Goal: Task Accomplishment & Management: Manage account settings

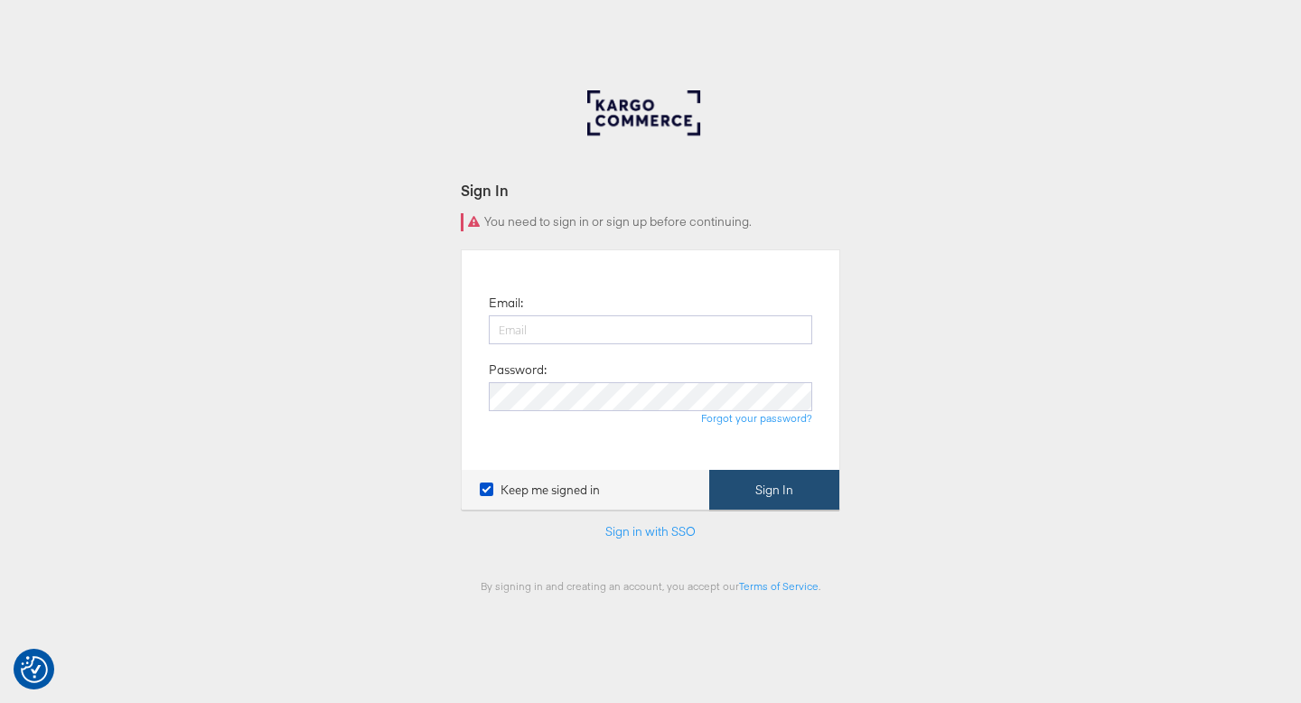
type input "ruben.ruiz@kargo.com"
click at [744, 481] on button "Sign In" at bounding box center [774, 490] width 130 height 41
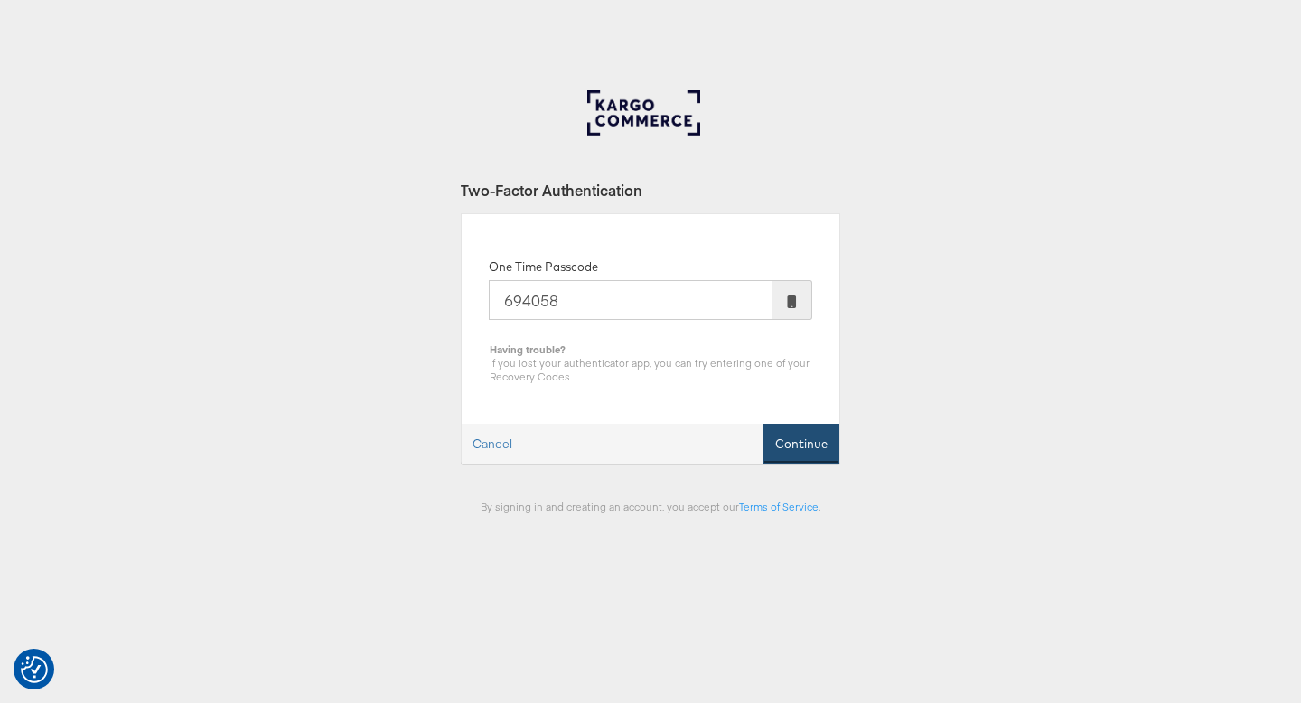
type input "694058"
click at [791, 430] on button "Continue" at bounding box center [802, 444] width 76 height 41
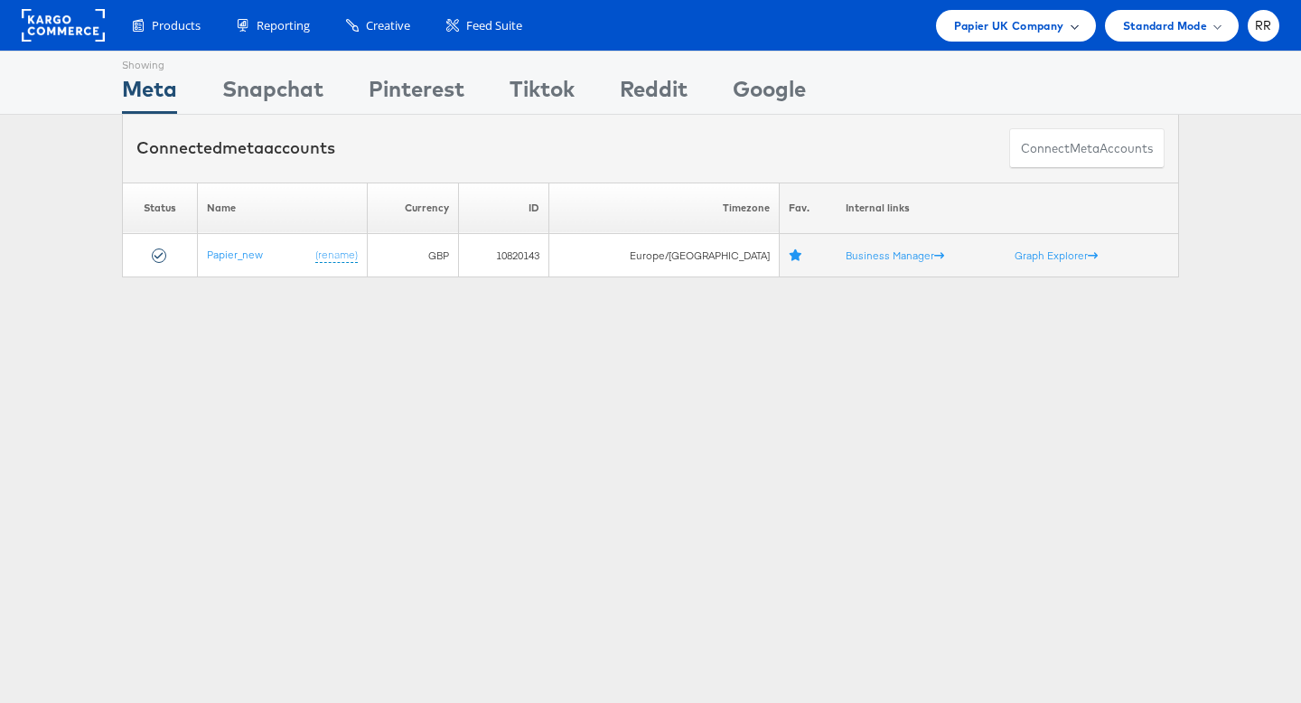
click at [1005, 18] on span "Papier UK Company" at bounding box center [1009, 25] width 110 height 19
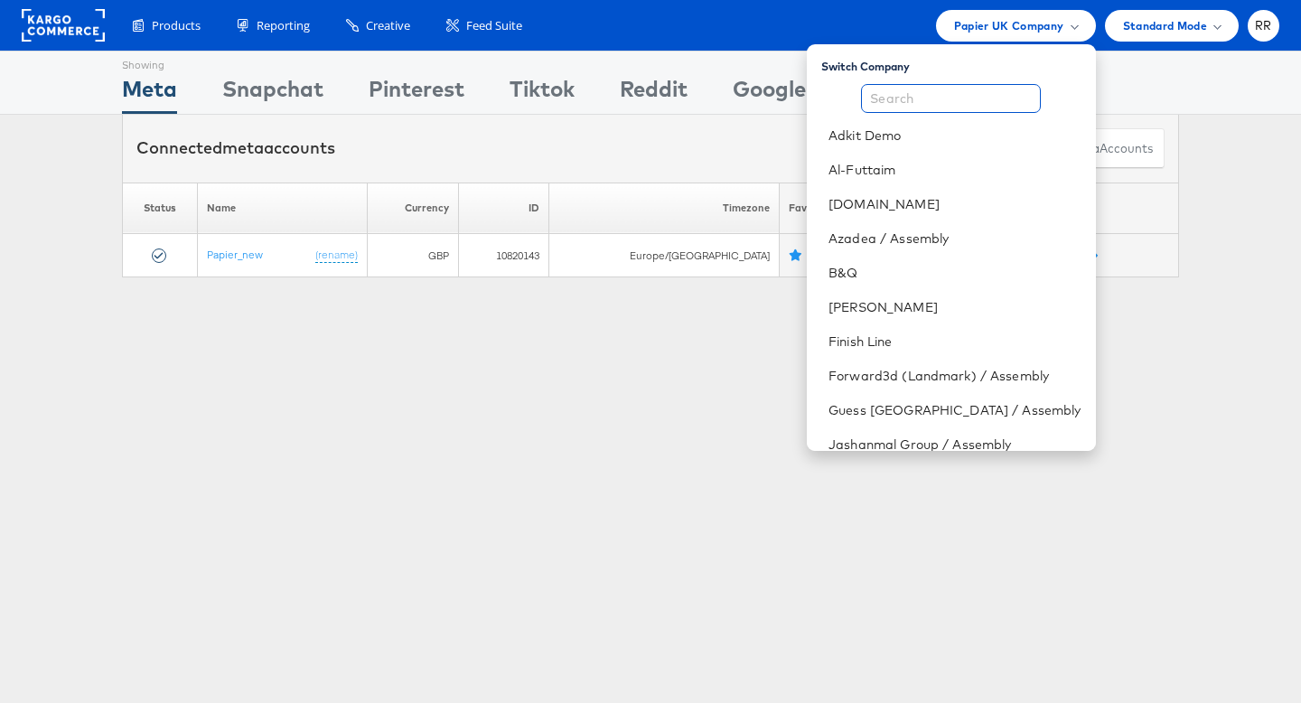
click at [937, 108] on input "text" at bounding box center [951, 98] width 180 height 29
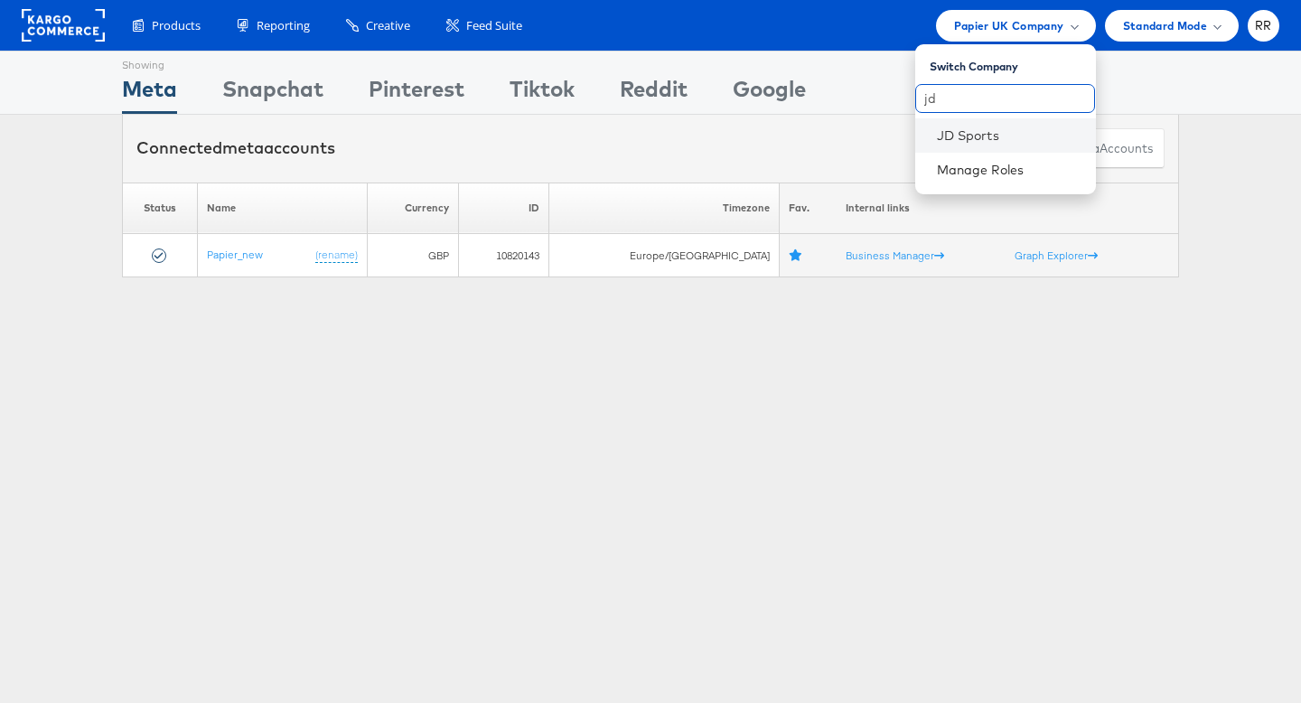
type input "jd"
click at [946, 145] on li "JD Sports" at bounding box center [1006, 135] width 181 height 34
click at [971, 140] on link "JD Sports" at bounding box center [1009, 136] width 145 height 18
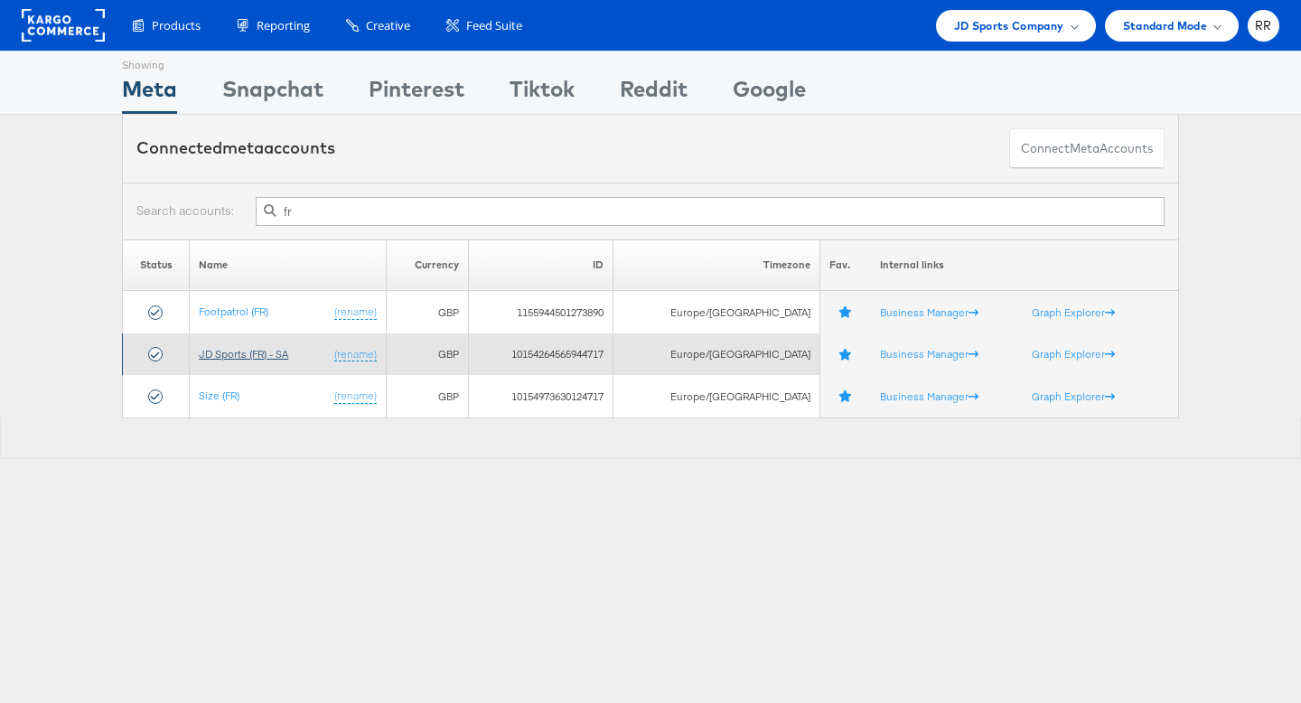
type input "fr"
click at [258, 352] on link "JD Sports (FR) - SA" at bounding box center [243, 354] width 89 height 14
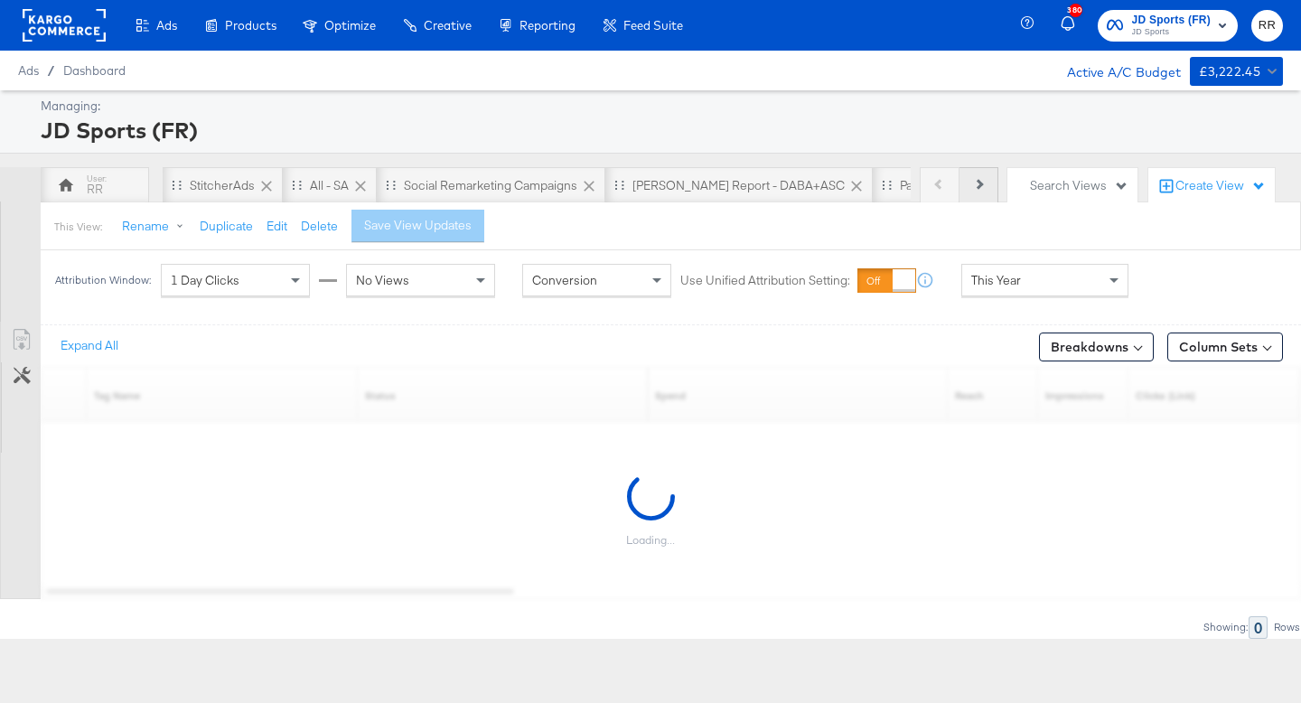
click at [973, 190] on button "Next" at bounding box center [979, 185] width 39 height 36
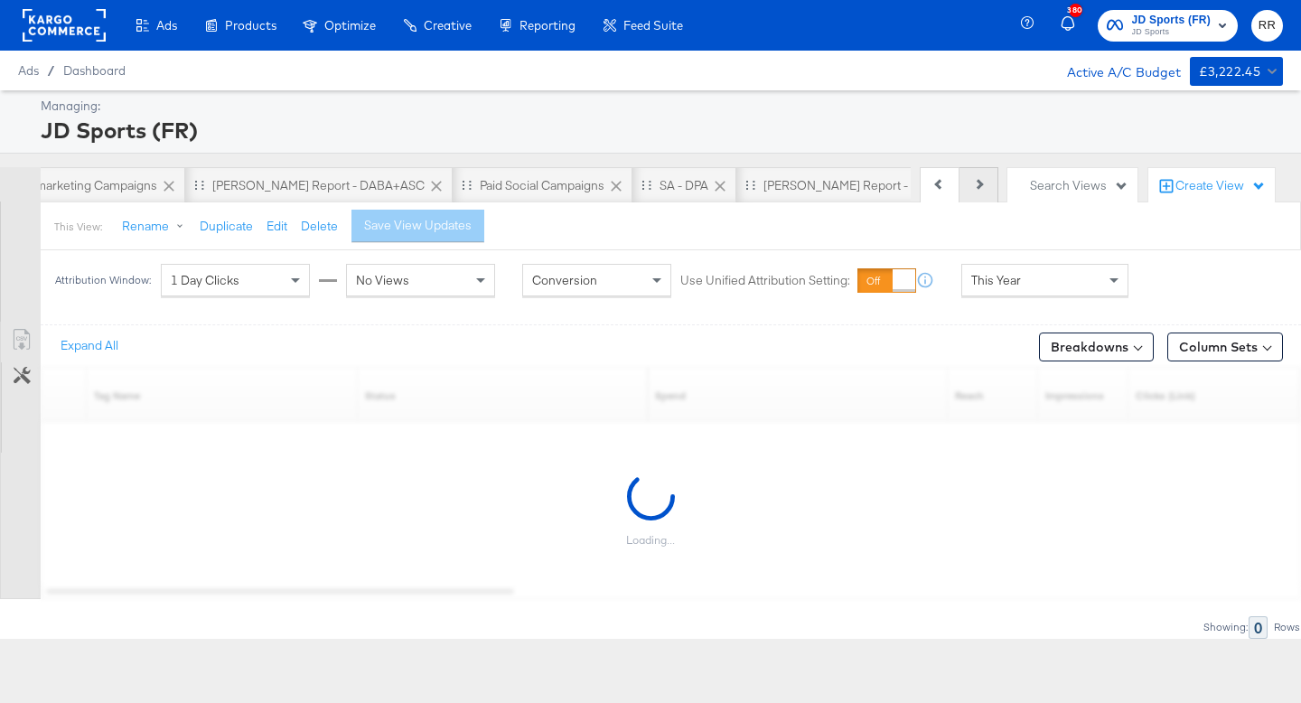
click at [973, 190] on button "Next" at bounding box center [979, 185] width 39 height 36
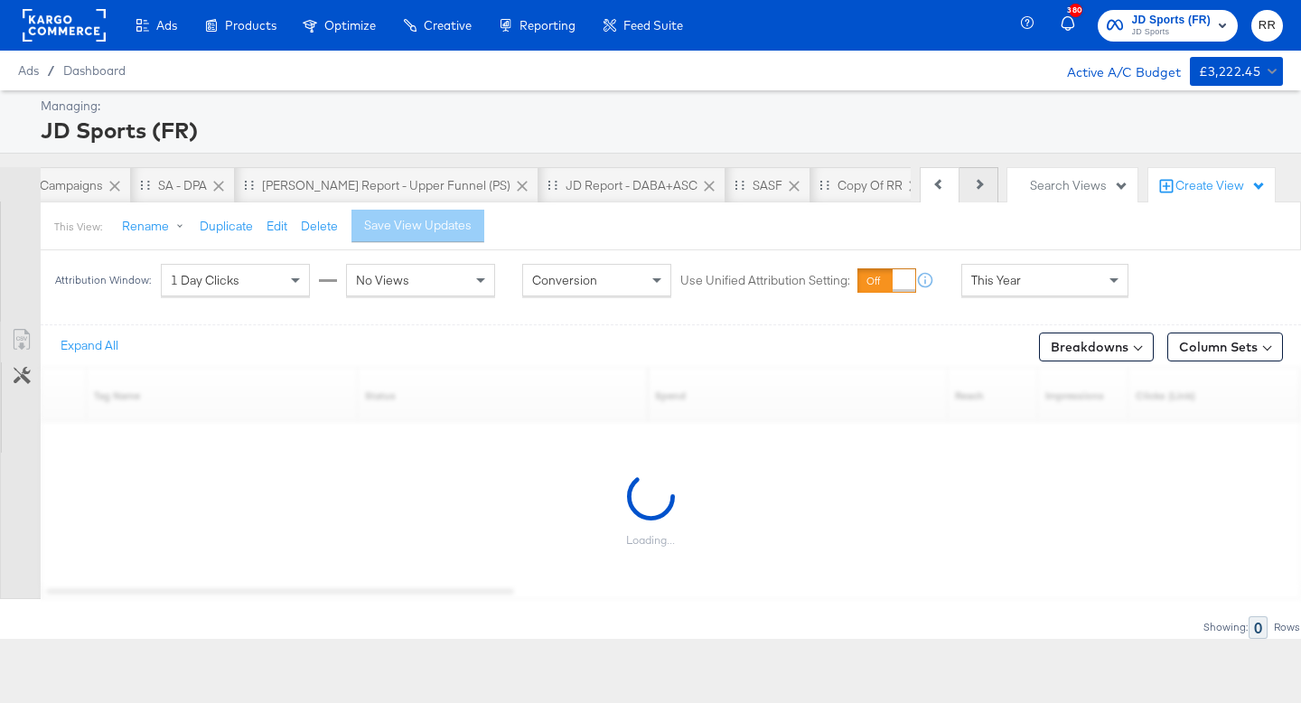
click at [973, 190] on button "Next" at bounding box center [979, 185] width 39 height 36
click at [973, 190] on div "Previous Next" at bounding box center [959, 185] width 79 height 36
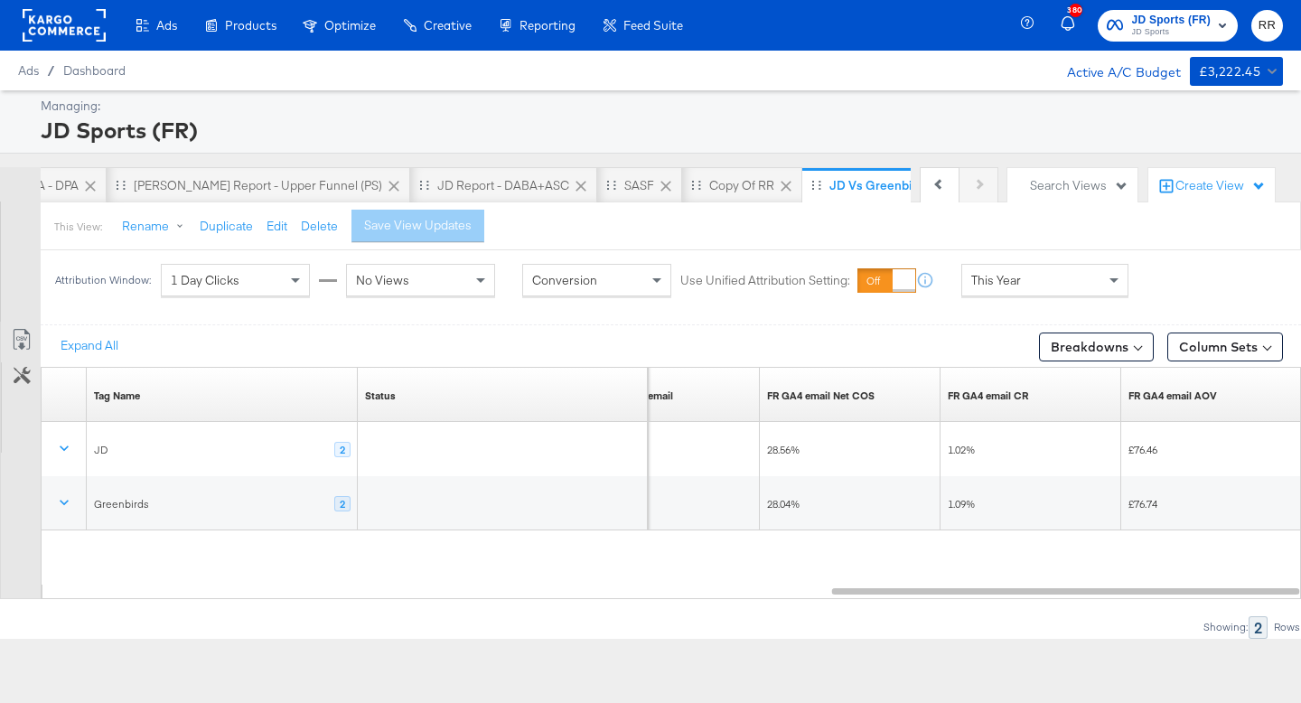
click at [27, 15] on rect at bounding box center [64, 25] width 83 height 33
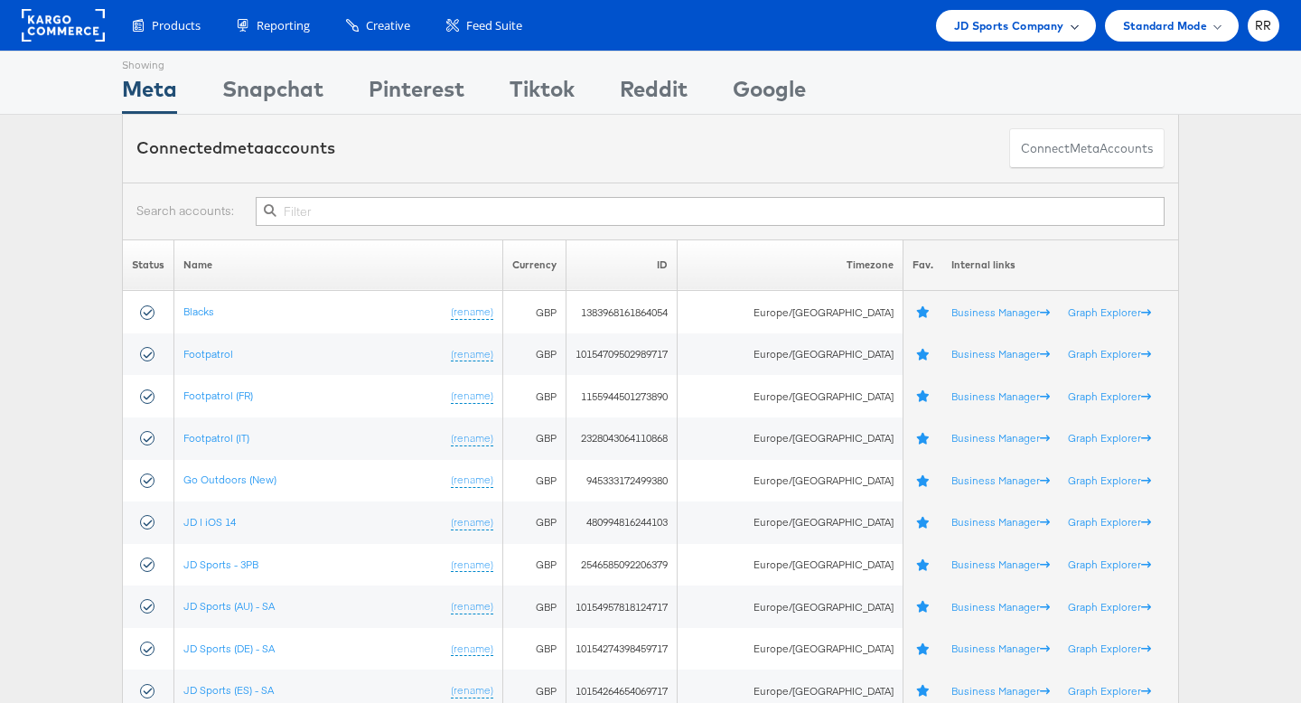
click at [962, 39] on div "JD Sports Company" at bounding box center [1016, 26] width 160 height 32
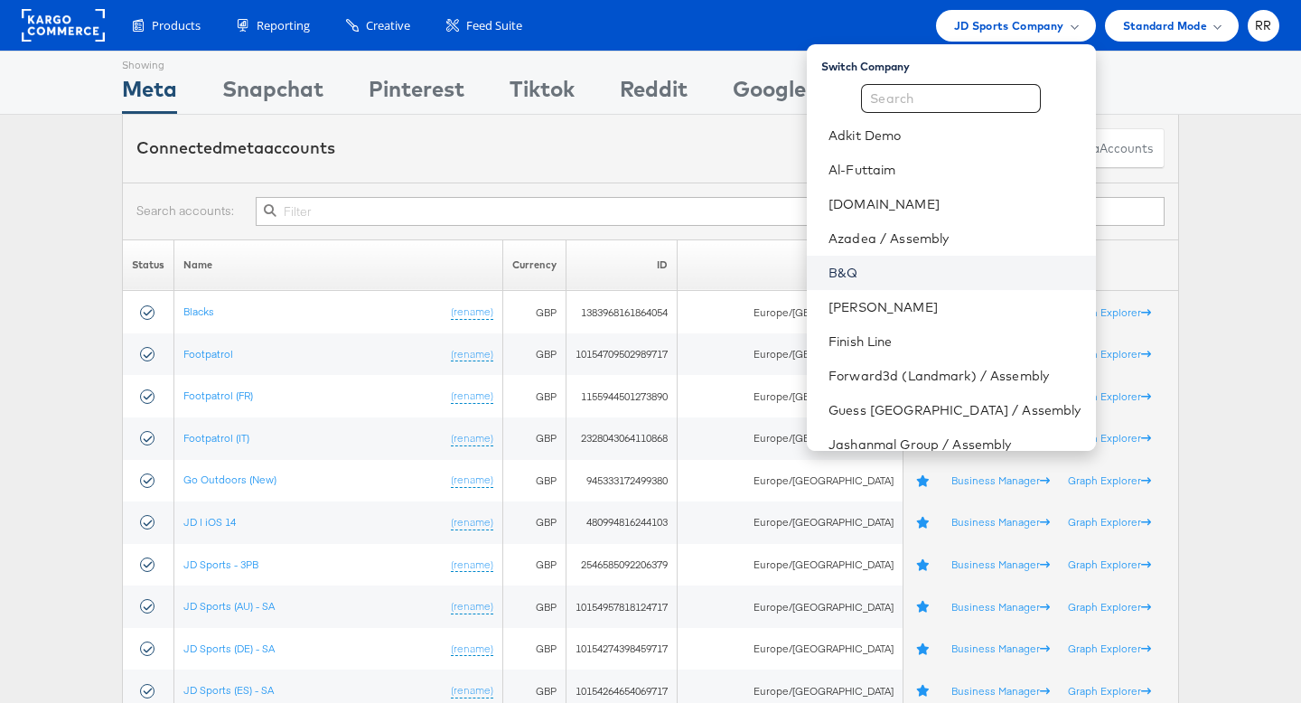
click at [897, 275] on link "B&Q" at bounding box center [955, 273] width 252 height 18
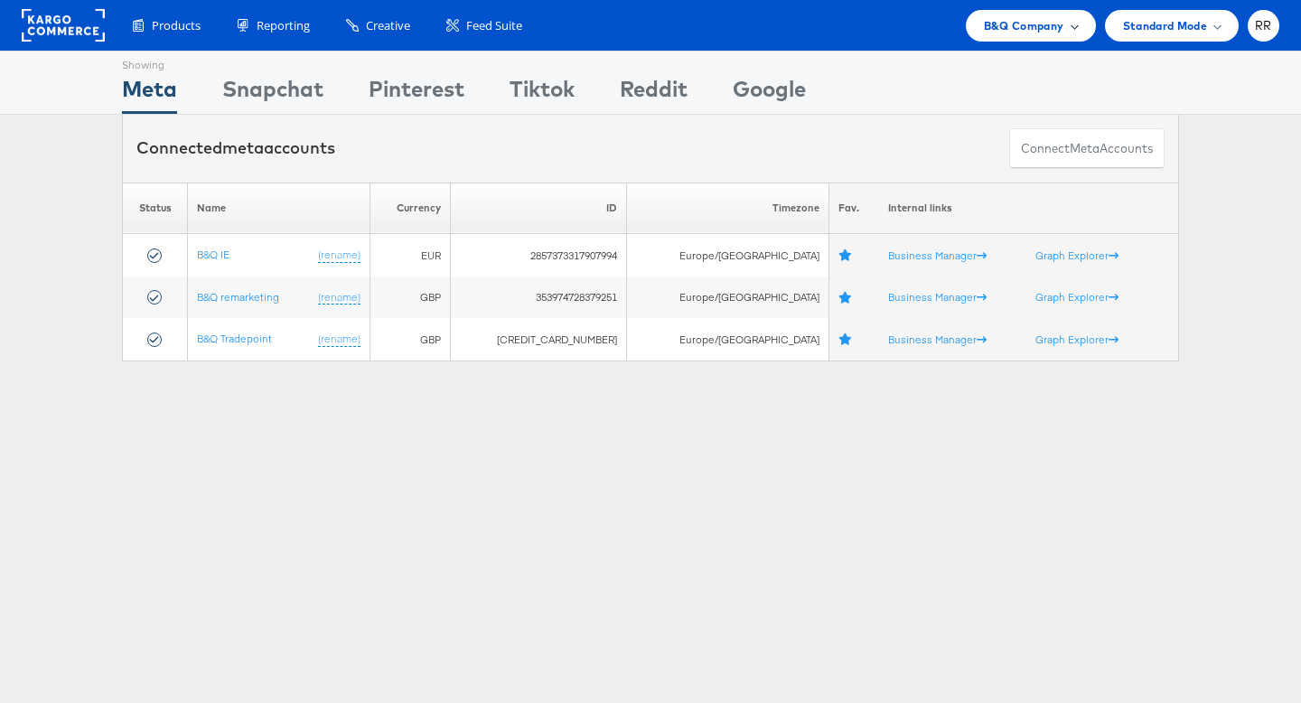
click at [1018, 33] on span "B&Q Company" at bounding box center [1024, 25] width 80 height 19
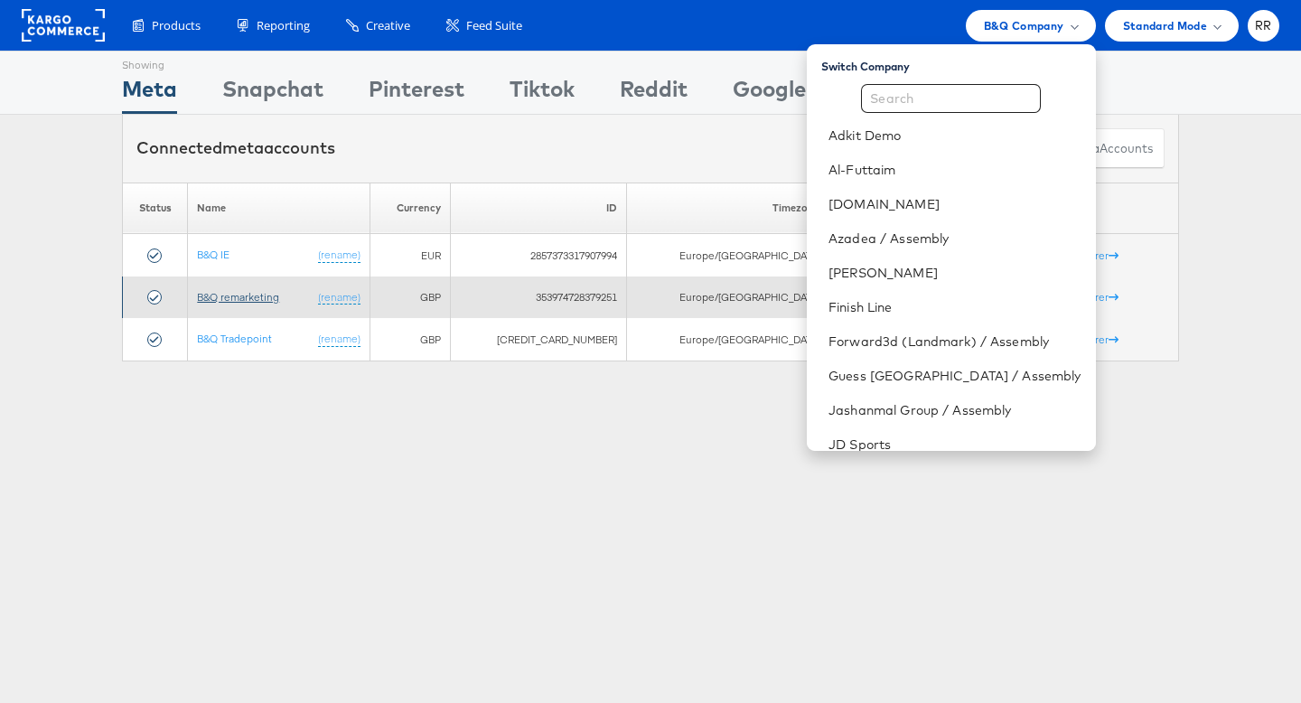
click at [264, 296] on link "B&Q remarketing" at bounding box center [238, 297] width 82 height 14
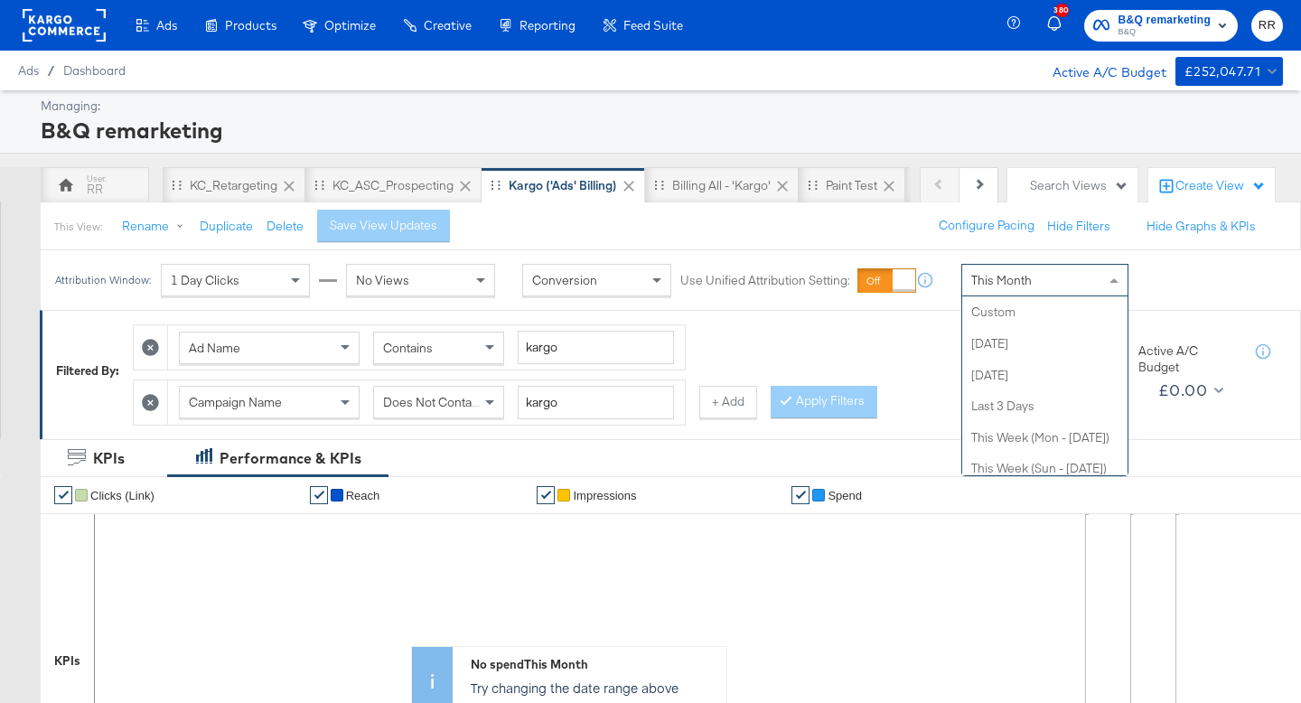
click at [987, 295] on div "This Month" at bounding box center [1045, 280] width 165 height 31
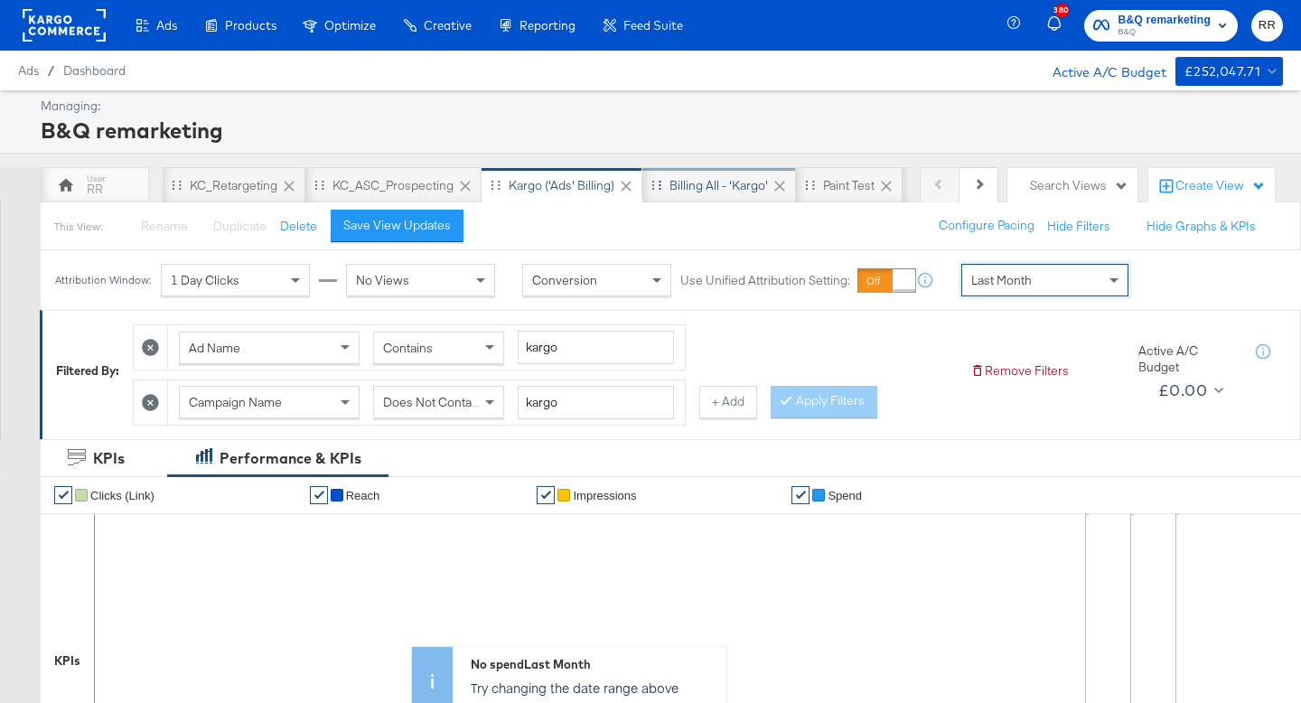
click at [737, 194] on div "Billing All - 'Kargo'" at bounding box center [720, 185] width 154 height 36
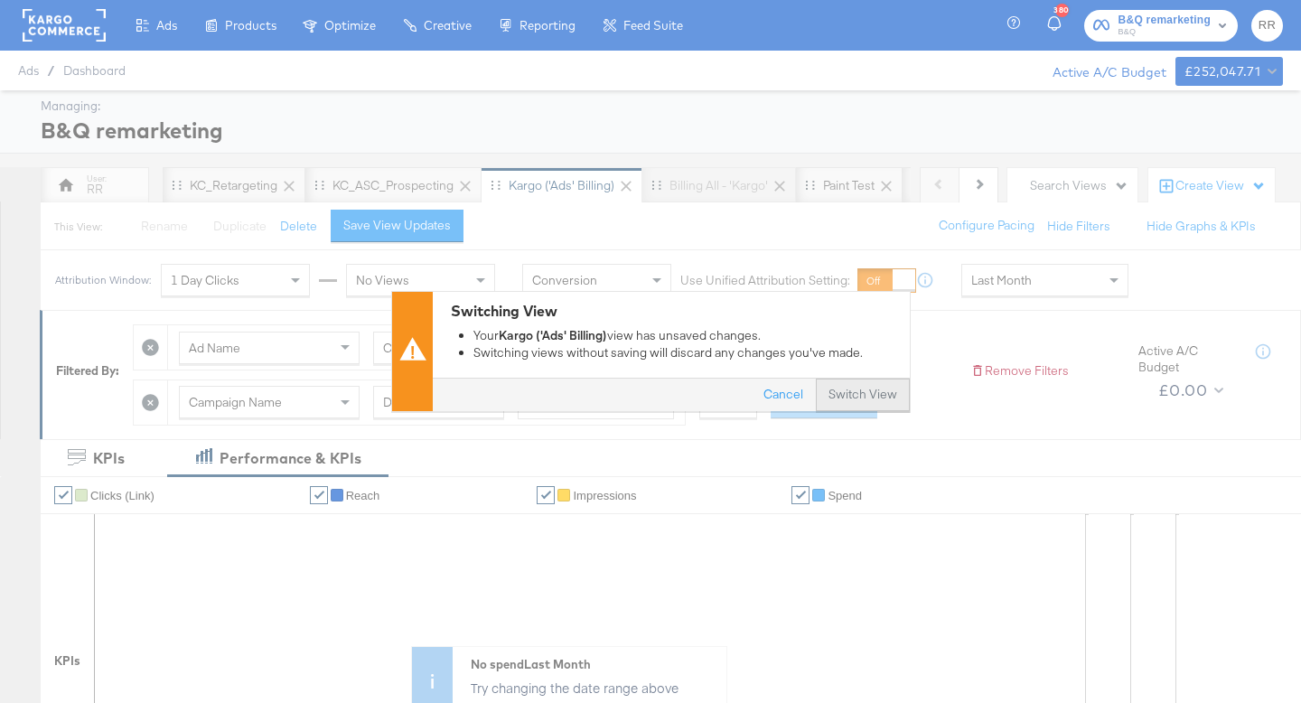
click at [836, 402] on button "Switch View" at bounding box center [863, 396] width 94 height 33
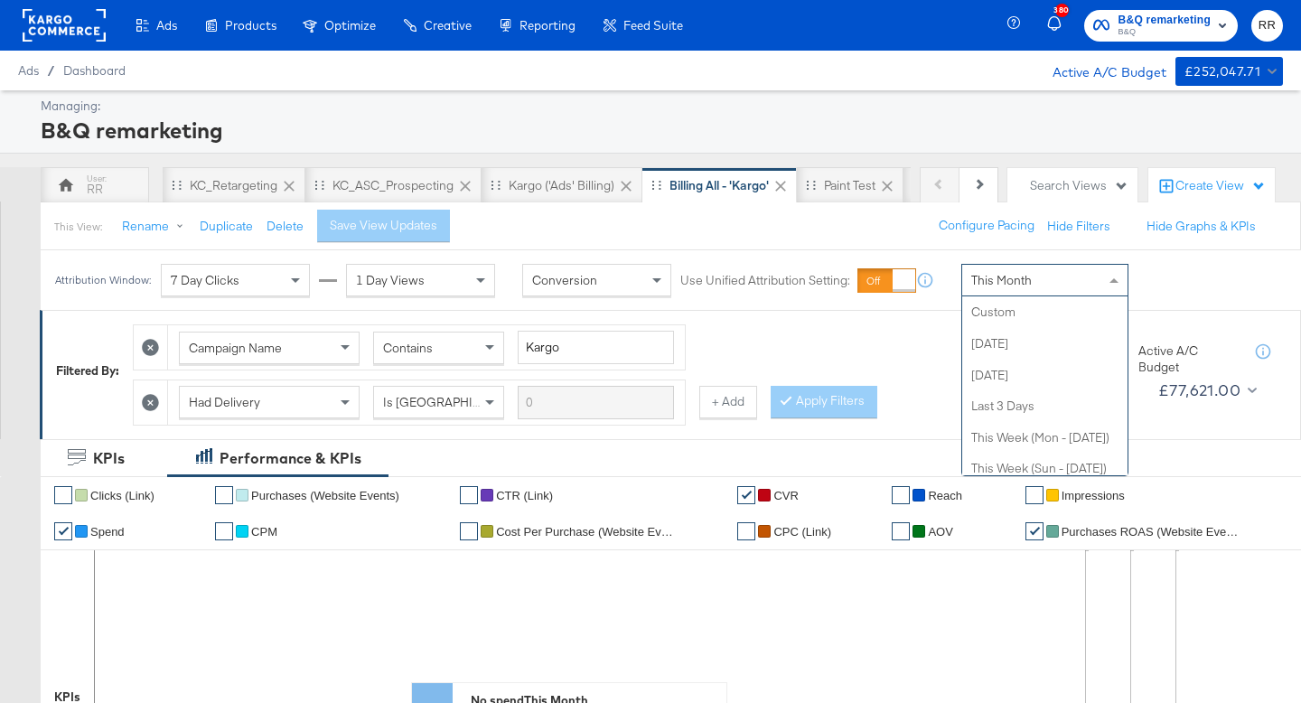
click at [1025, 283] on span "This Month" at bounding box center [1002, 280] width 61 height 16
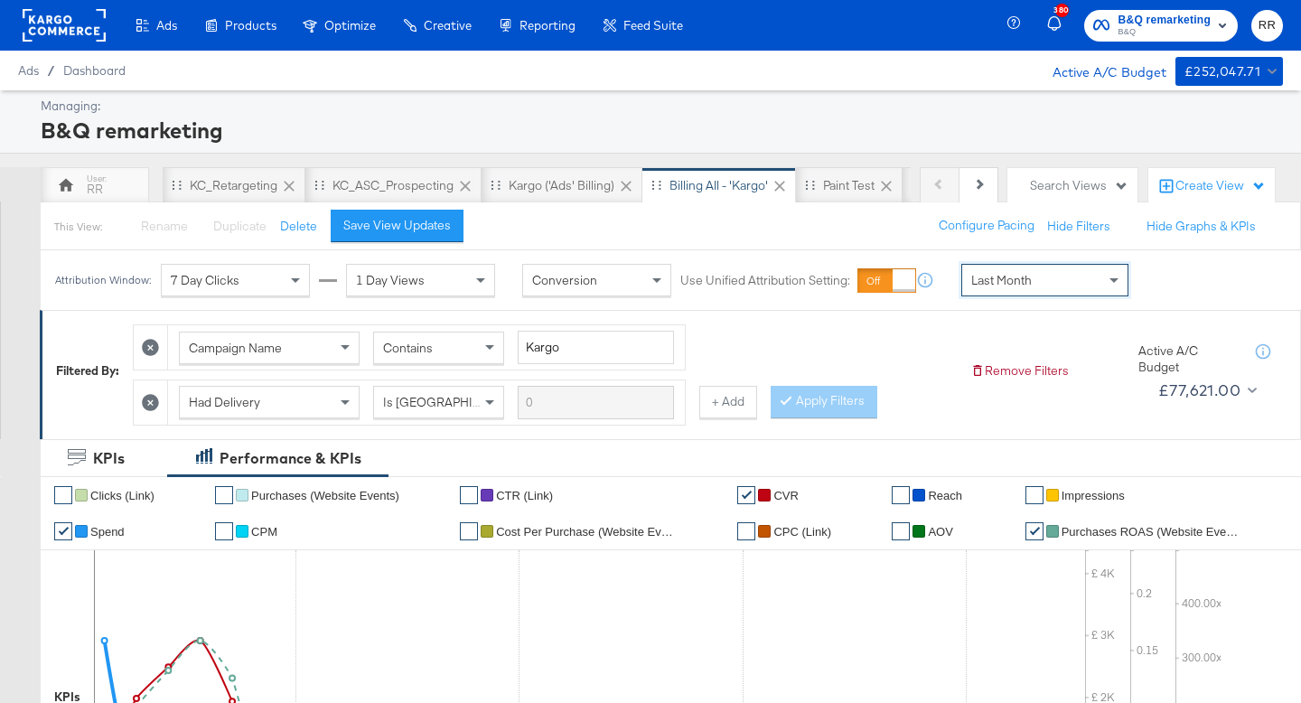
click at [1143, 18] on span "B&Q remarketing" at bounding box center [1165, 20] width 92 height 19
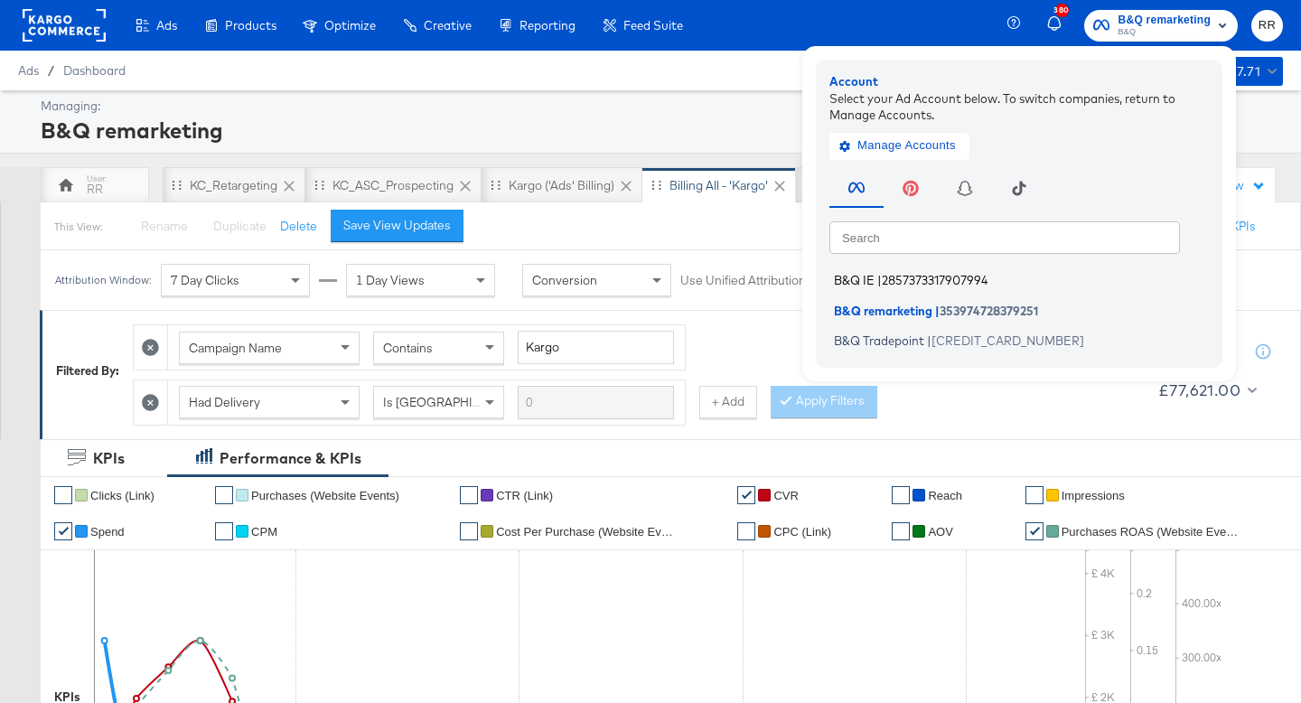
click at [901, 280] on span "2857373317907994" at bounding box center [935, 280] width 106 height 14
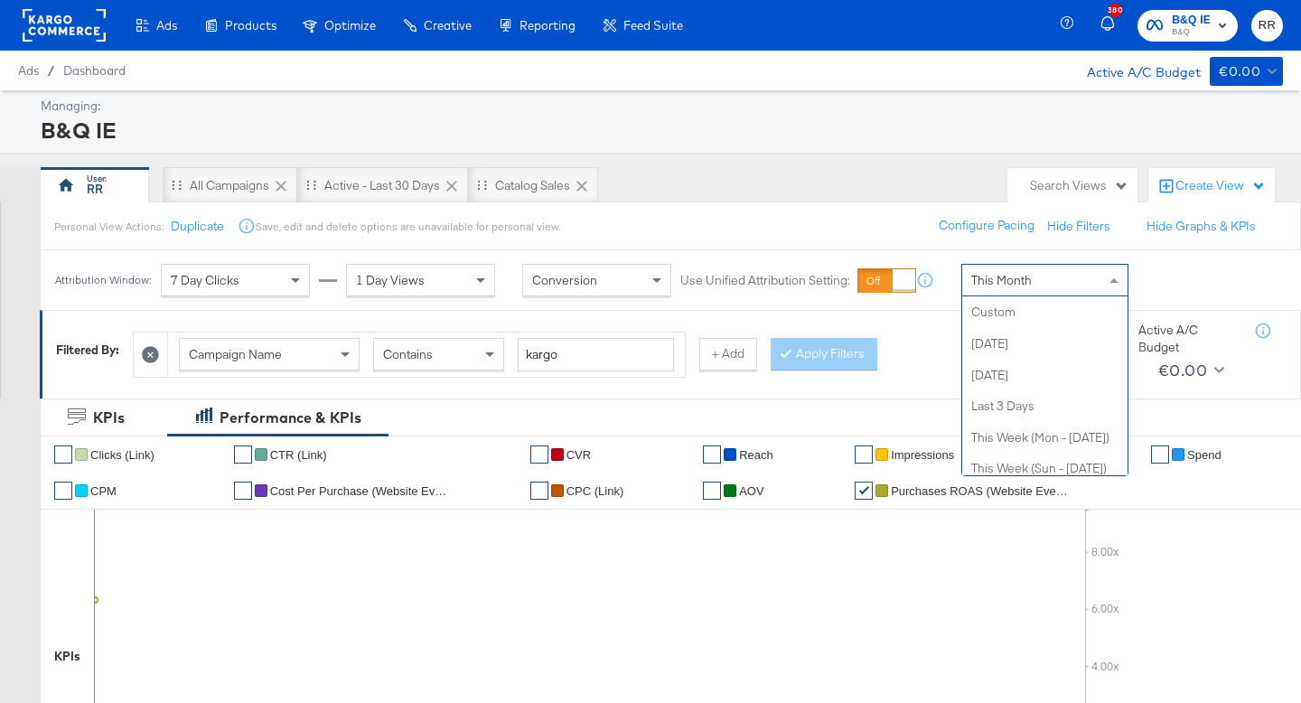
click at [1001, 286] on span "This Month" at bounding box center [1002, 280] width 61 height 16
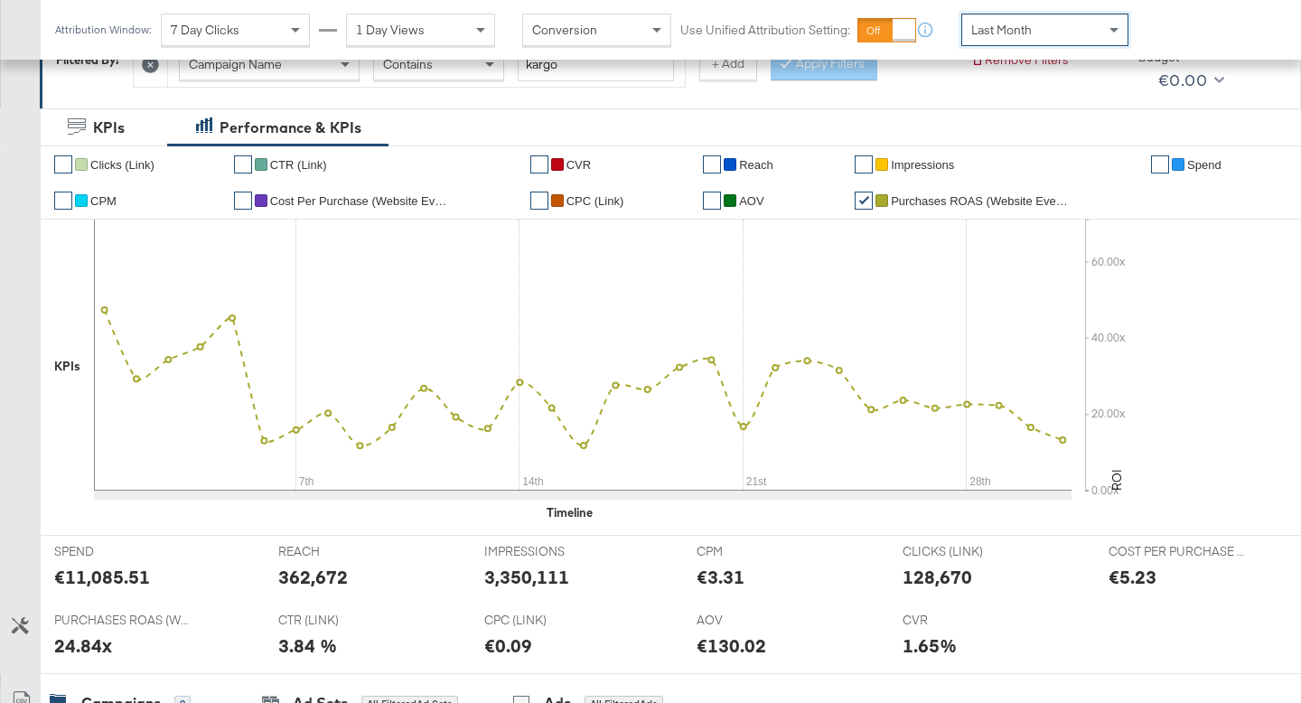
scroll to position [180, 0]
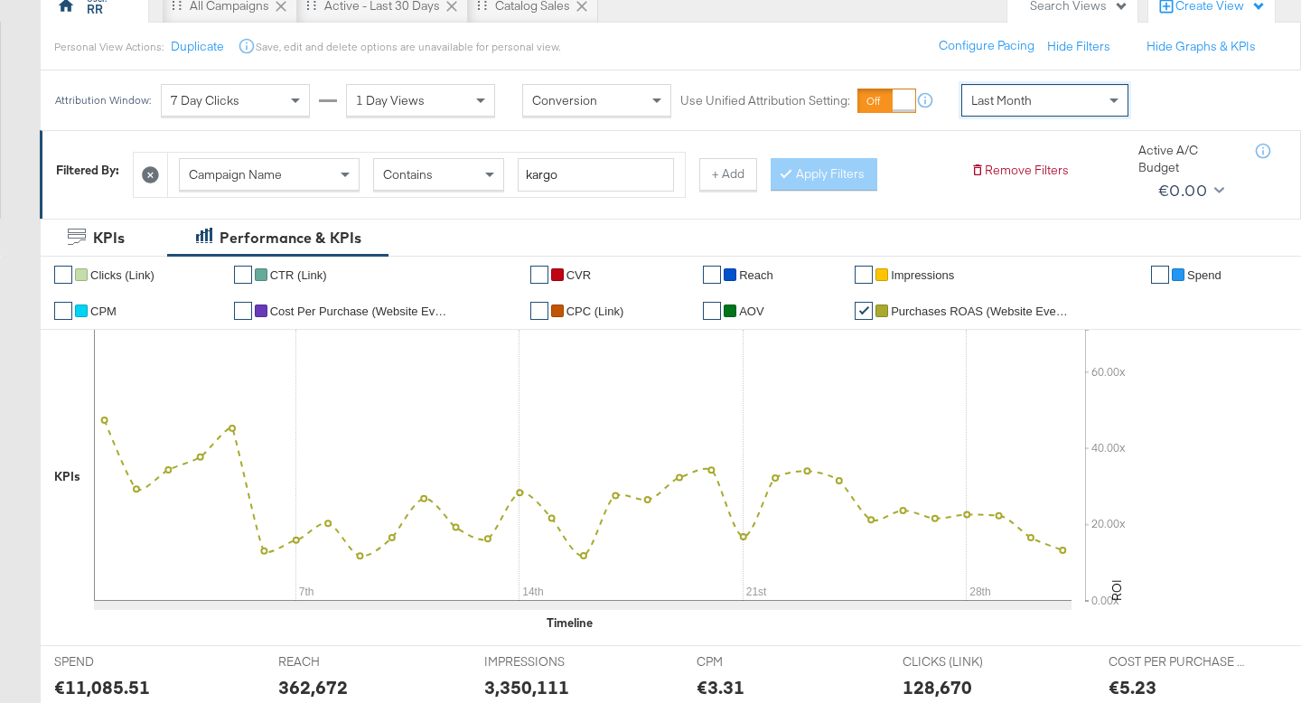
click at [333, 182] on div "Campaign Name" at bounding box center [269, 174] width 179 height 31
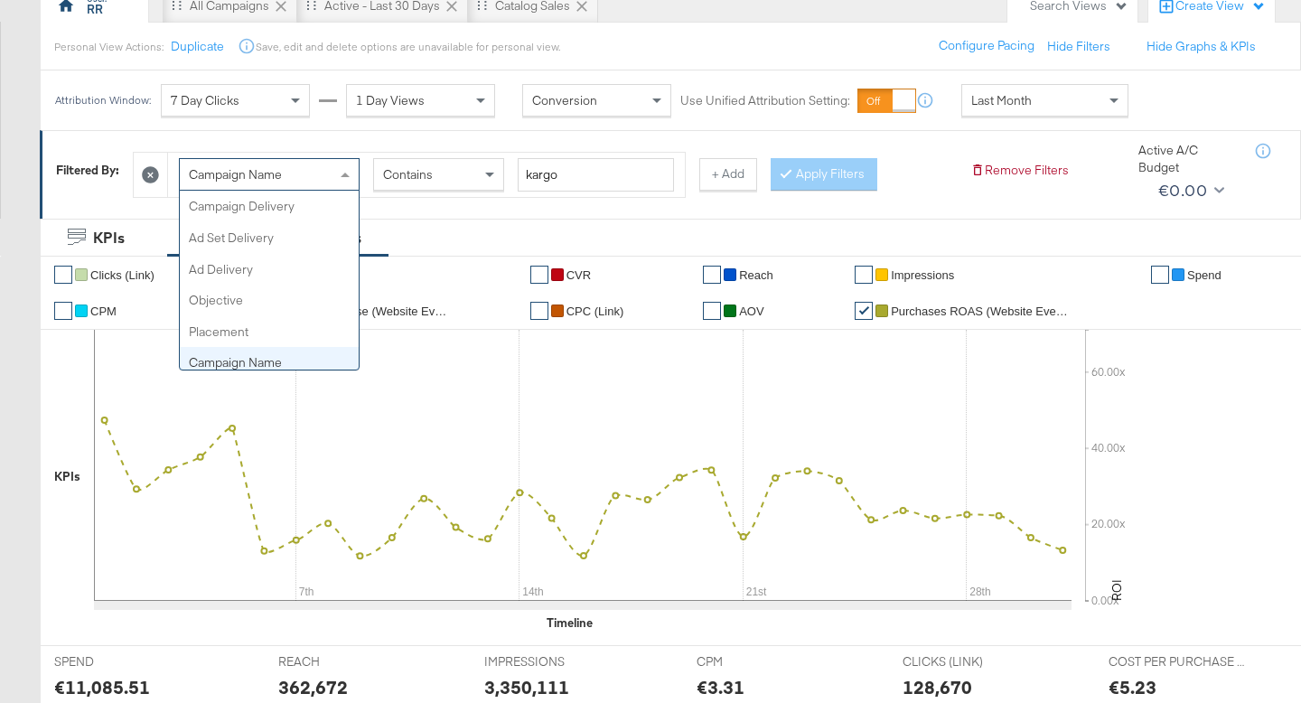
scroll to position [156, 0]
type input "ad n"
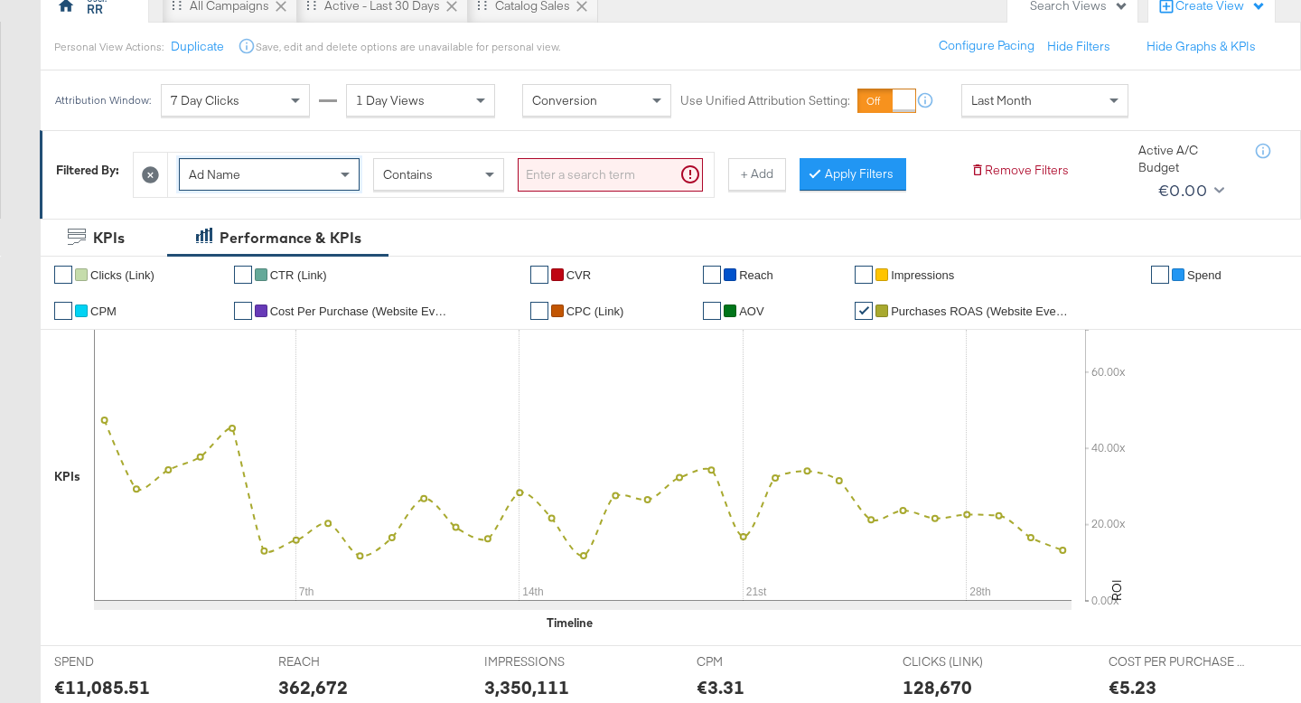
click at [624, 185] on input "search" at bounding box center [610, 174] width 185 height 33
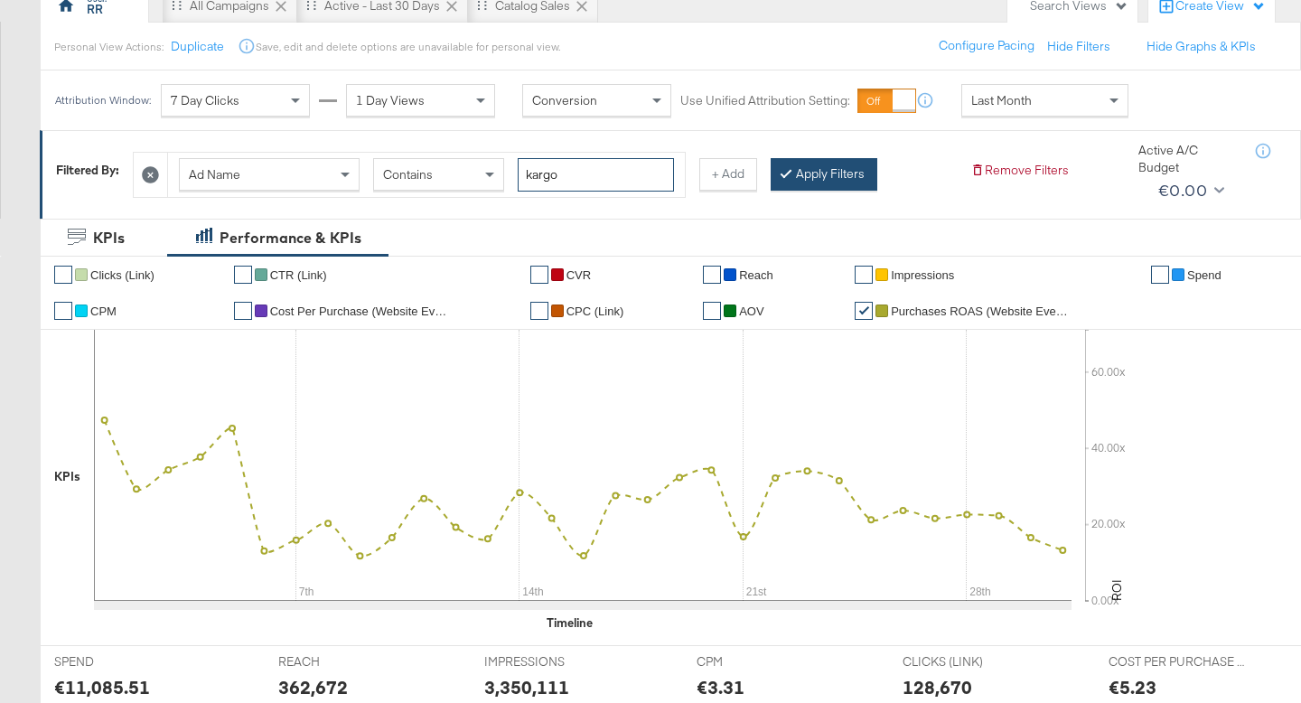
type input "kargo"
click at [858, 189] on button "Apply Filters" at bounding box center [824, 174] width 107 height 33
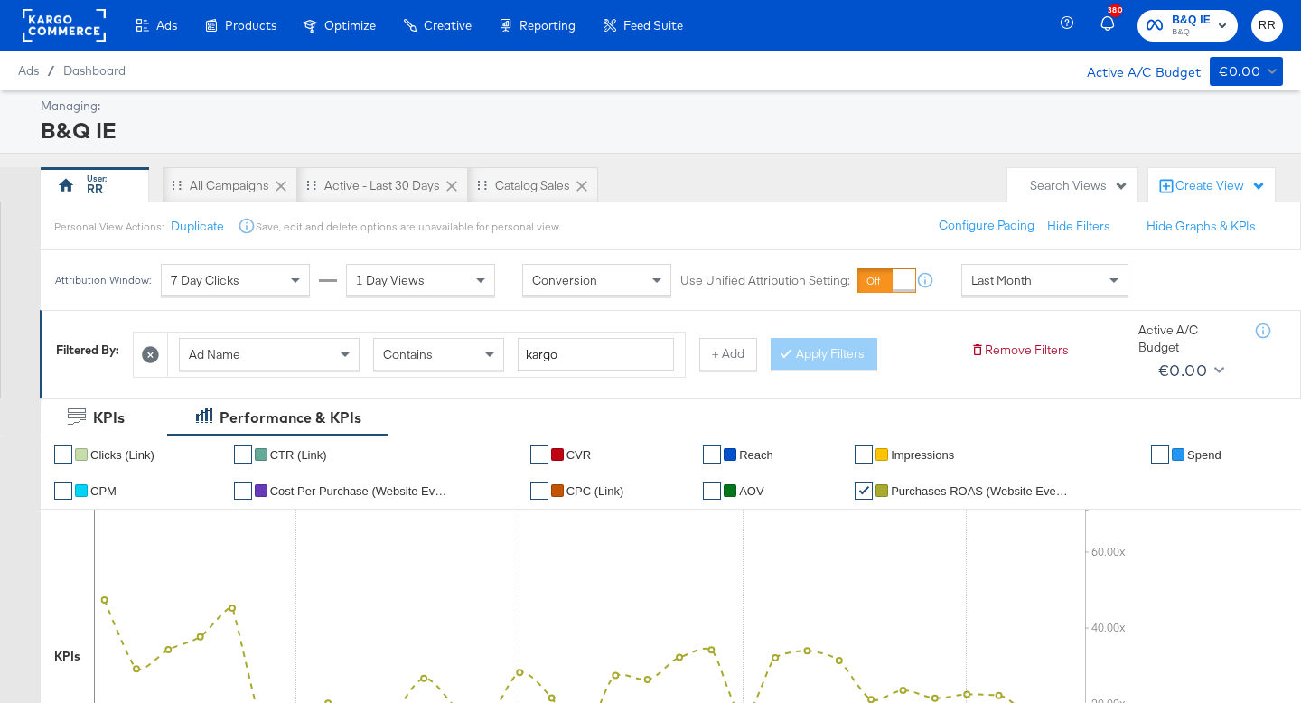
click at [1173, 30] on span "B&Q IE B&Q" at bounding box center [1188, 25] width 82 height 29
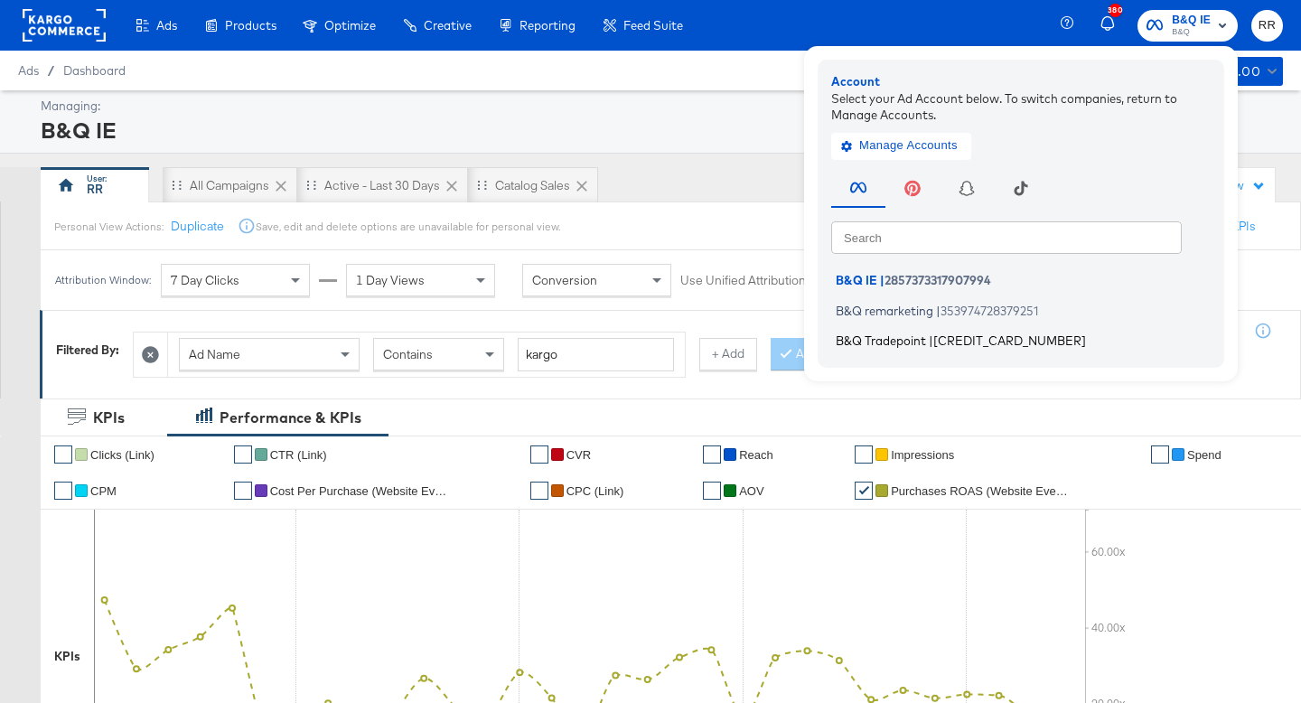
click at [887, 345] on span "B&Q Tradepoint" at bounding box center [881, 340] width 90 height 14
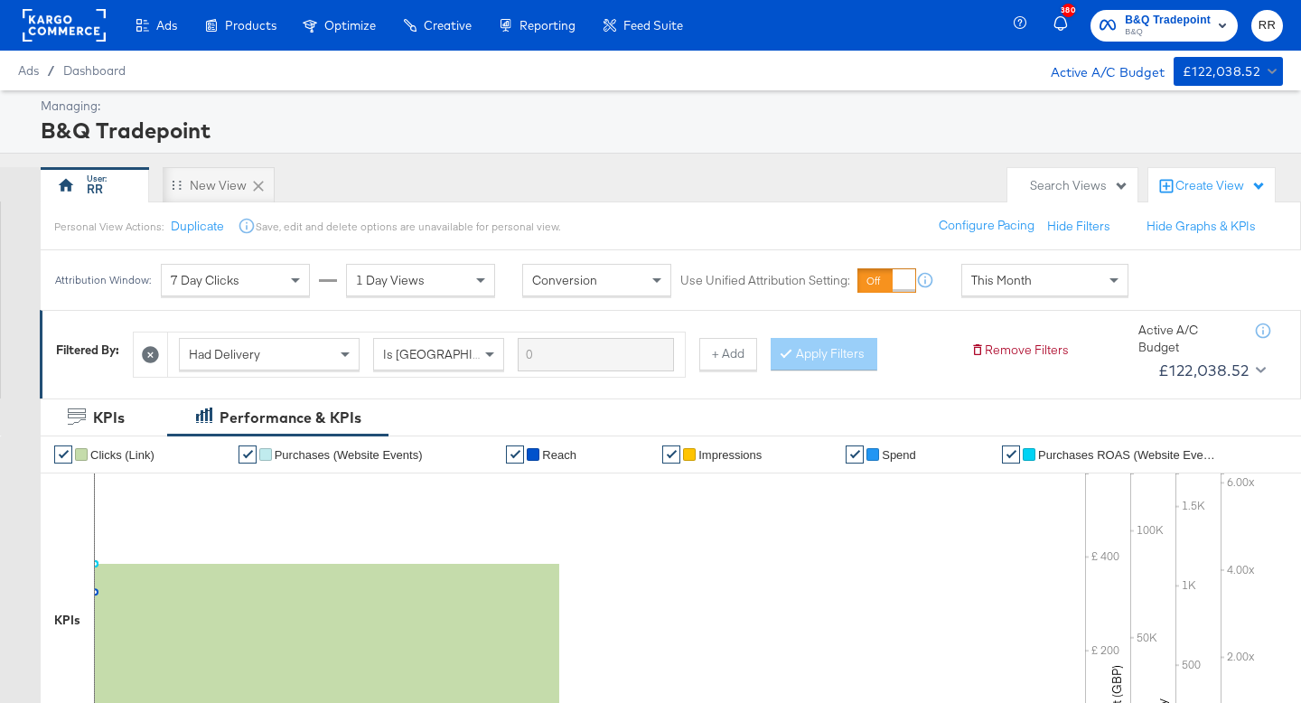
click at [1014, 284] on span "This Month" at bounding box center [1002, 280] width 61 height 16
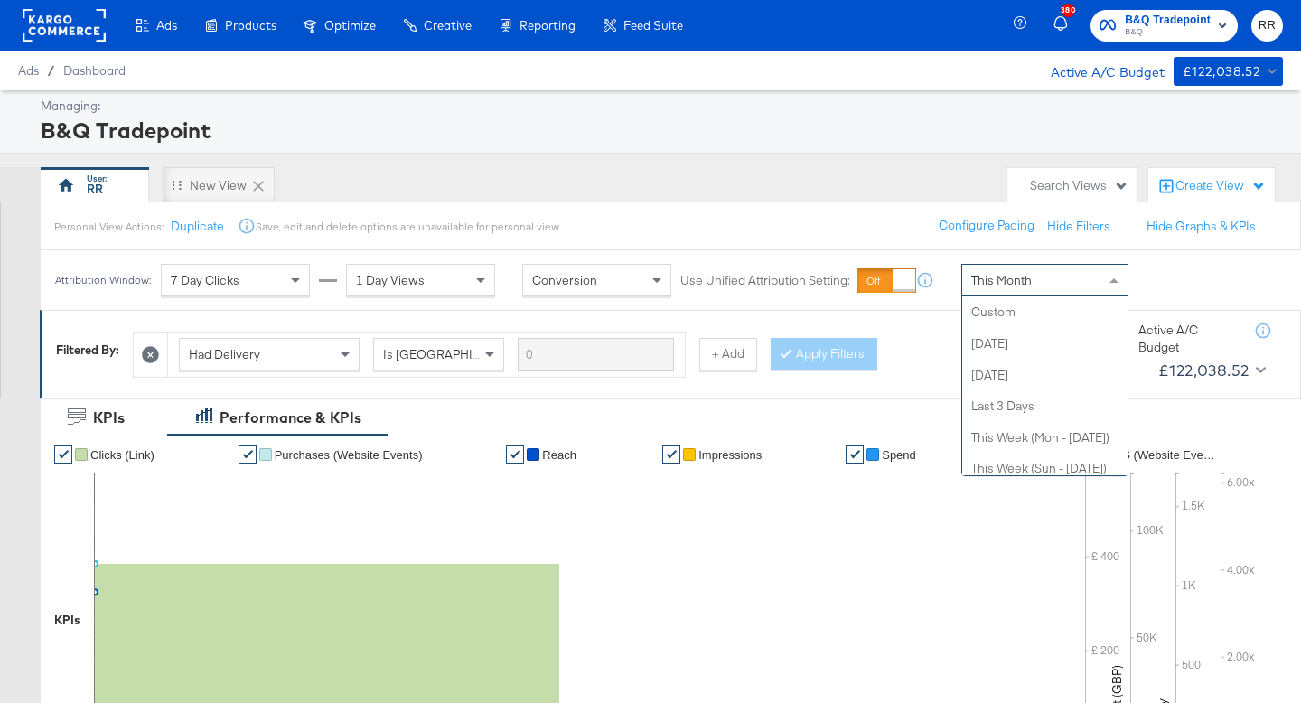
scroll to position [352, 0]
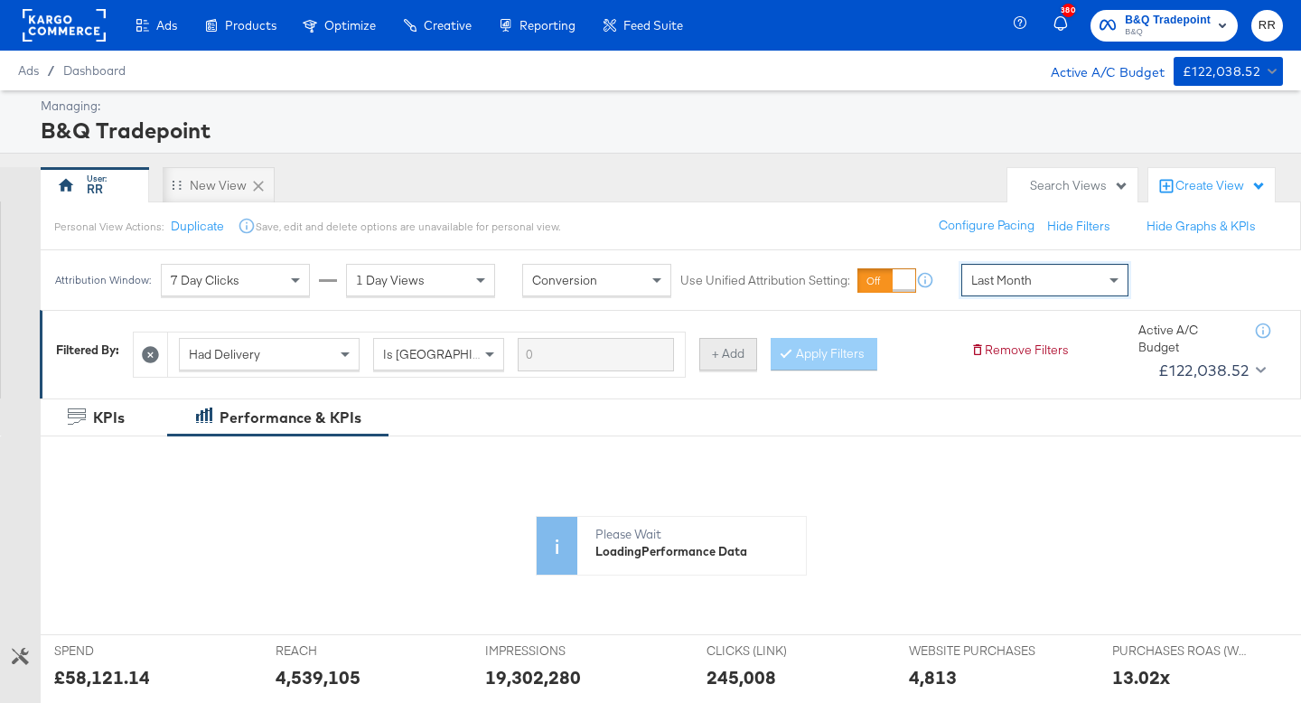
click at [724, 355] on button "+ Add" at bounding box center [729, 354] width 58 height 33
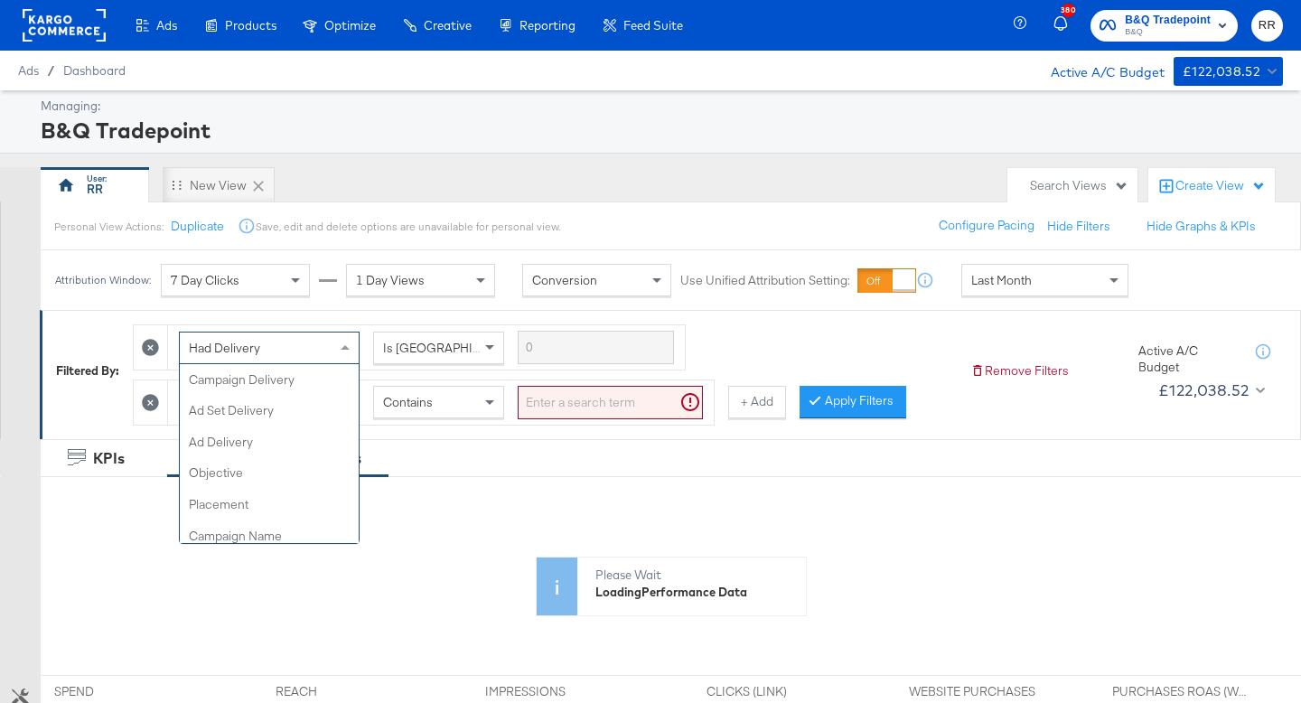
click at [334, 362] on div "Had Delivery" at bounding box center [269, 348] width 179 height 31
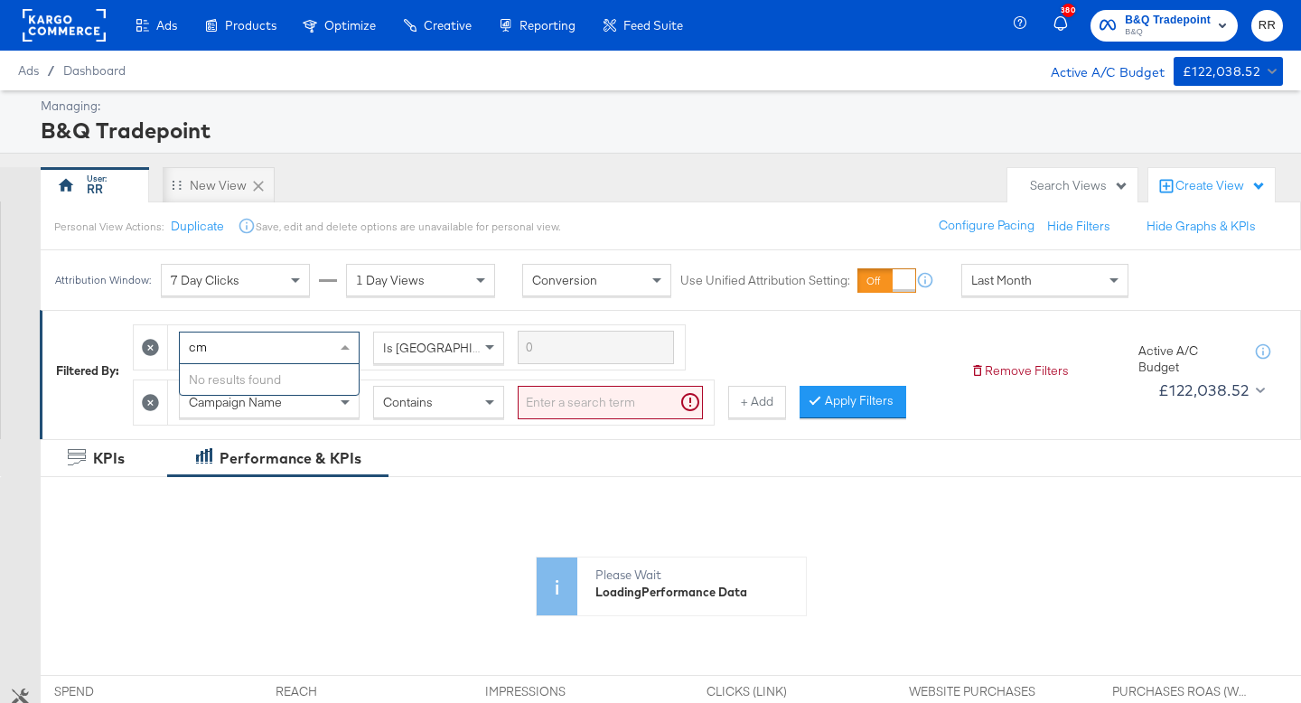
scroll to position [0, 0]
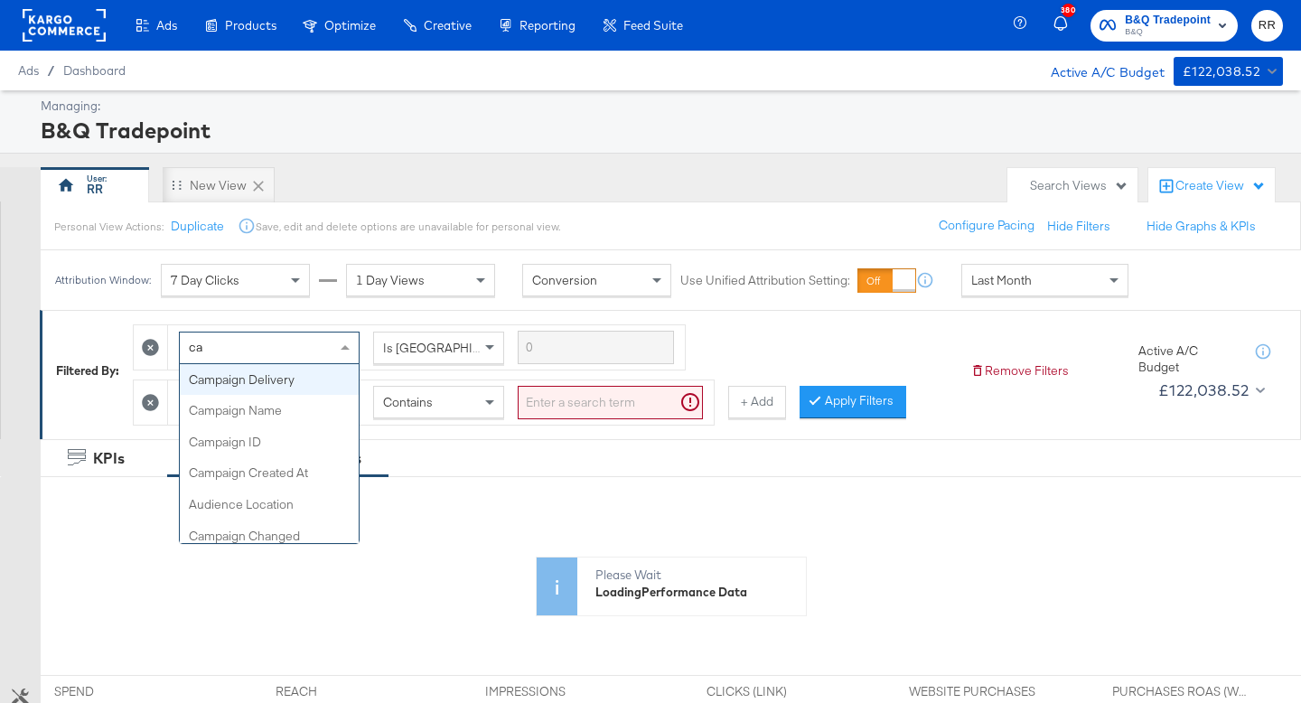
type input "cam"
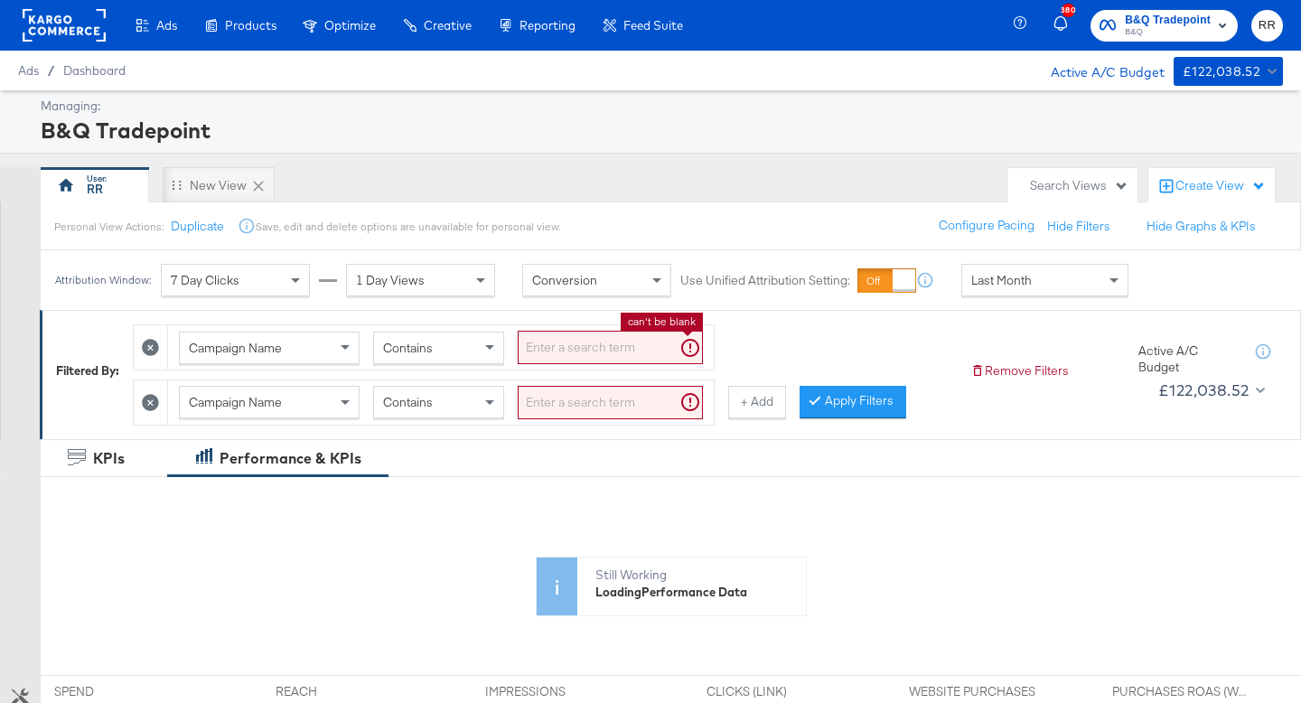
click at [566, 347] on input "search" at bounding box center [610, 347] width 185 height 33
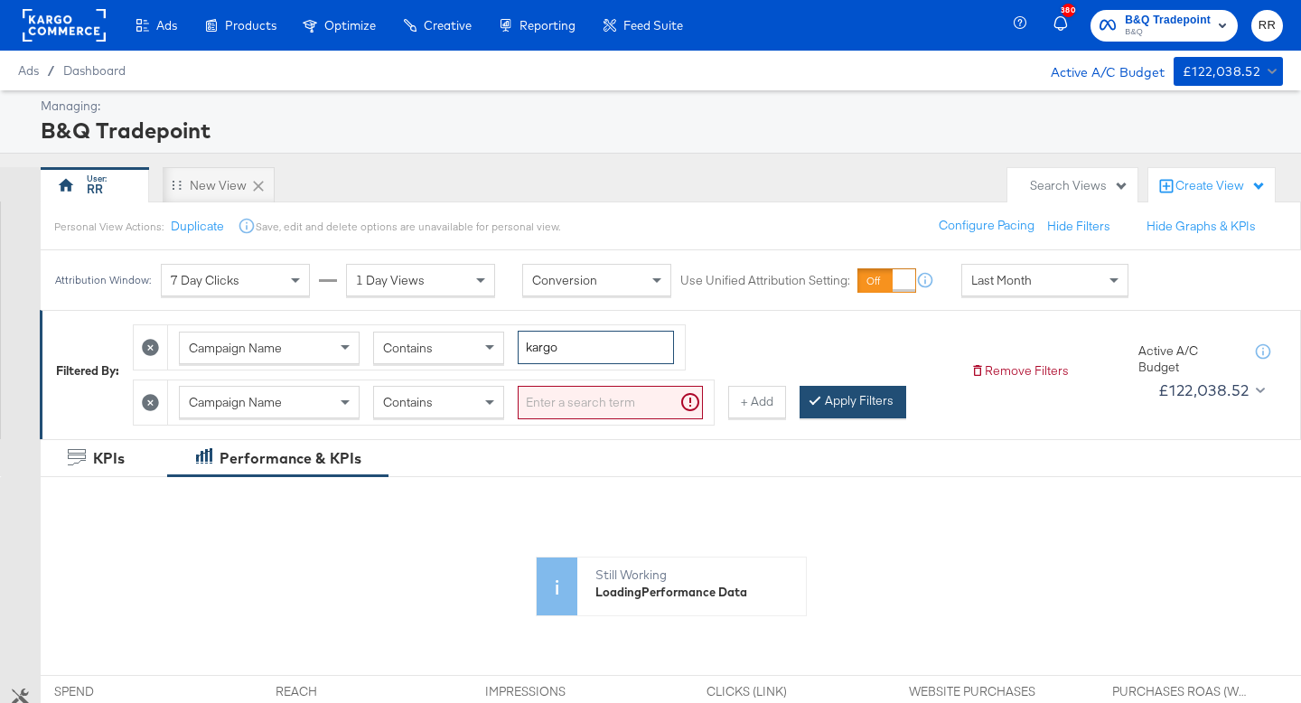
type input "kargo"
click at [812, 399] on icon at bounding box center [814, 399] width 5 height 11
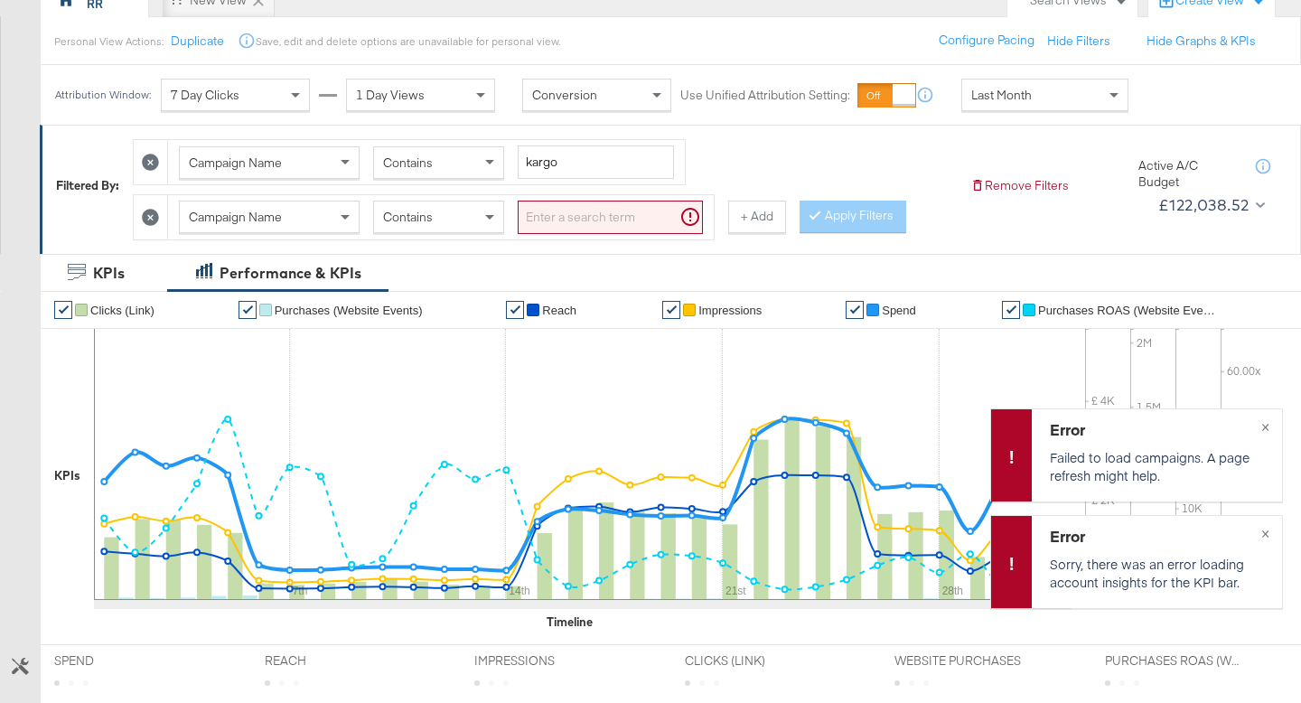
scroll to position [187, 0]
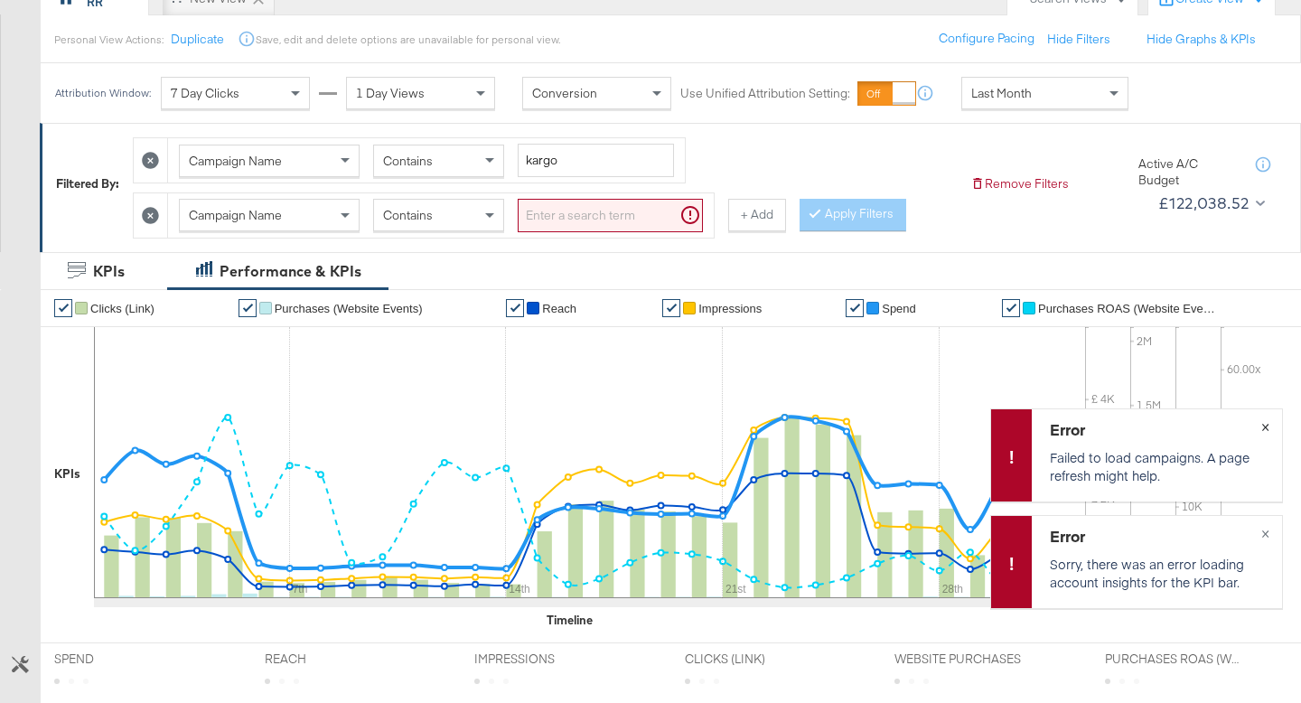
click at [1269, 430] on span "×" at bounding box center [1266, 425] width 8 height 21
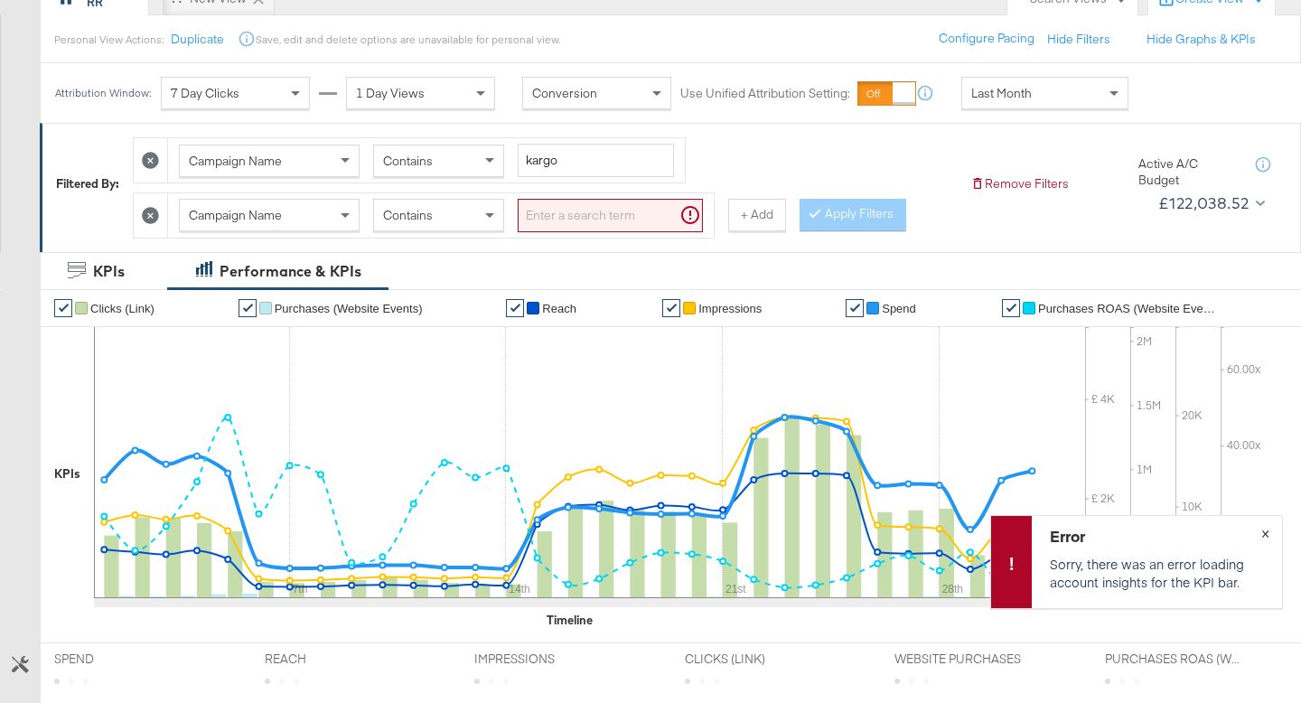
click at [1264, 531] on span "×" at bounding box center [1266, 531] width 8 height 21
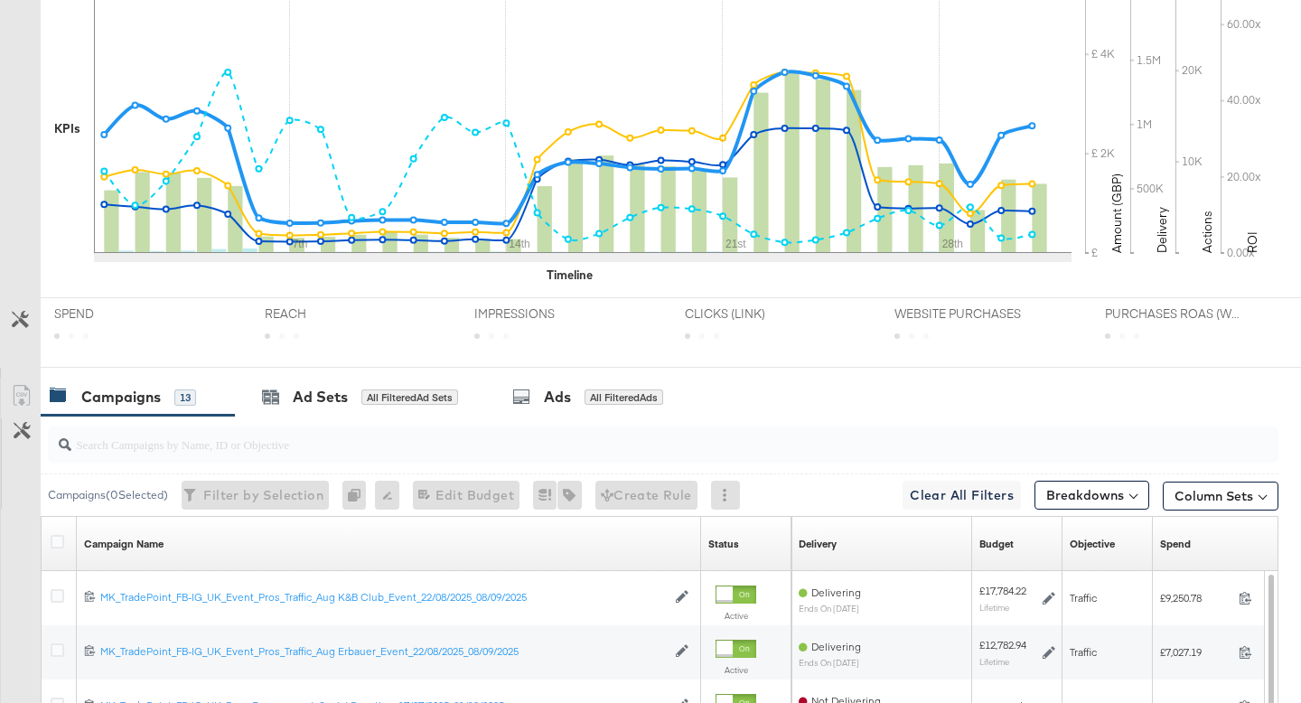
scroll to position [93, 0]
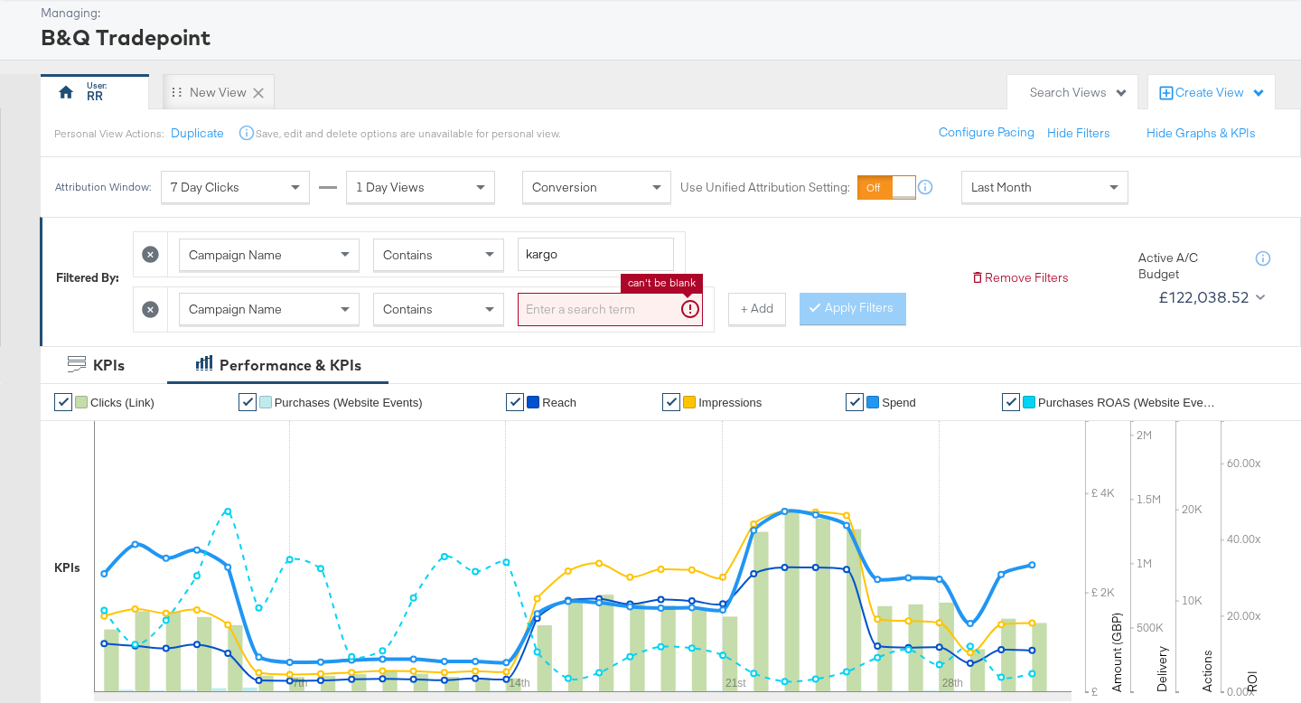
click at [633, 312] on input "search" at bounding box center [610, 309] width 185 height 33
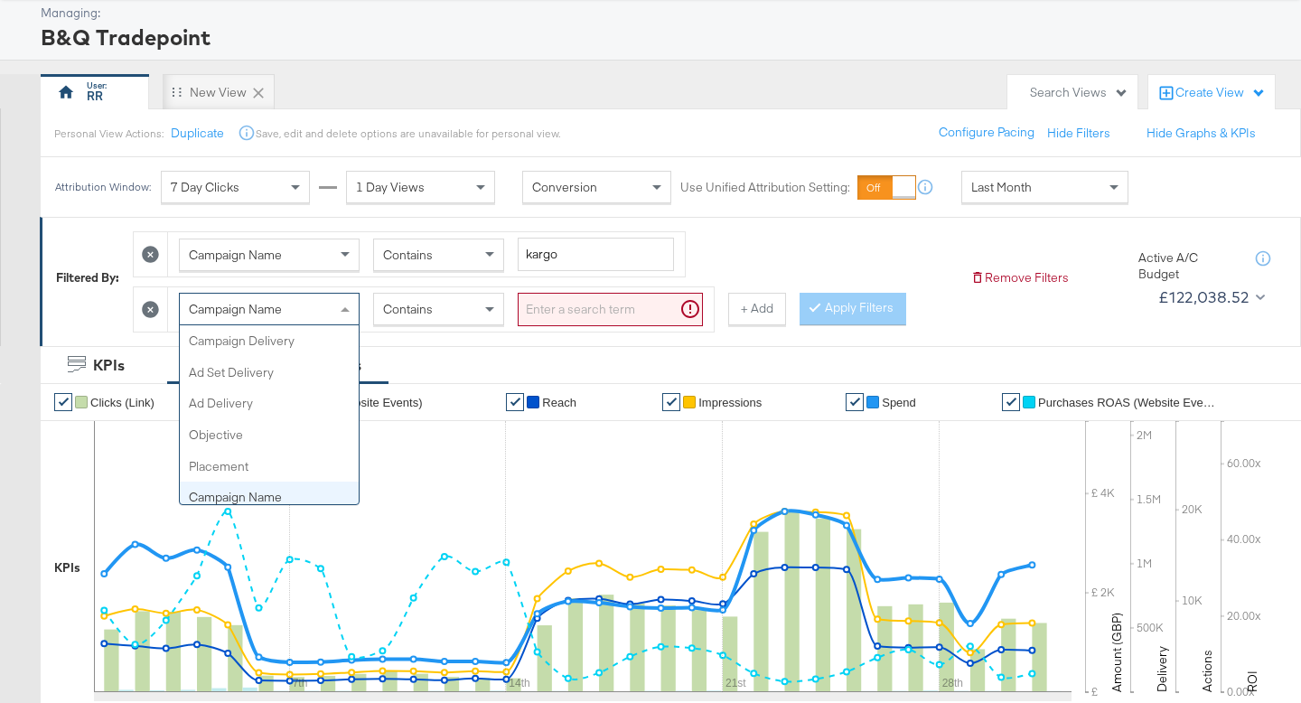
click at [221, 313] on span "Campaign Name" at bounding box center [235, 309] width 93 height 16
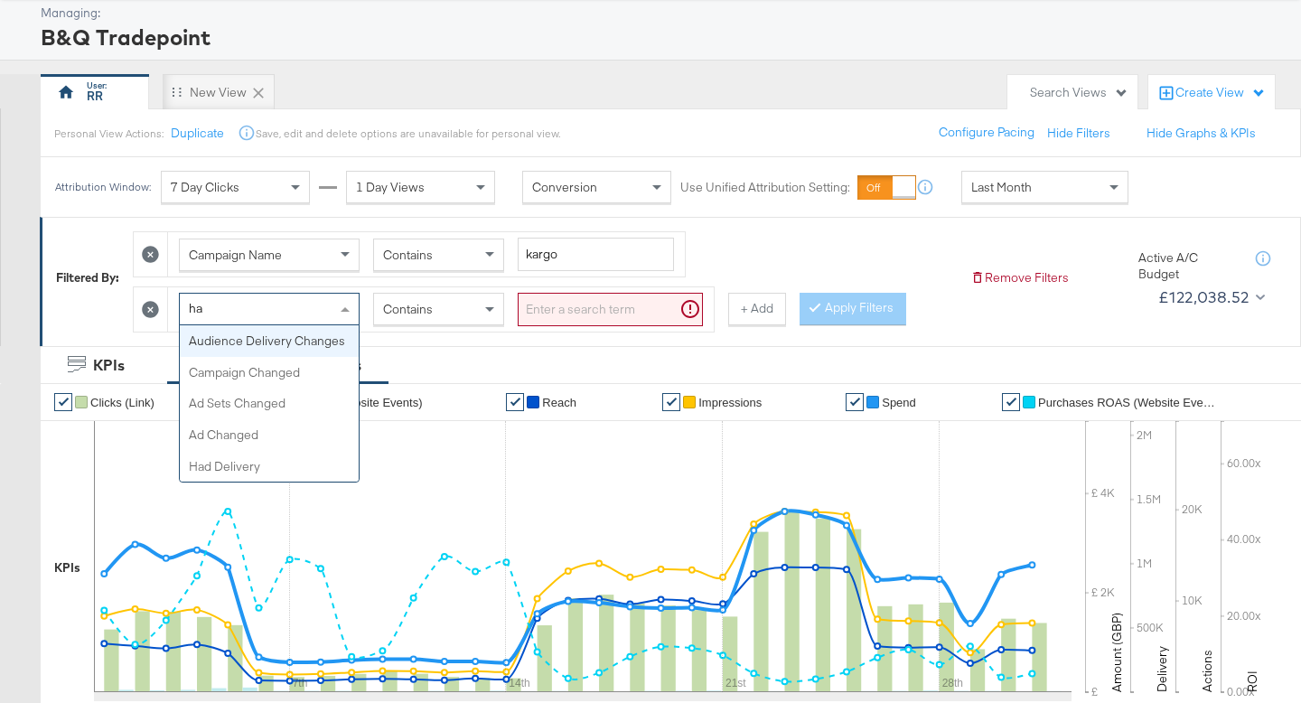
type input "had"
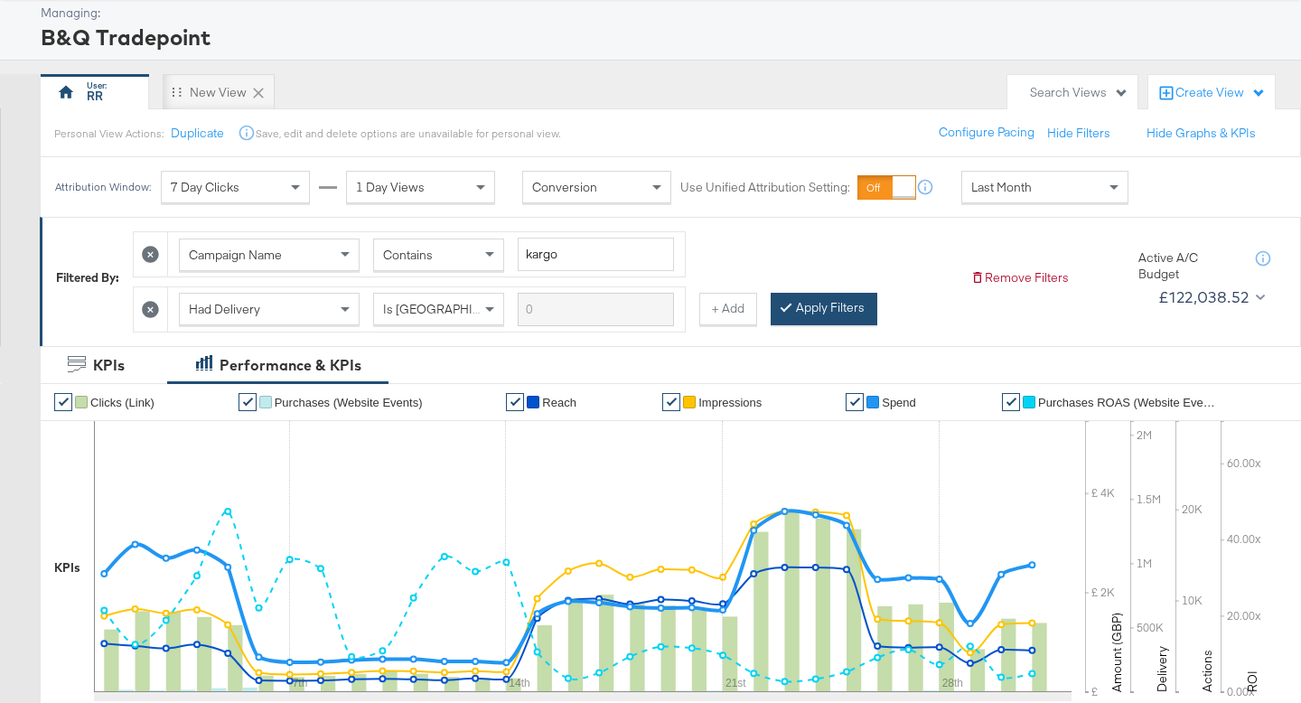
click at [805, 311] on button "Apply Filters" at bounding box center [824, 309] width 107 height 33
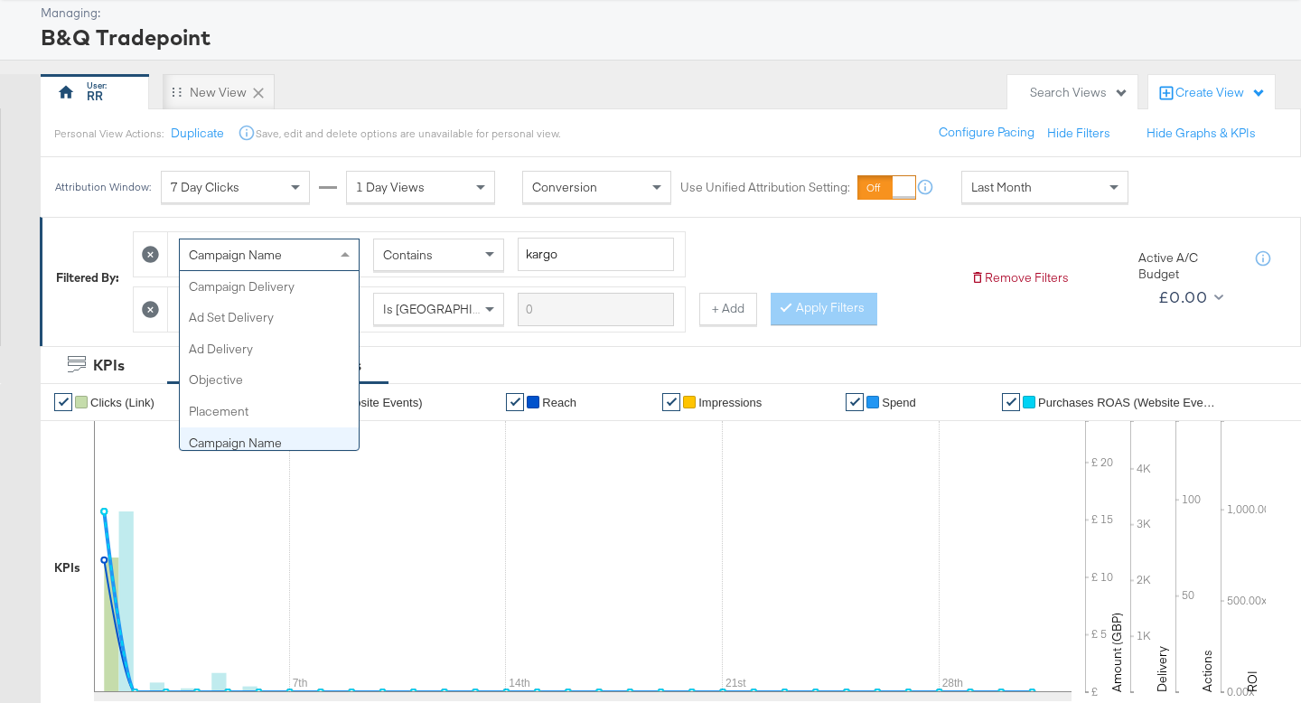
click at [314, 264] on div "Campaign Name" at bounding box center [269, 254] width 179 height 31
type input "ad"
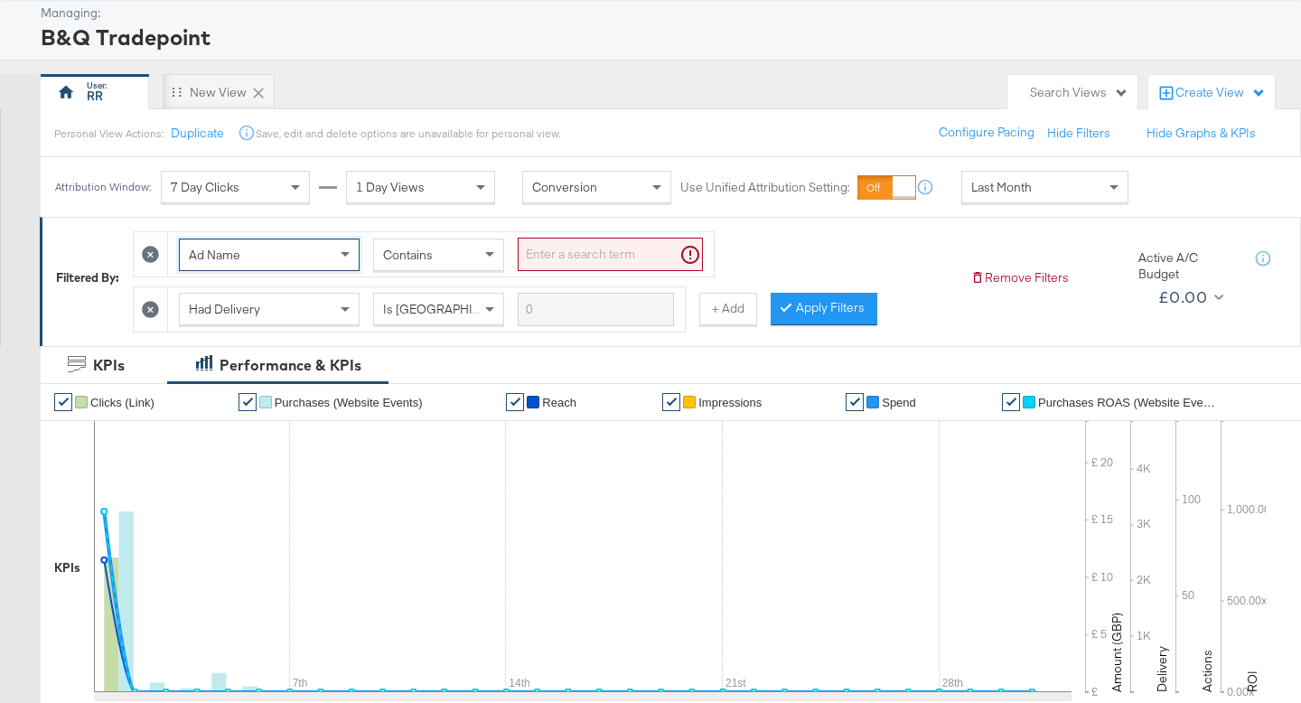
click at [613, 254] on input "search" at bounding box center [610, 254] width 185 height 33
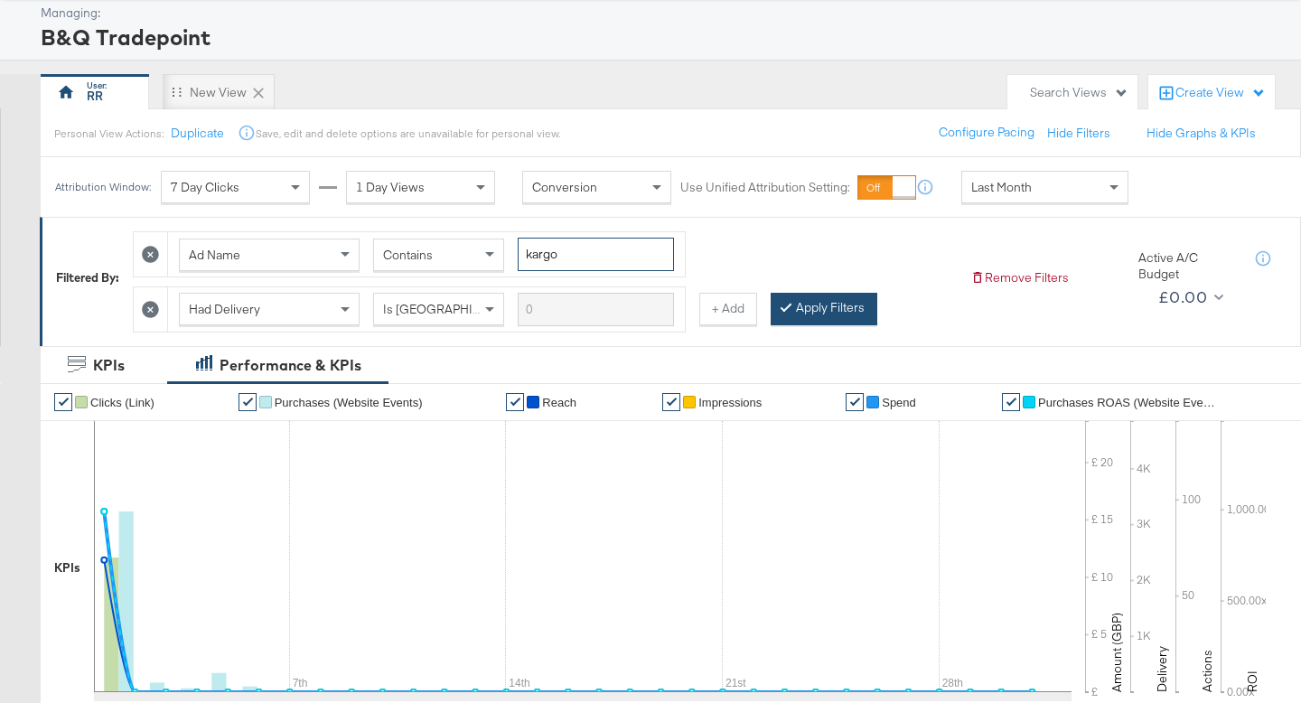
type input "kargo"
click at [812, 308] on button "Apply Filters" at bounding box center [824, 309] width 107 height 33
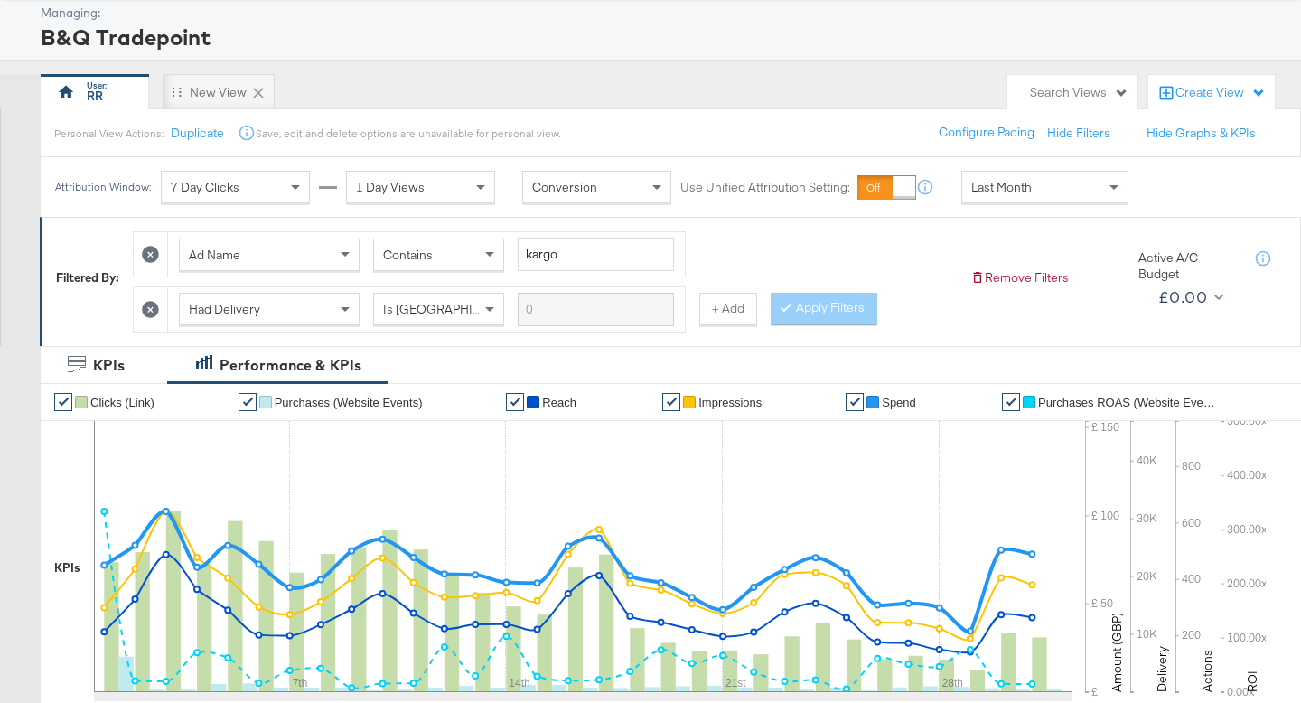
scroll to position [0, 0]
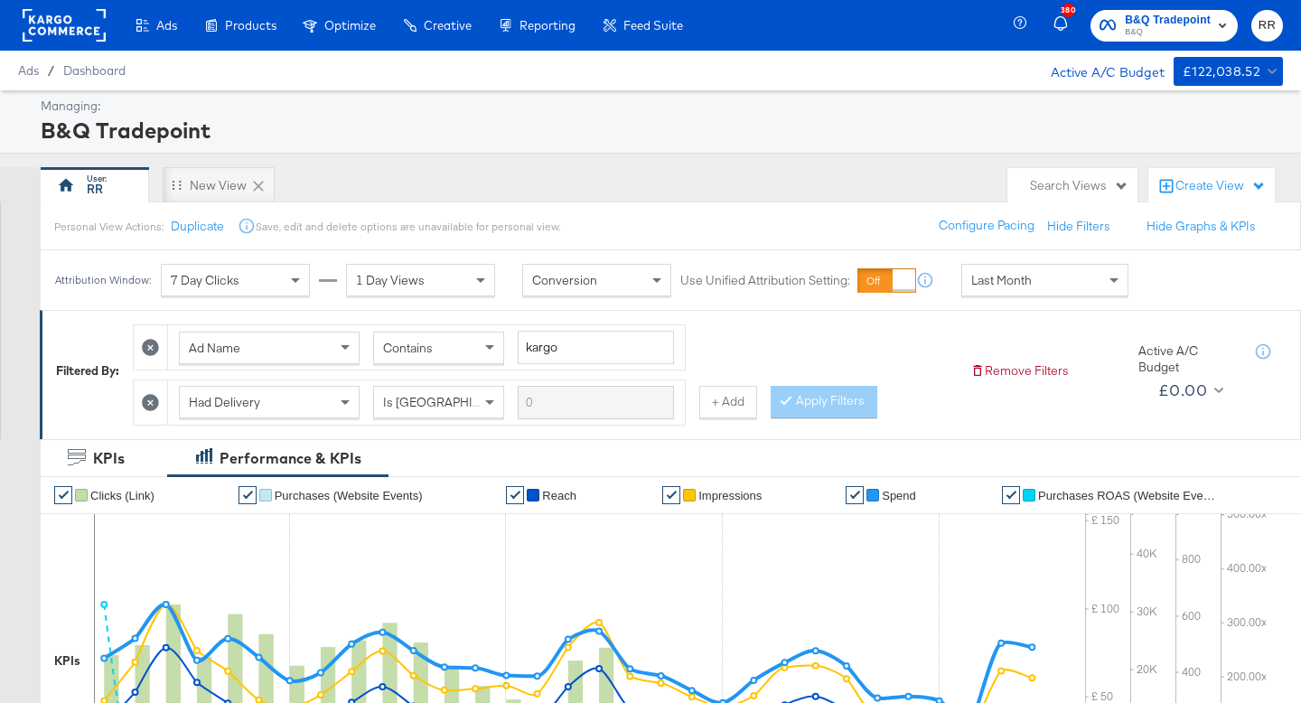
click at [57, 18] on rect at bounding box center [64, 25] width 83 height 33
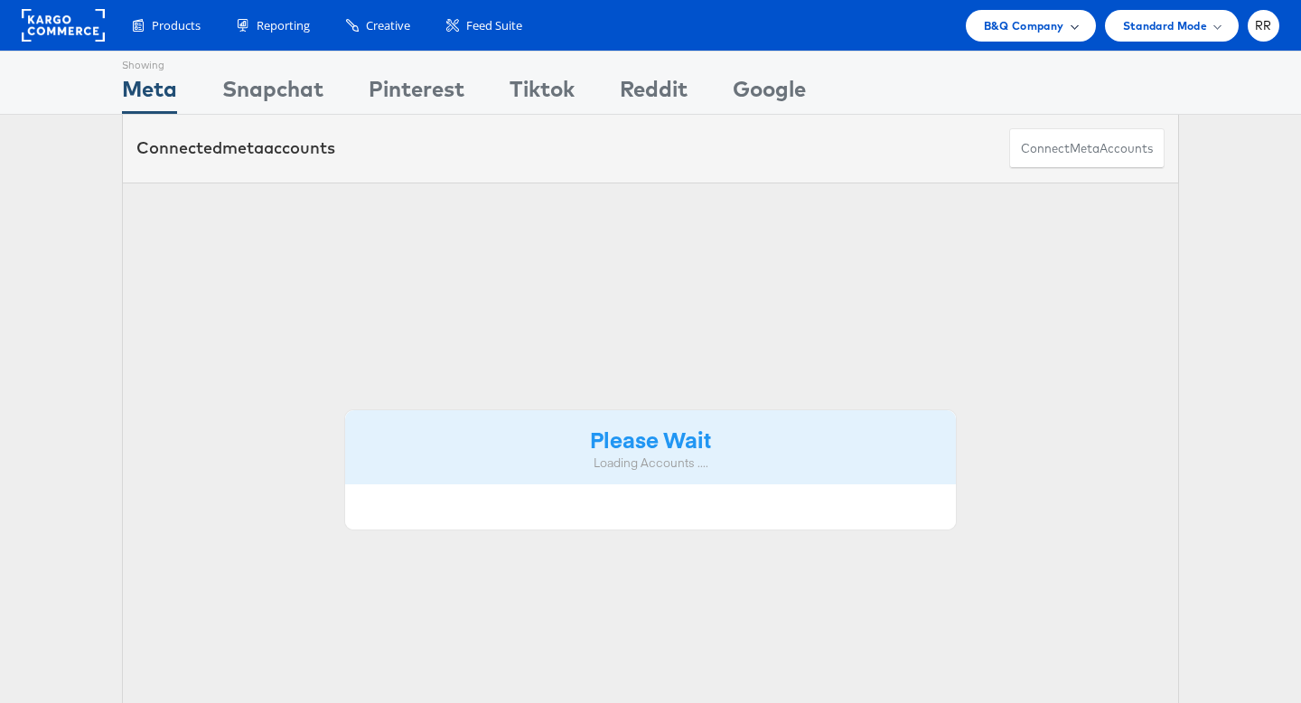
click at [1049, 24] on span "B&Q Company" at bounding box center [1024, 25] width 80 height 19
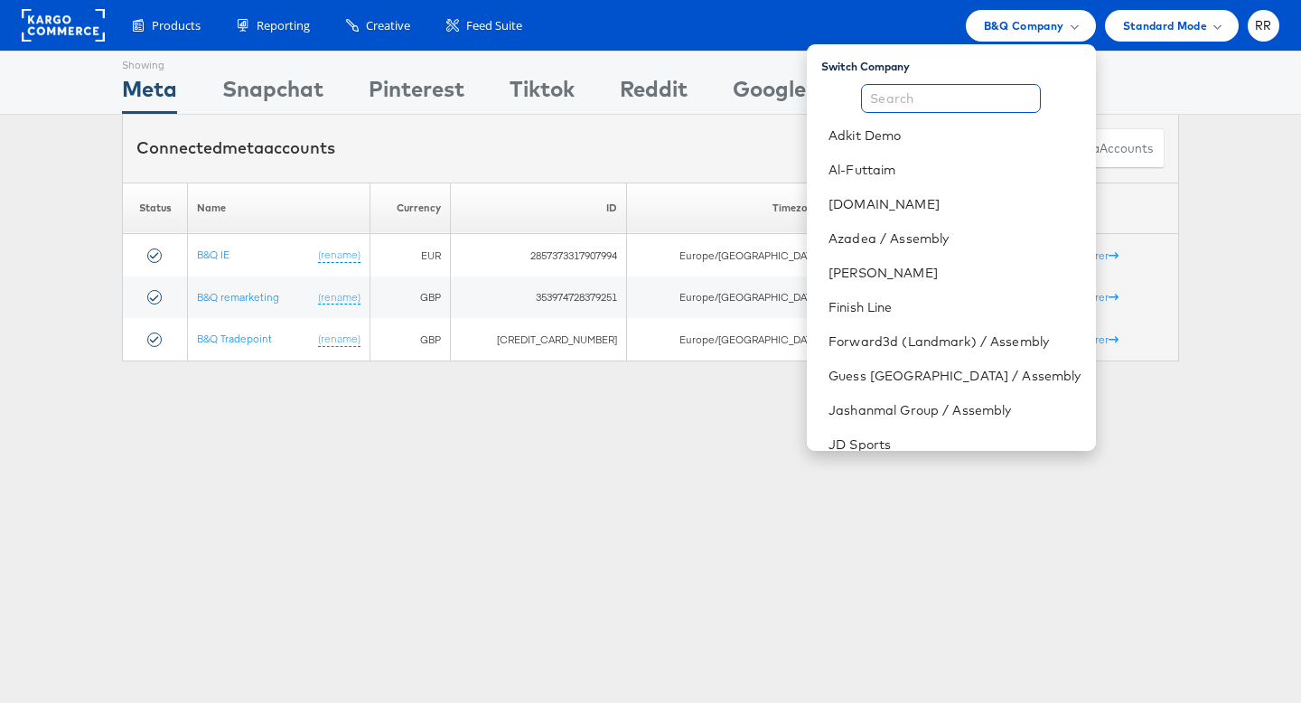
click at [1011, 100] on input "text" at bounding box center [951, 98] width 180 height 29
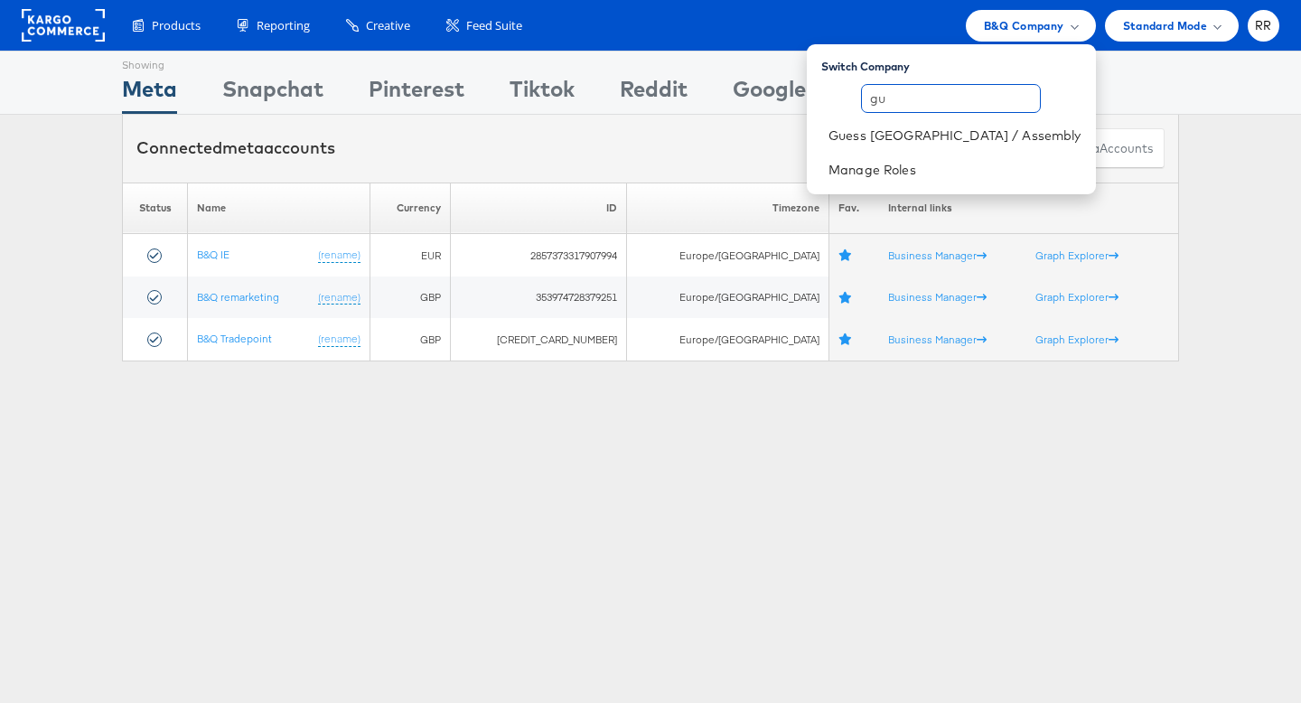
type input "gu"
click at [961, 140] on link "Guess [GEOGRAPHIC_DATA] / Assembly" at bounding box center [955, 136] width 252 height 18
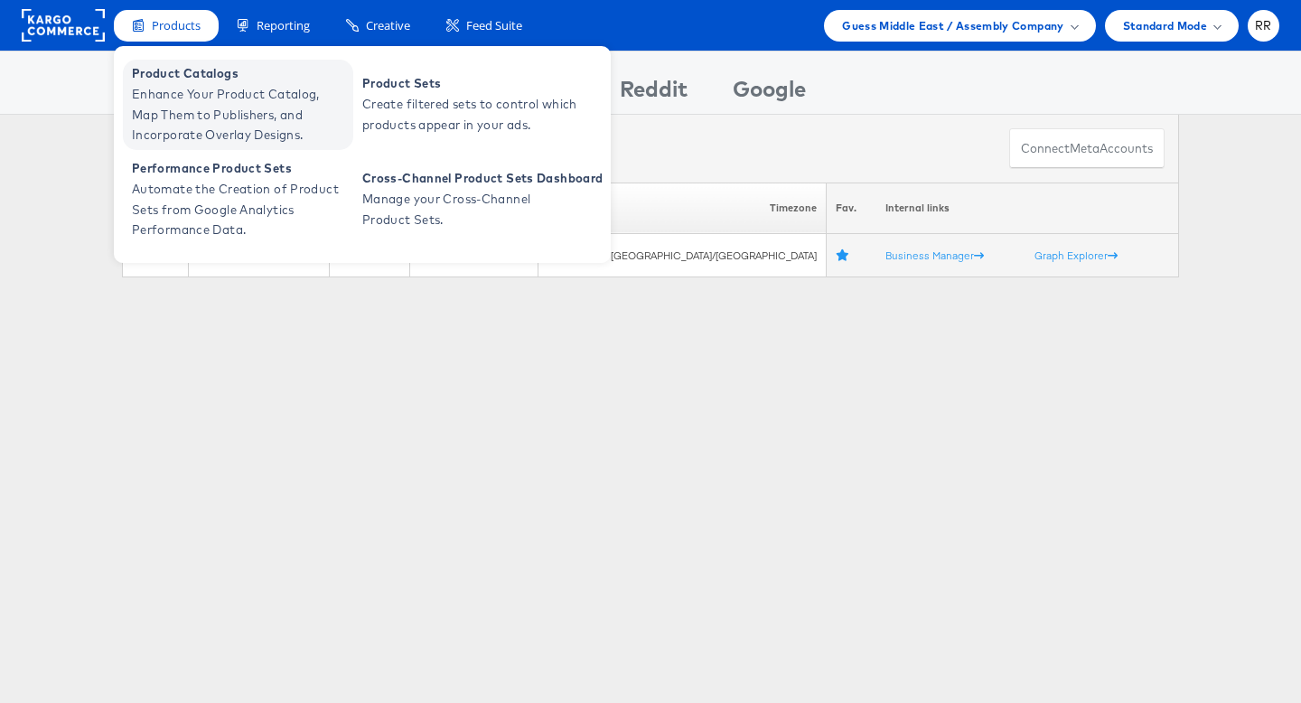
click at [180, 81] on span "Product Catalogs" at bounding box center [240, 73] width 217 height 21
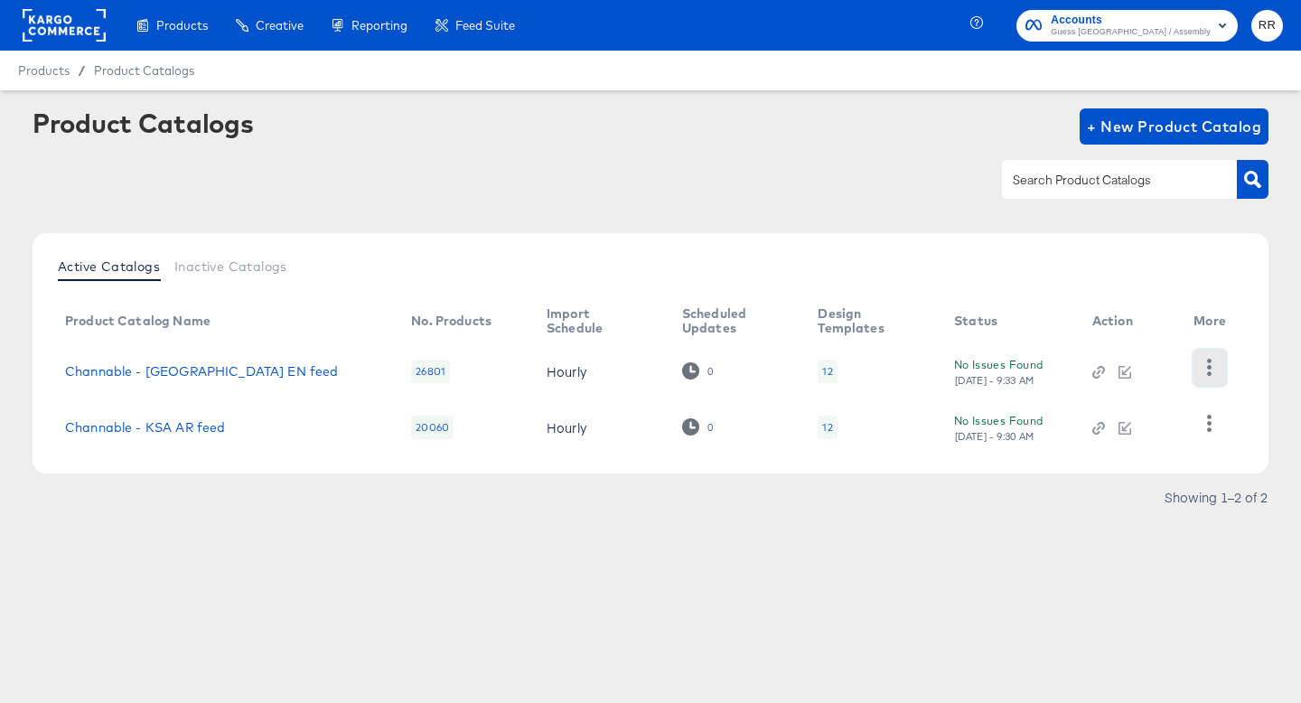
click at [1207, 372] on icon "button" at bounding box center [1209, 367] width 17 height 17
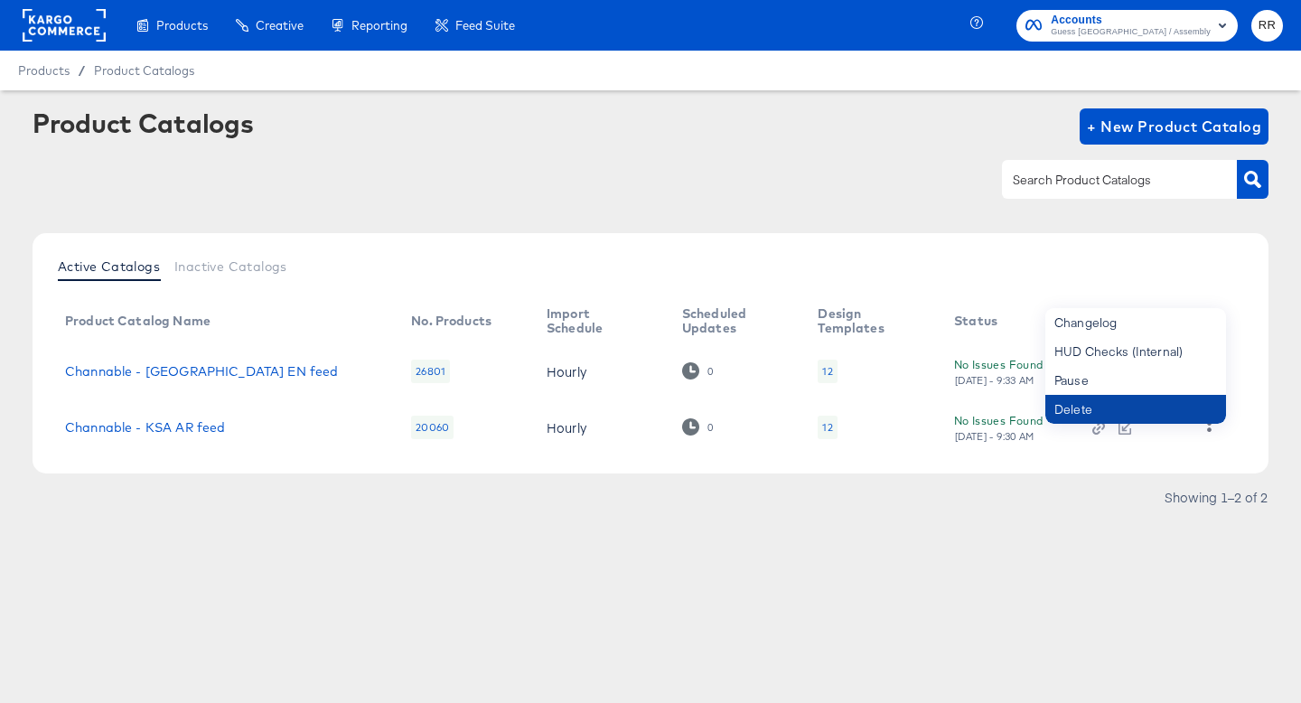
click at [1176, 398] on div "Delete" at bounding box center [1136, 409] width 181 height 29
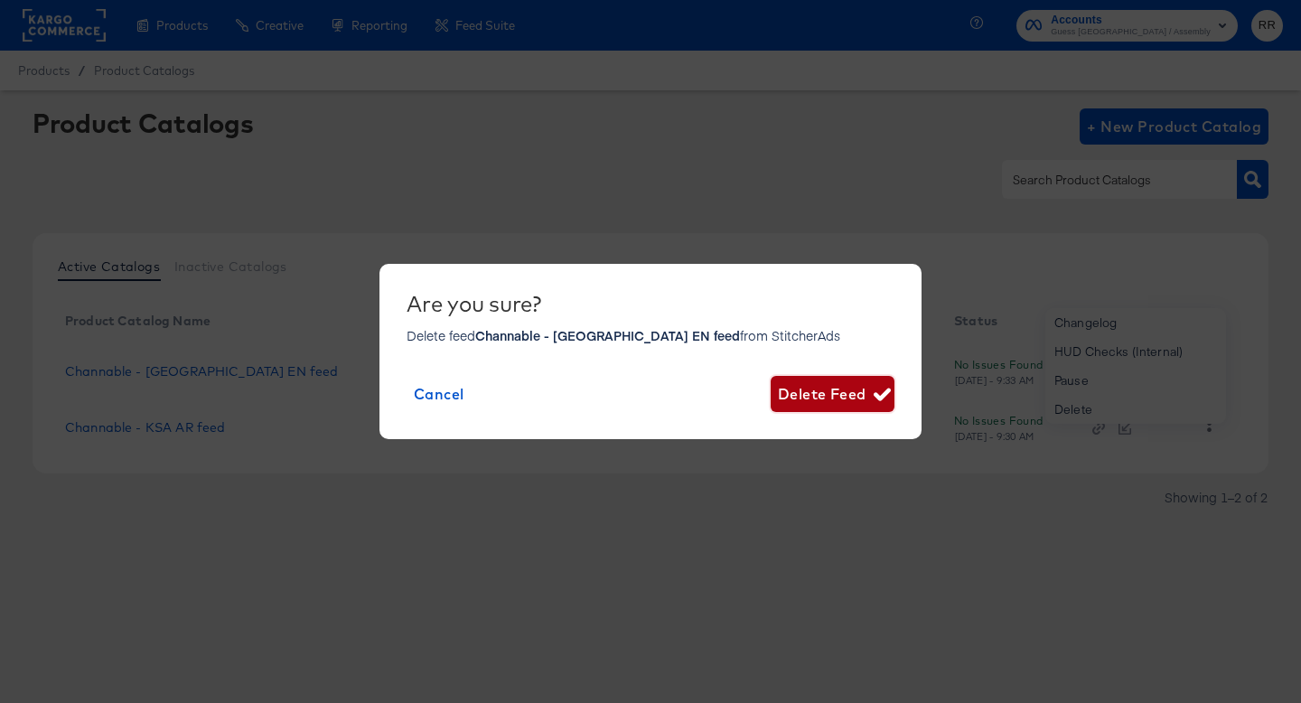
click at [855, 396] on span "Delete Feed" at bounding box center [832, 393] width 109 height 25
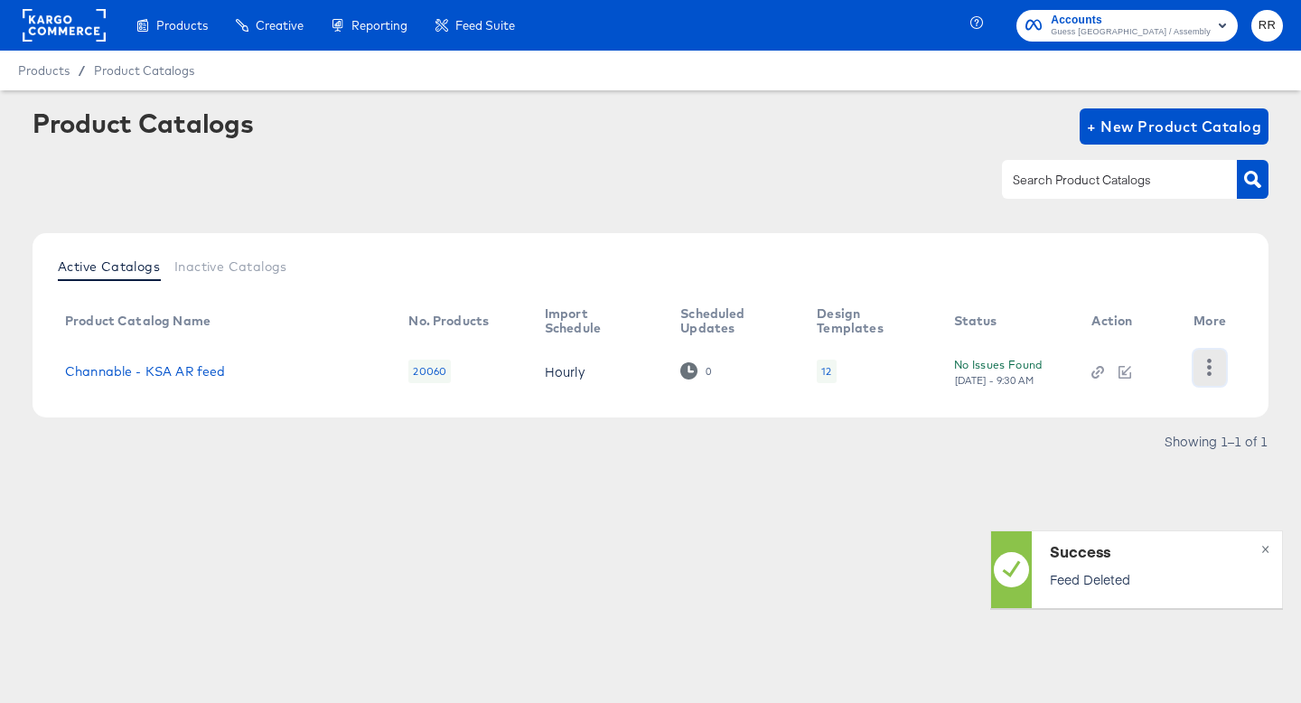
click at [1211, 371] on icon "button" at bounding box center [1209, 367] width 17 height 17
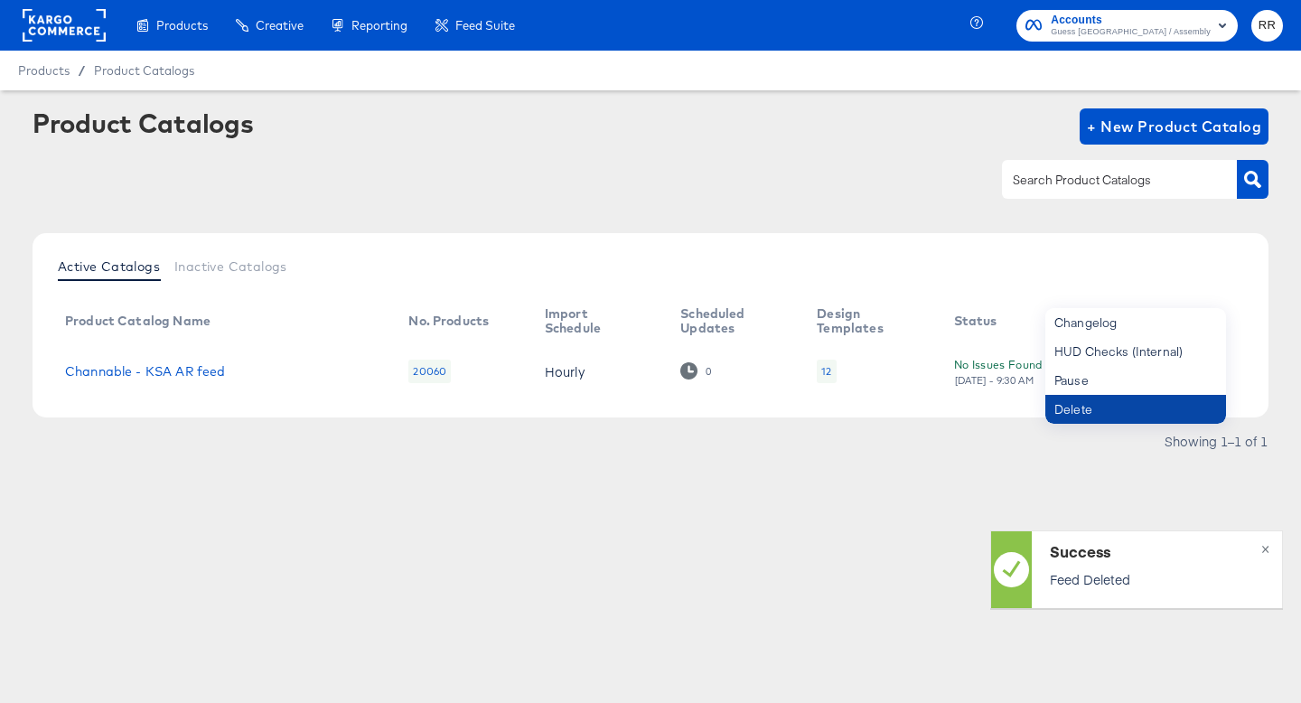
click at [1140, 417] on div "Delete" at bounding box center [1136, 409] width 181 height 29
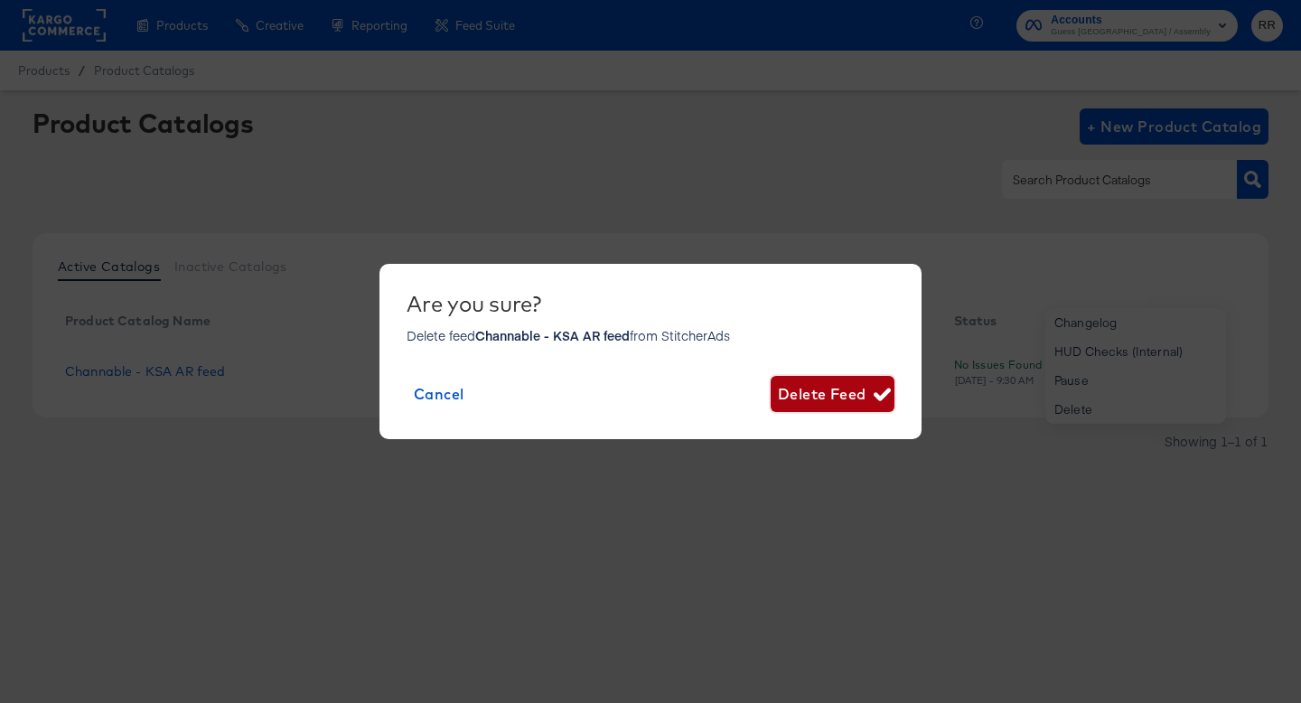
click at [845, 404] on span "Delete Feed" at bounding box center [832, 393] width 109 height 25
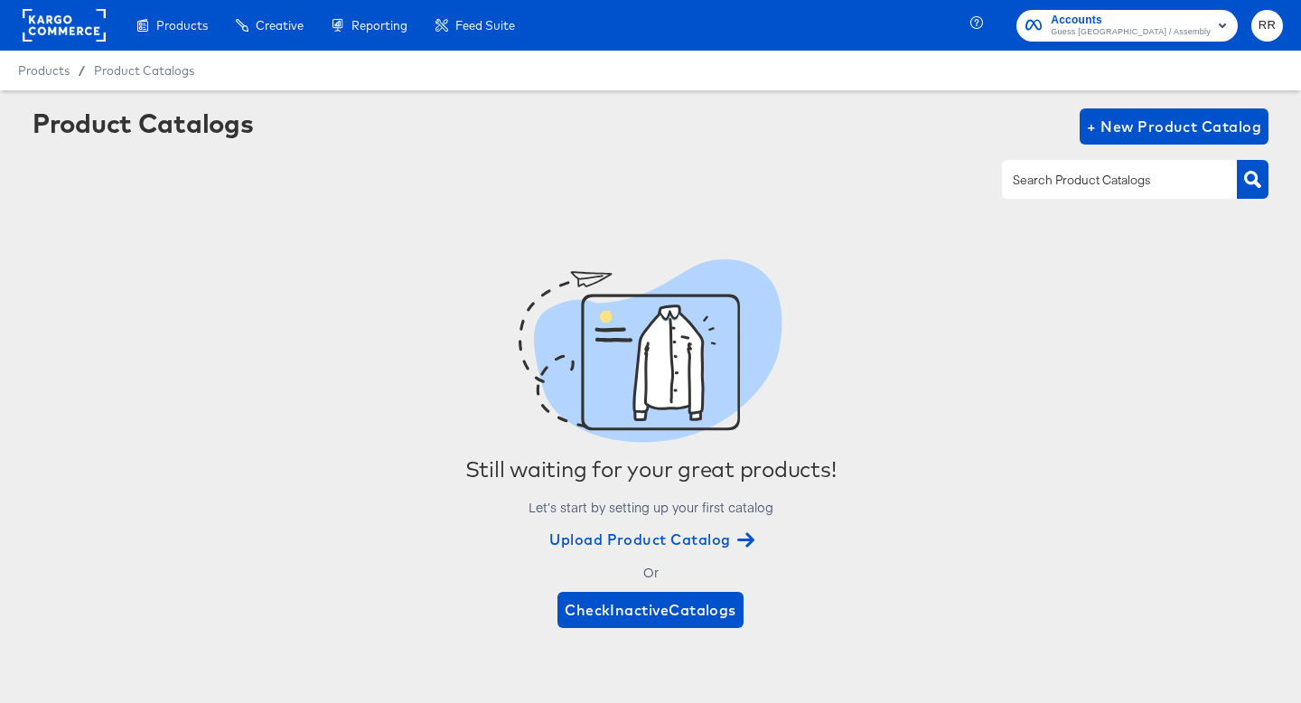
click at [64, 33] on rect at bounding box center [64, 25] width 83 height 33
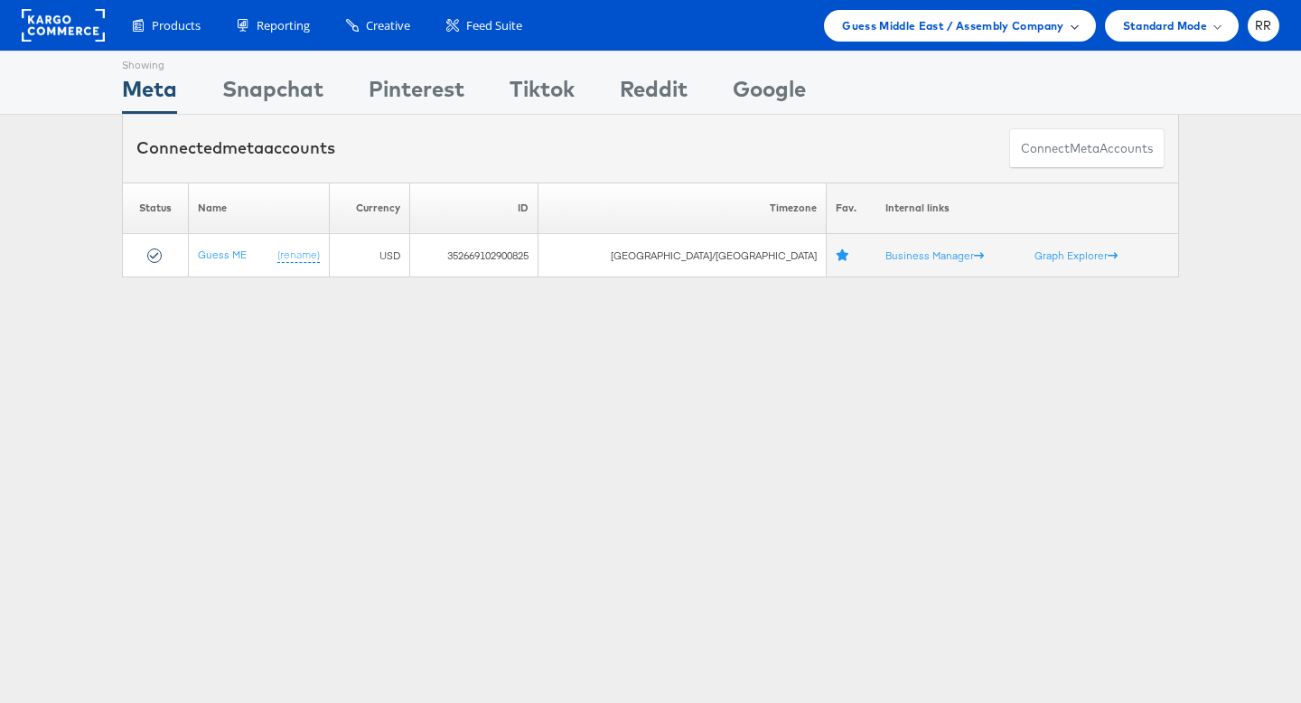
click at [1022, 37] on div "Guess Middle East / Assembly Company" at bounding box center [959, 26] width 271 height 32
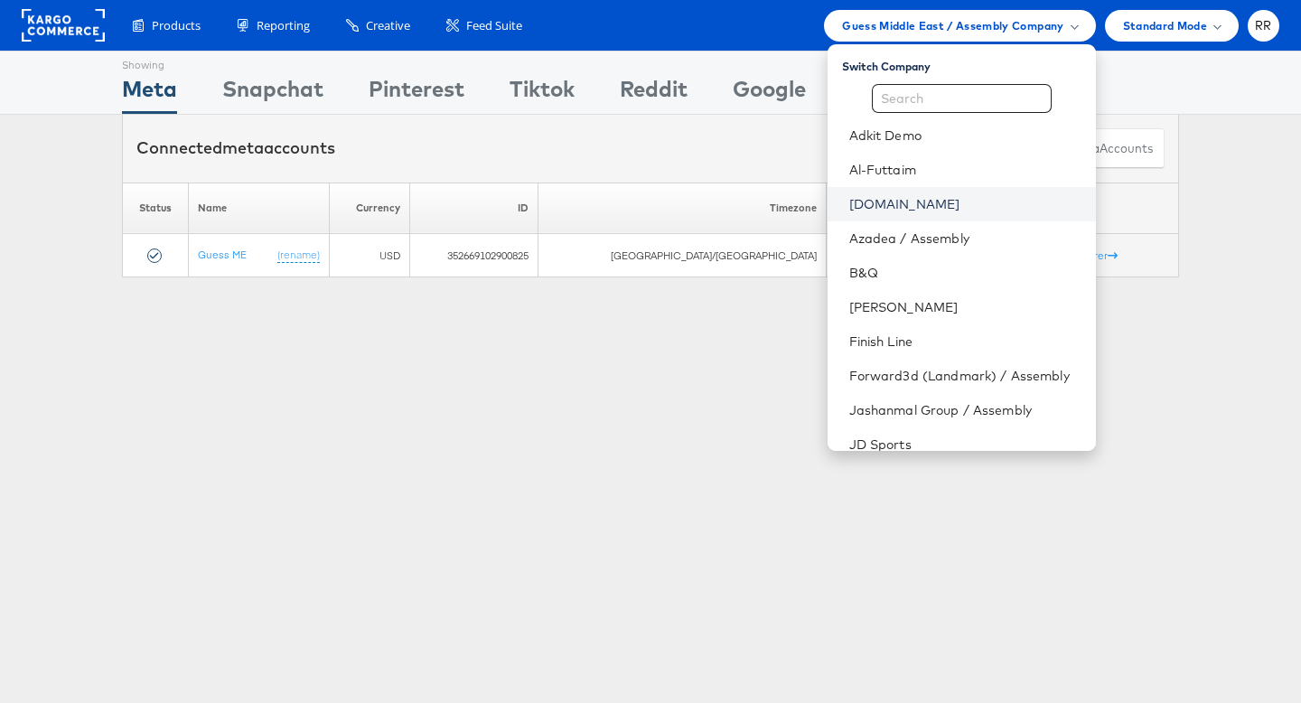
click at [932, 201] on link "ao.com" at bounding box center [966, 204] width 232 height 18
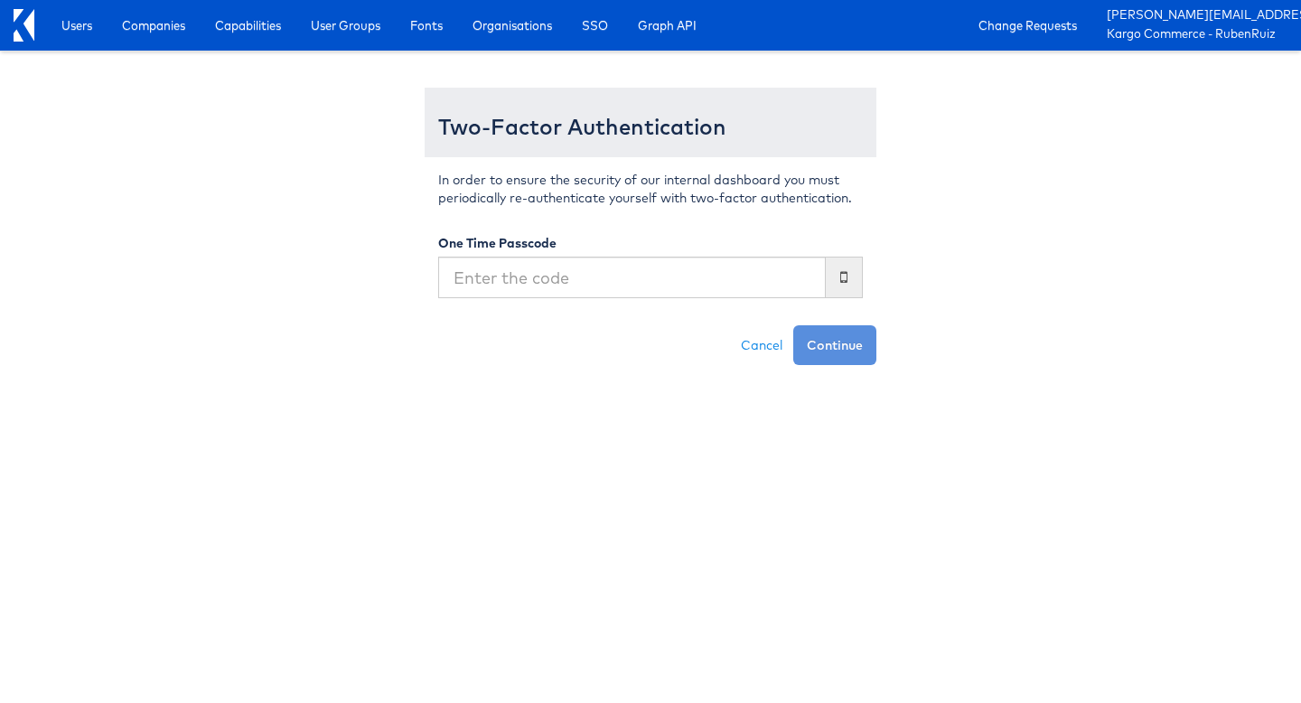
click at [644, 268] on input "text" at bounding box center [632, 278] width 388 height 42
type input "539537"
click at [863, 355] on button "Continue" at bounding box center [835, 345] width 83 height 40
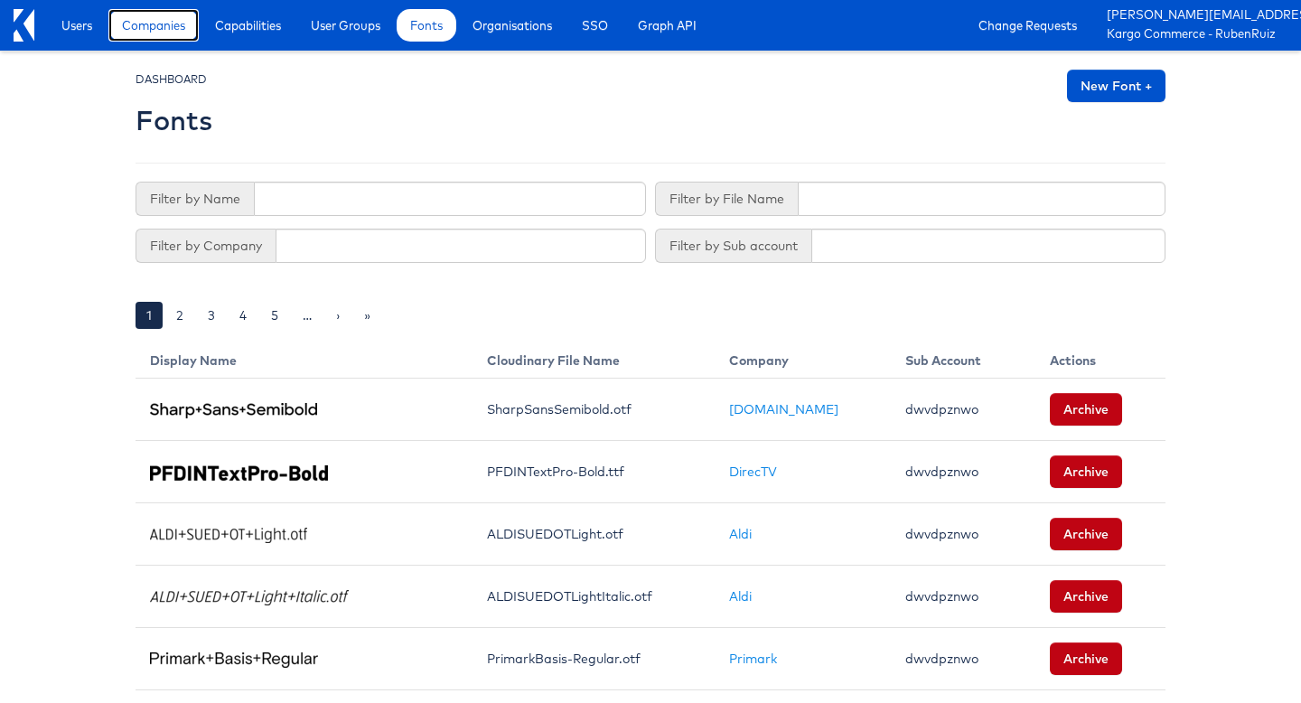
click at [172, 20] on span "Companies" at bounding box center [153, 25] width 63 height 18
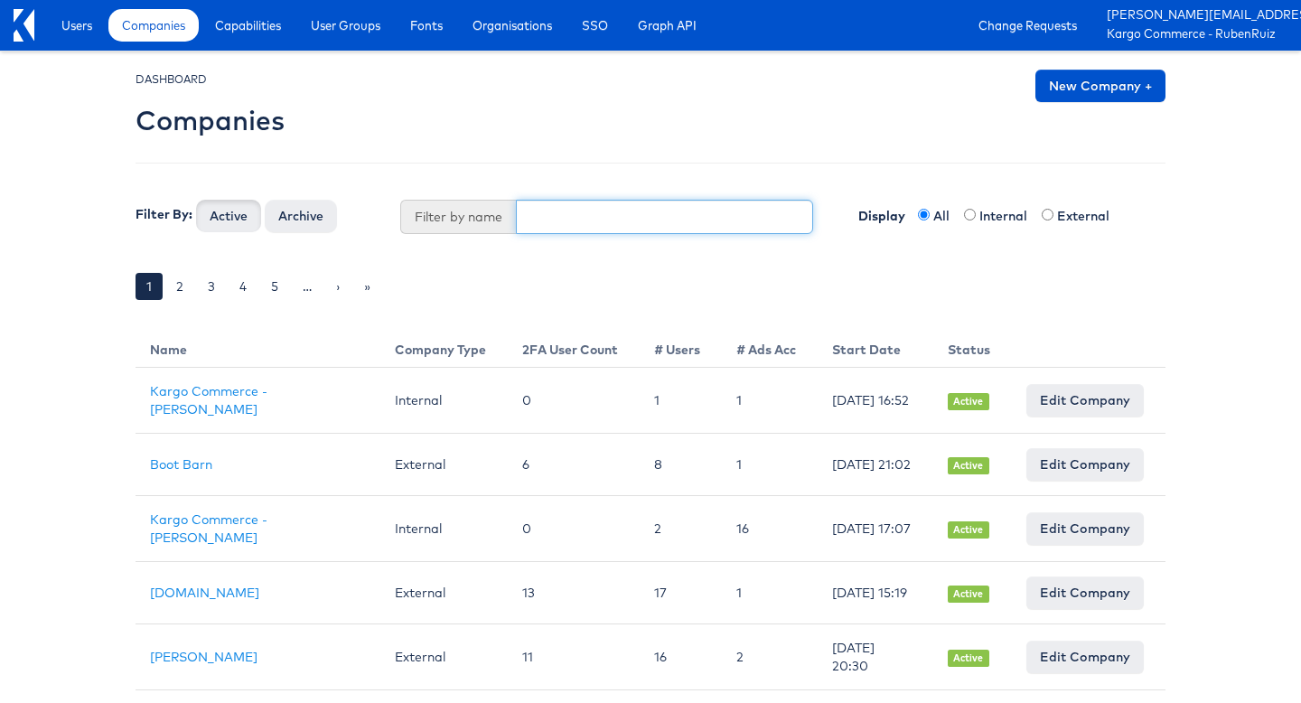
click at [569, 209] on input "text" at bounding box center [665, 217] width 298 height 34
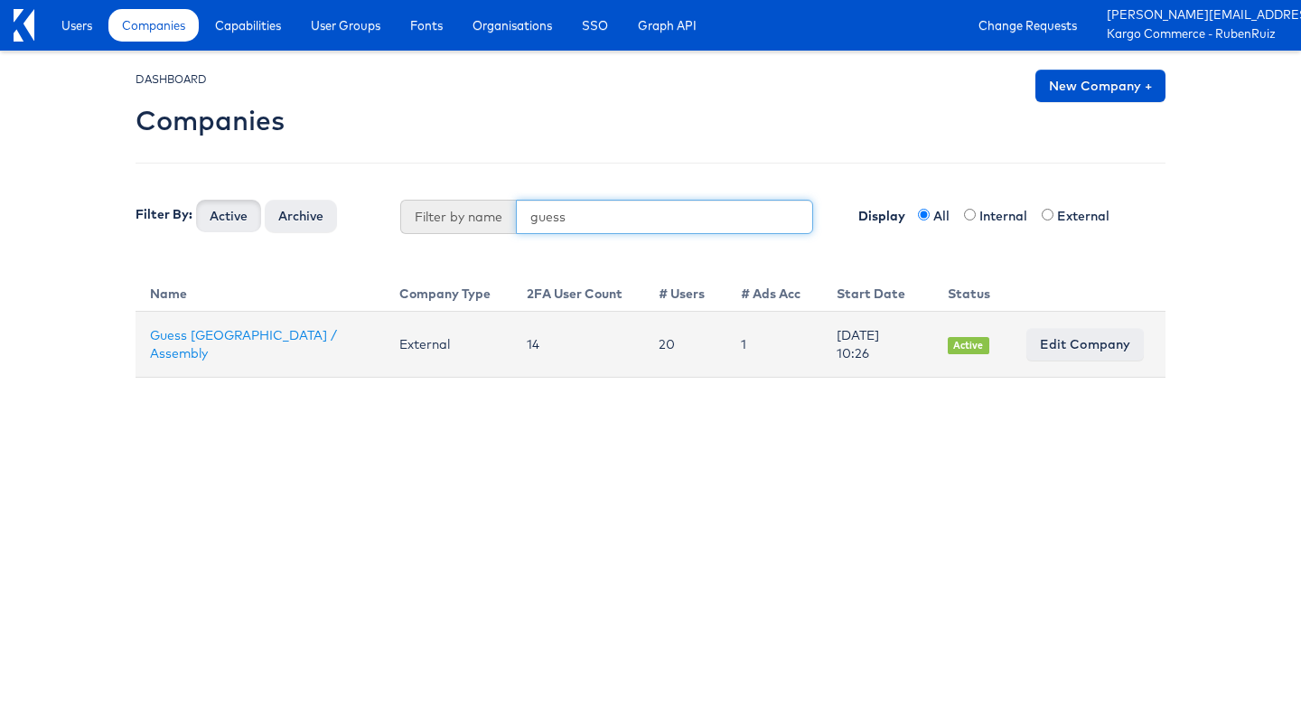
type input "guess"
click at [1054, 357] on link "Edit Company" at bounding box center [1085, 344] width 117 height 33
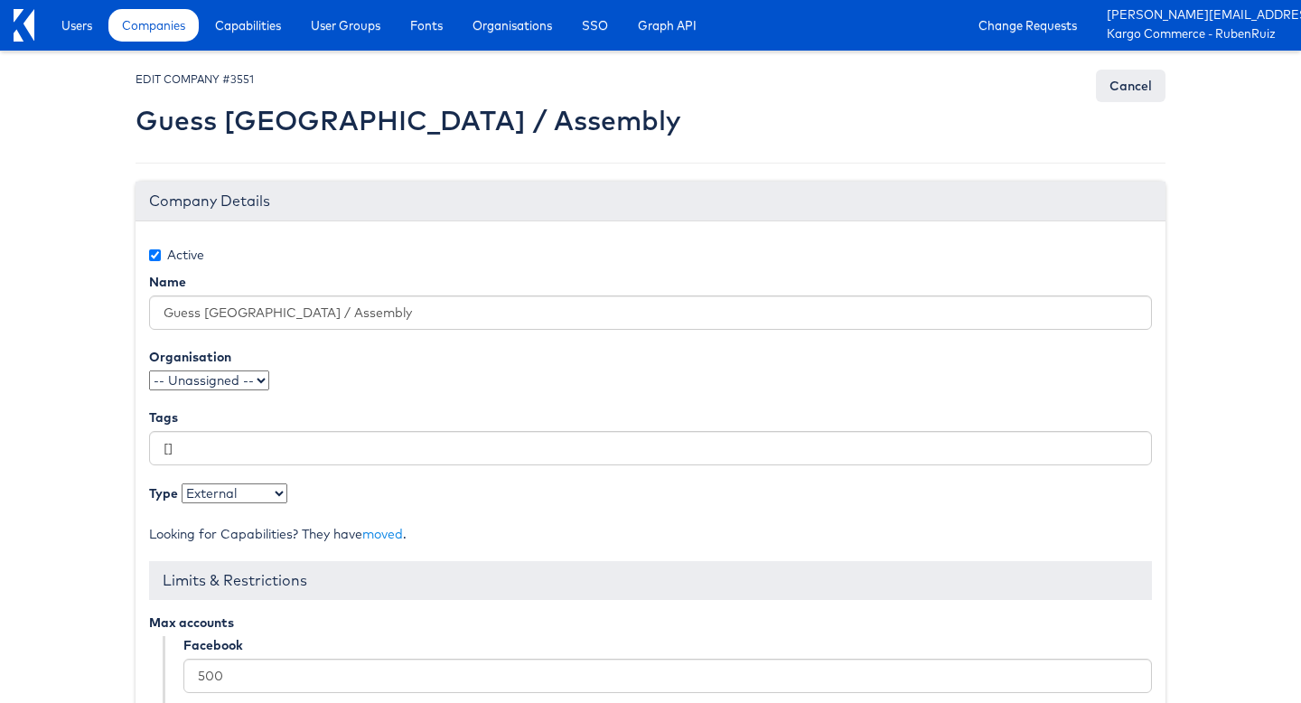
click at [199, 258] on label "Active" at bounding box center [176, 255] width 55 height 18
click at [161, 258] on input "Active" at bounding box center [155, 255] width 12 height 12
checkbox input "false"
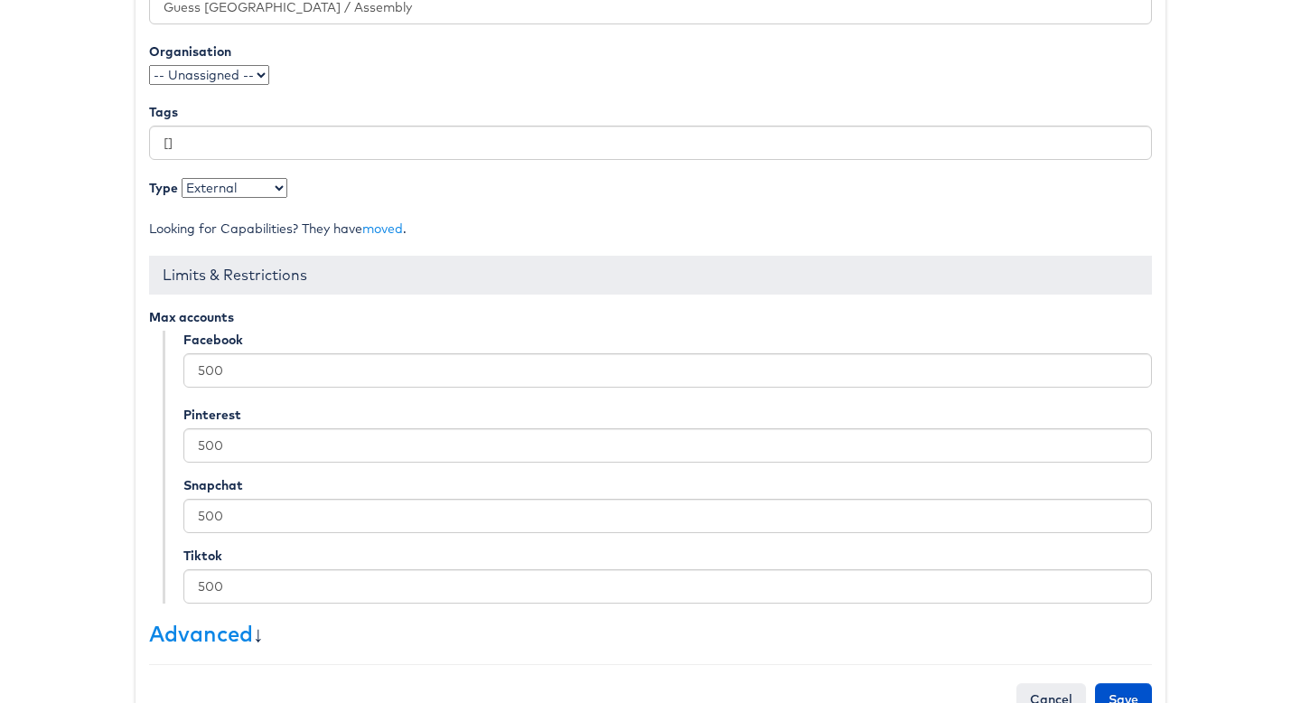
scroll to position [356, 0]
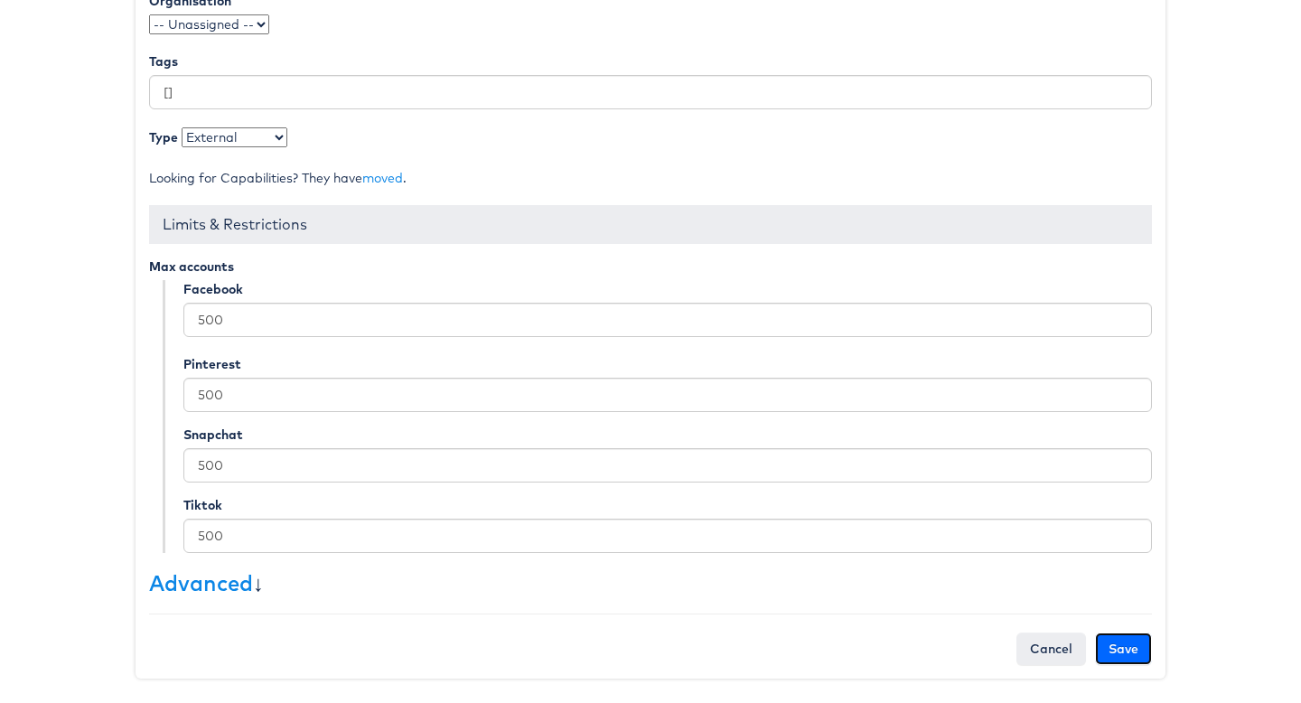
click at [1113, 645] on input "Save" at bounding box center [1123, 649] width 57 height 33
type input "Saving..."
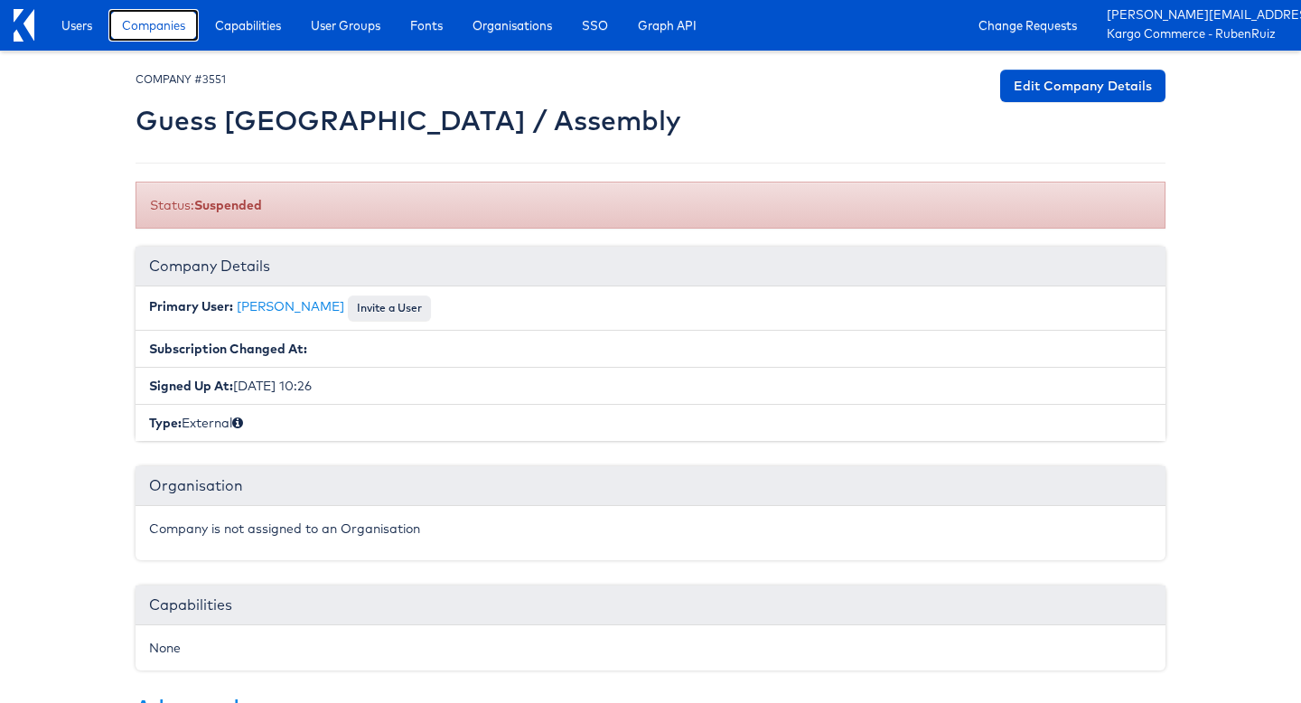
click at [158, 31] on span "Companies" at bounding box center [153, 25] width 63 height 18
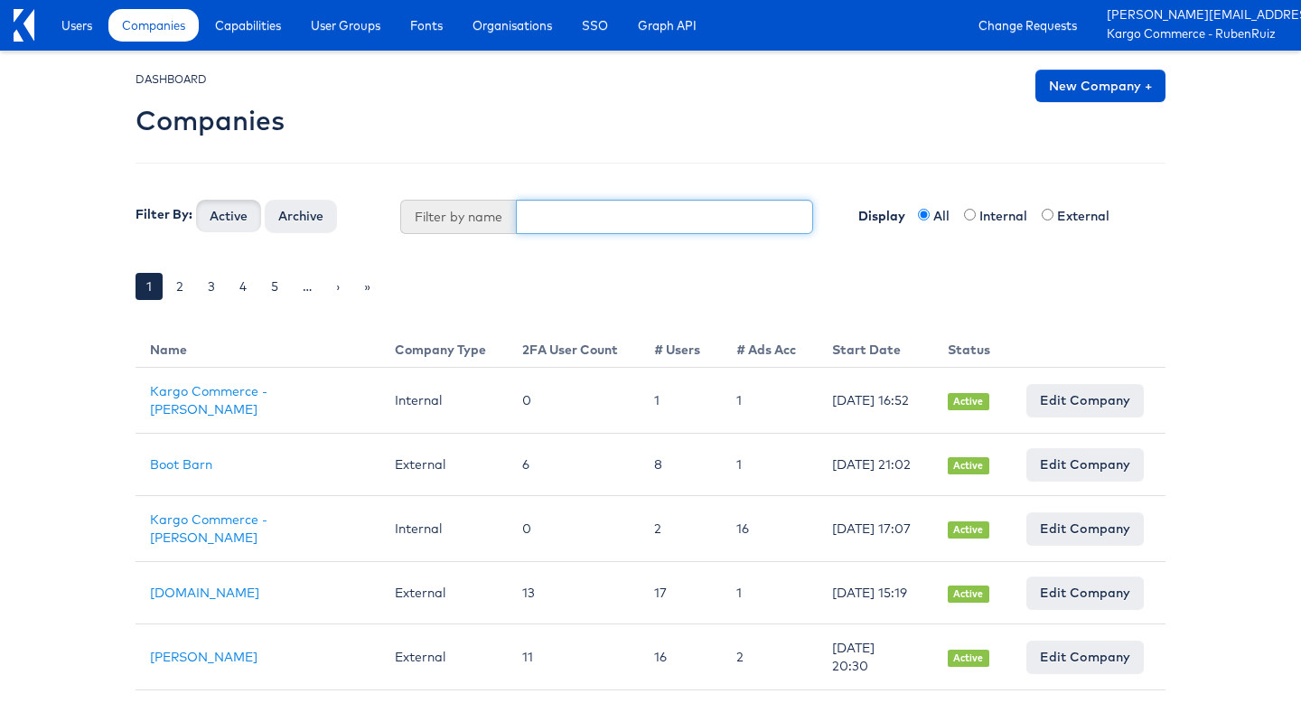
click at [568, 218] on input "text" at bounding box center [665, 217] width 298 height 34
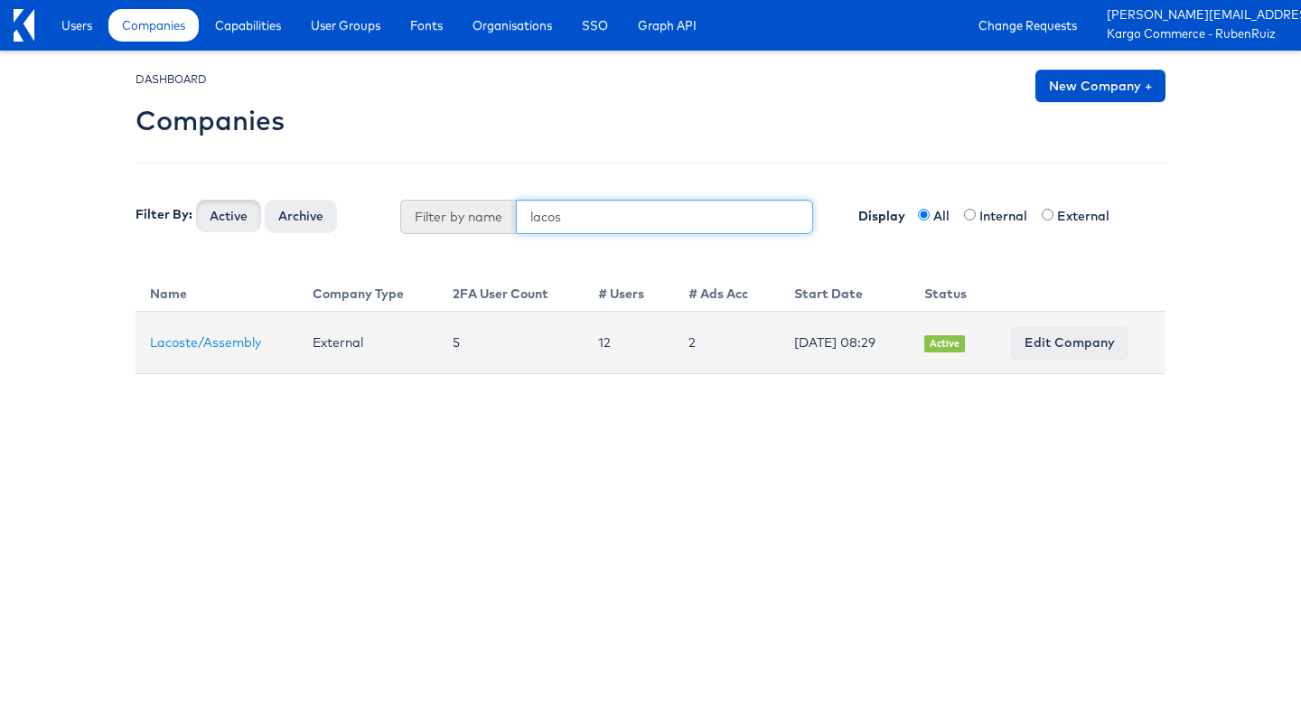
type input "lacos"
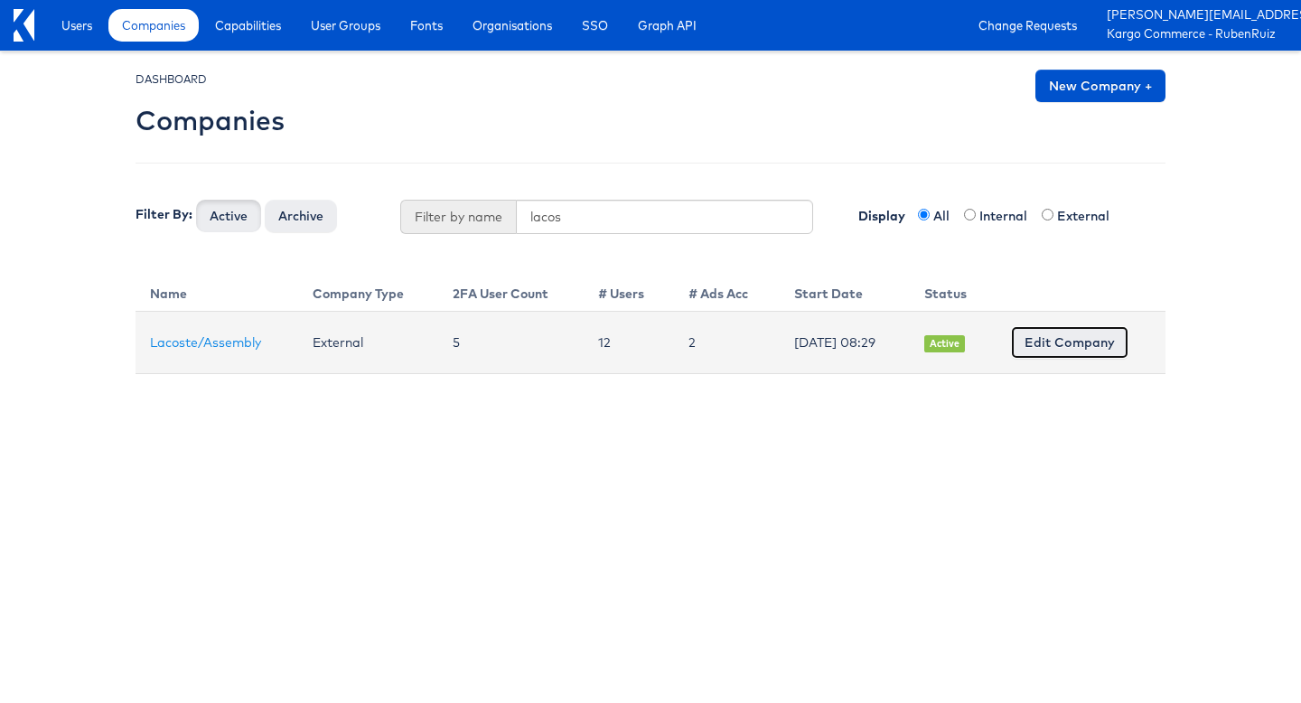
click at [1053, 341] on link "Edit Company" at bounding box center [1069, 342] width 117 height 33
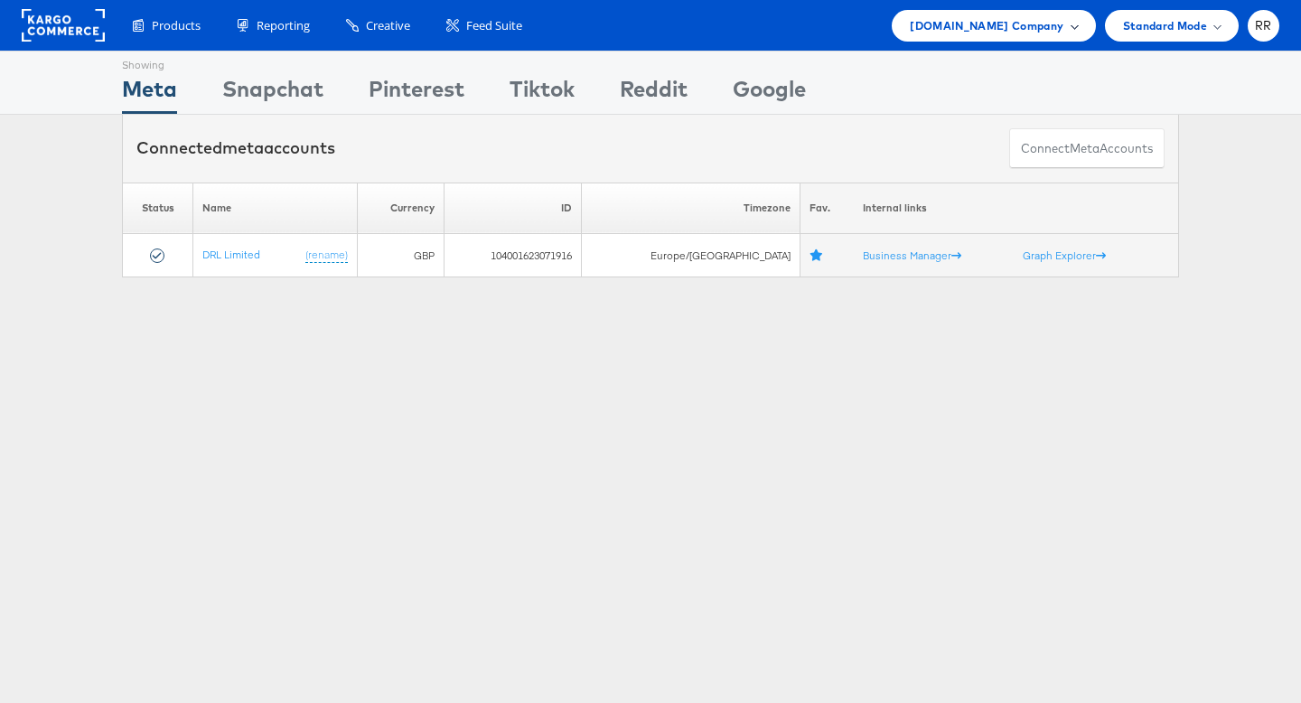
click at [981, 23] on span "[DOMAIN_NAME] Company" at bounding box center [987, 25] width 154 height 19
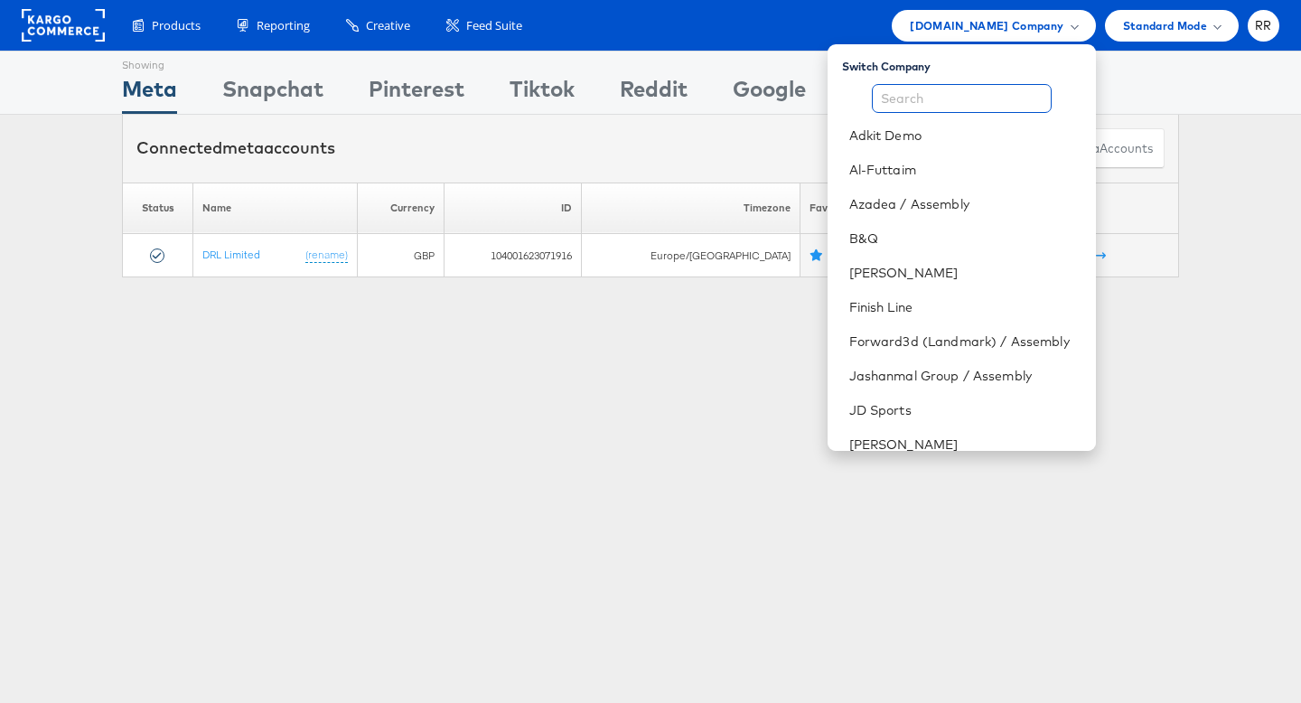
click at [978, 87] on input "text" at bounding box center [962, 98] width 180 height 29
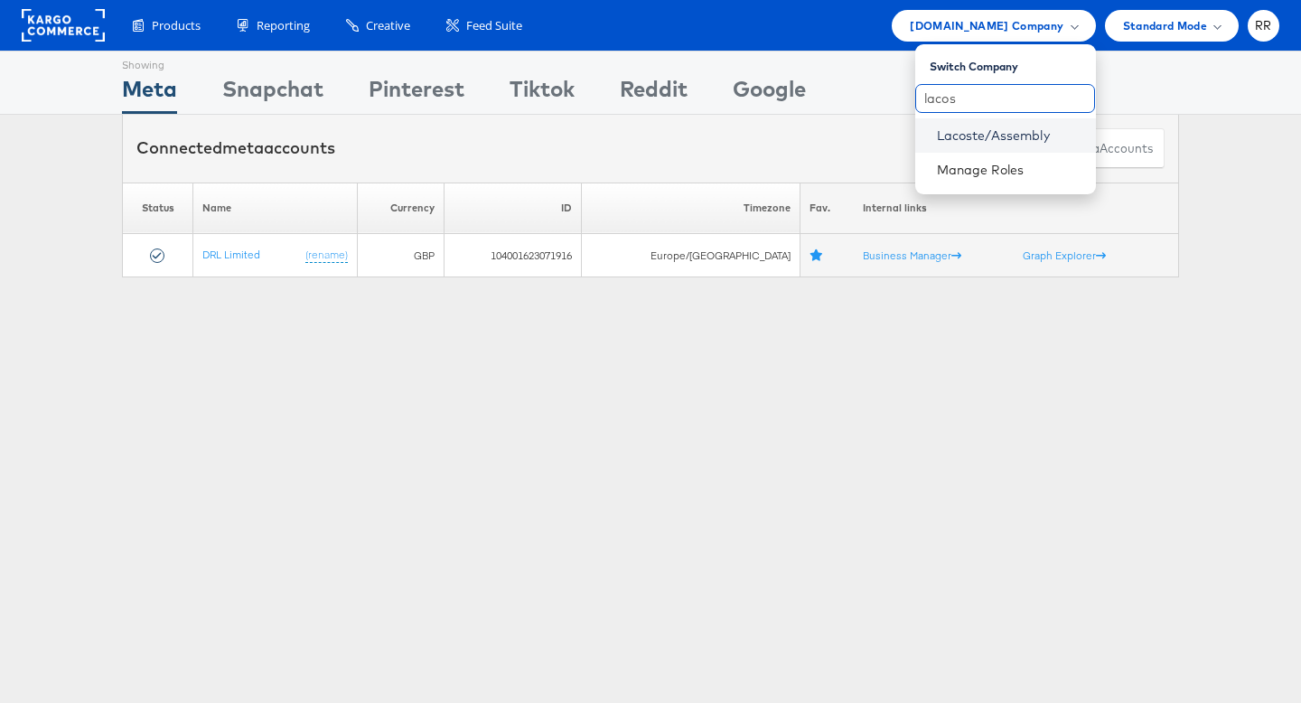
type input "lacos"
click at [1016, 141] on link "Lacoste/Assembly" at bounding box center [1009, 136] width 145 height 18
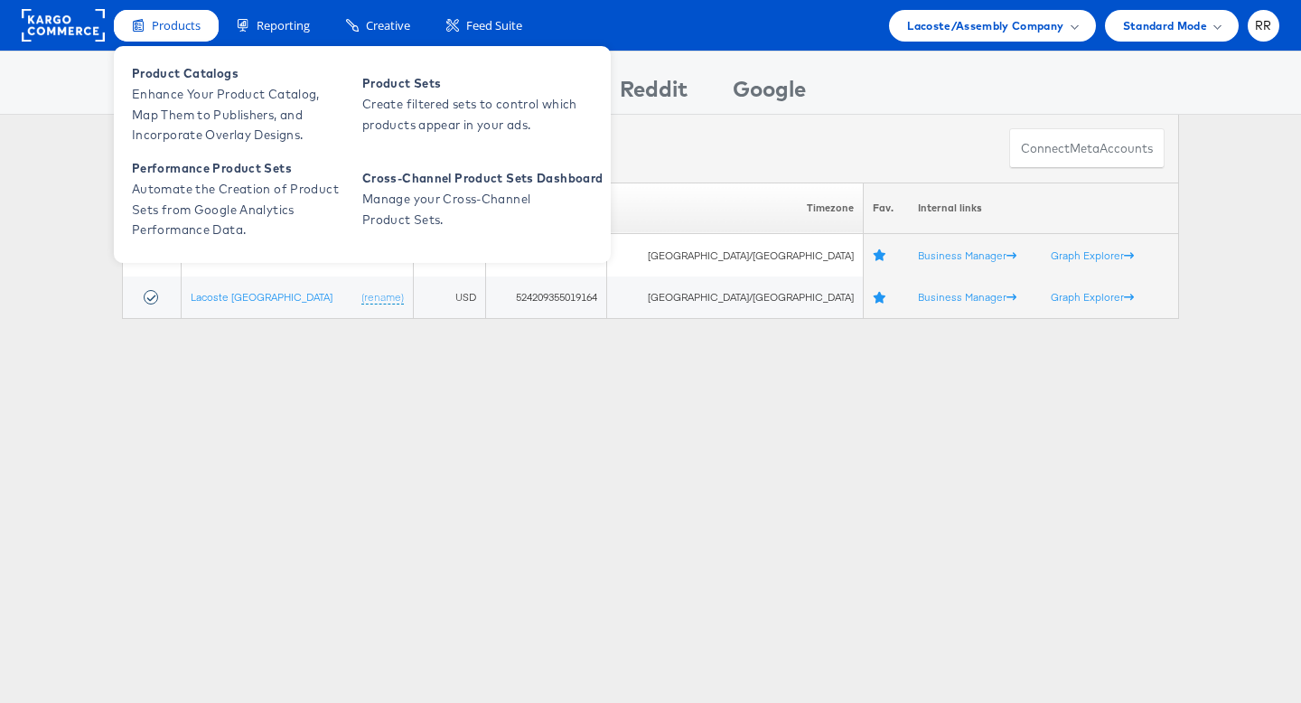
click at [170, 25] on span "Products" at bounding box center [176, 25] width 49 height 17
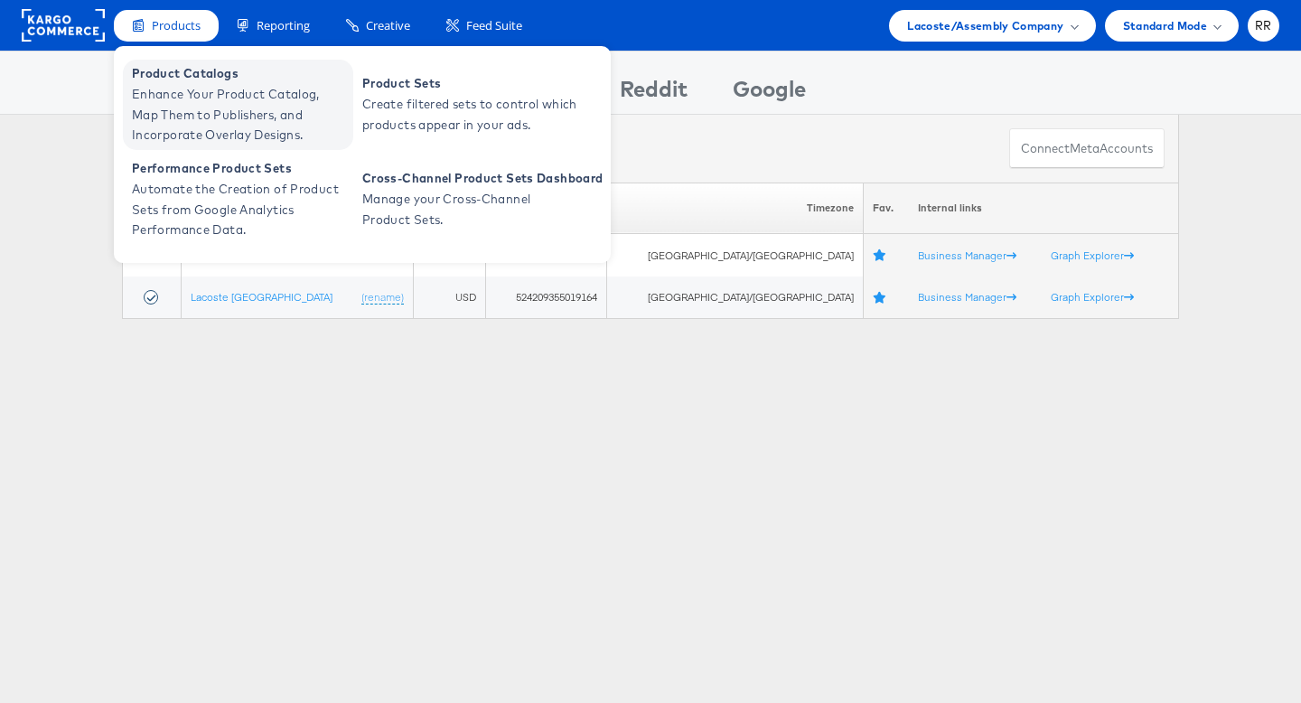
click at [186, 89] on span "Enhance Your Product Catalog, Map Them to Publishers, and Incorporate Overlay D…" at bounding box center [240, 114] width 217 height 61
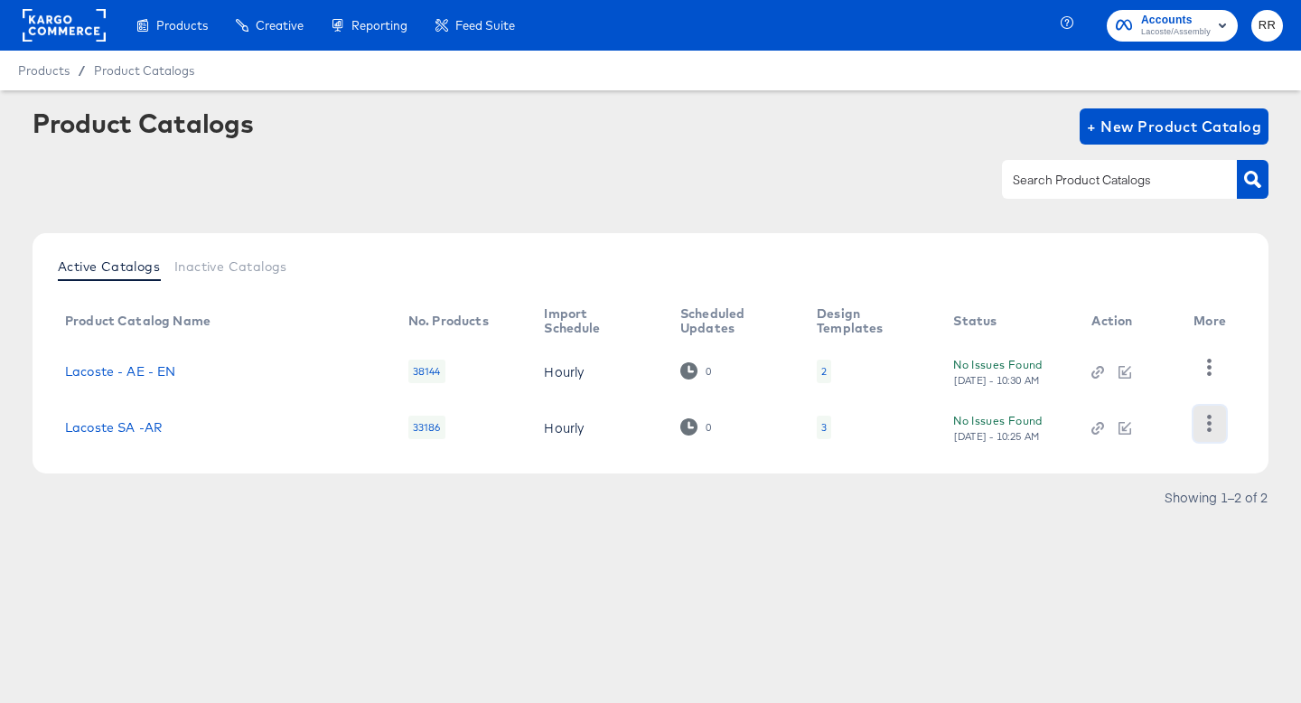
click at [1216, 429] on icon "button" at bounding box center [1209, 423] width 17 height 17
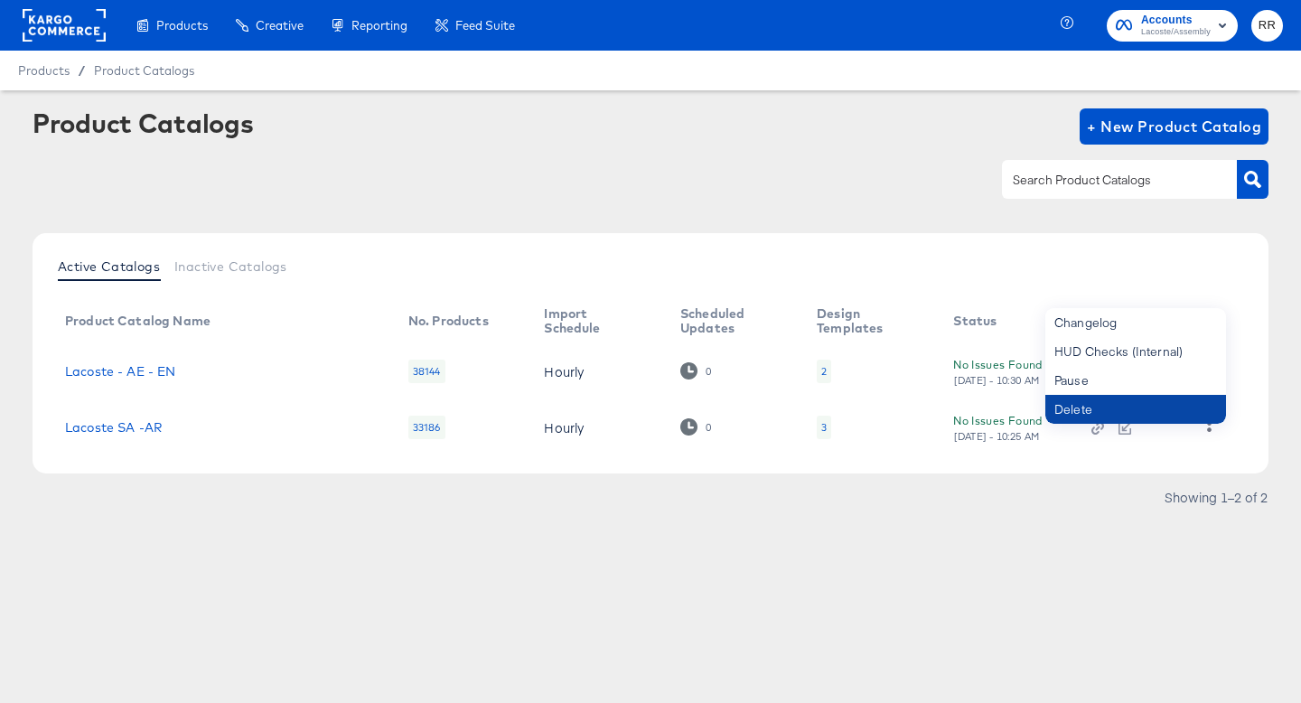
click at [1175, 409] on div "Delete" at bounding box center [1136, 409] width 181 height 29
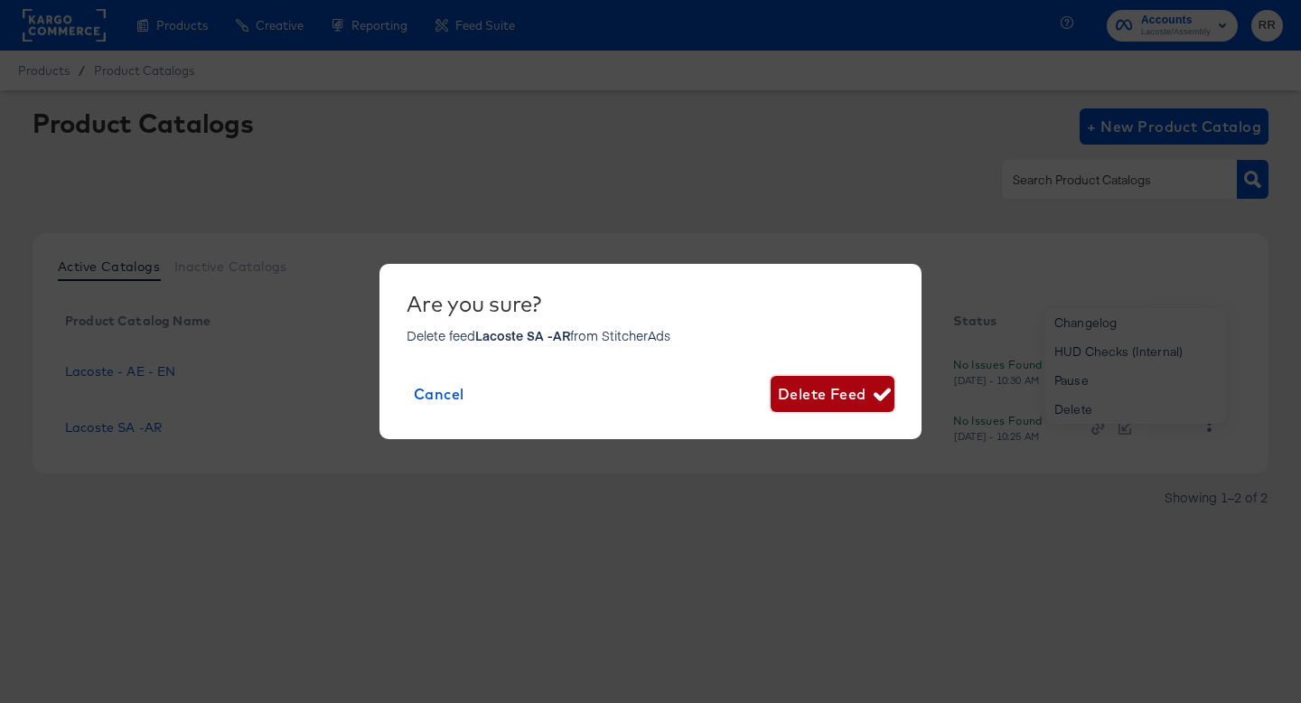
click at [878, 395] on icon "button" at bounding box center [882, 394] width 17 height 13
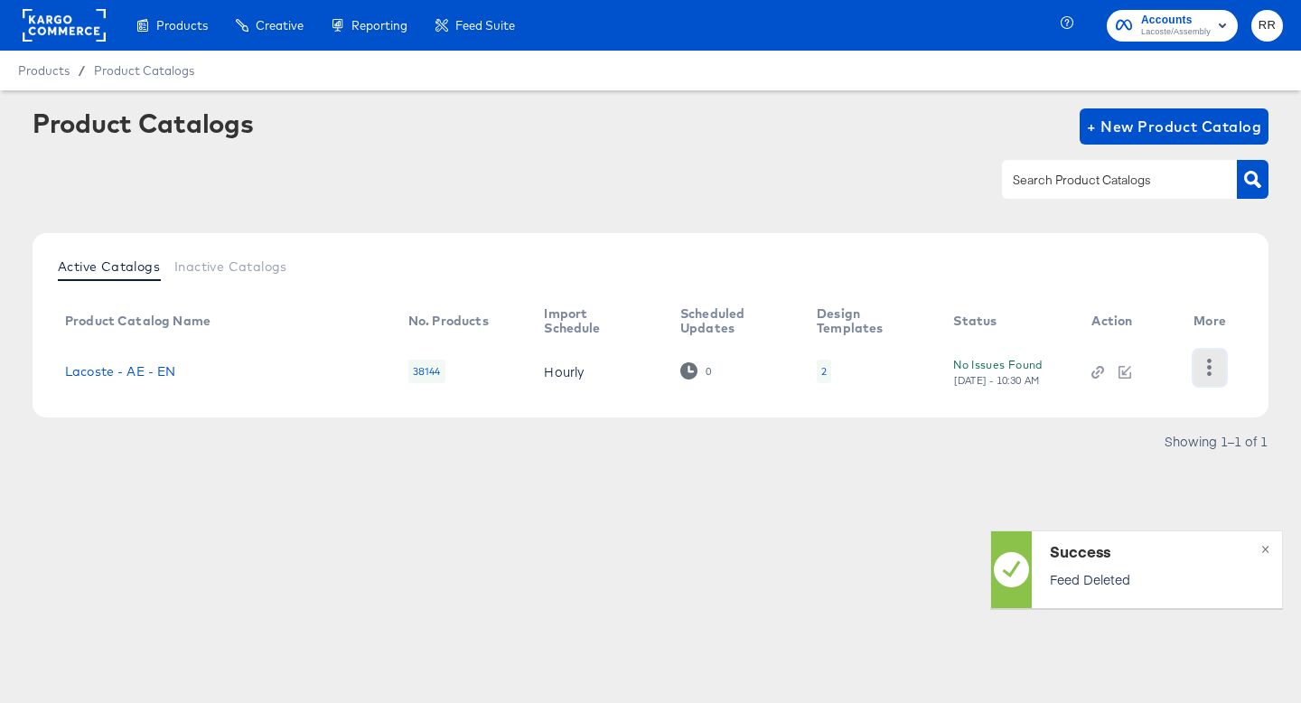
click at [1209, 366] on icon "button" at bounding box center [1210, 367] width 5 height 17
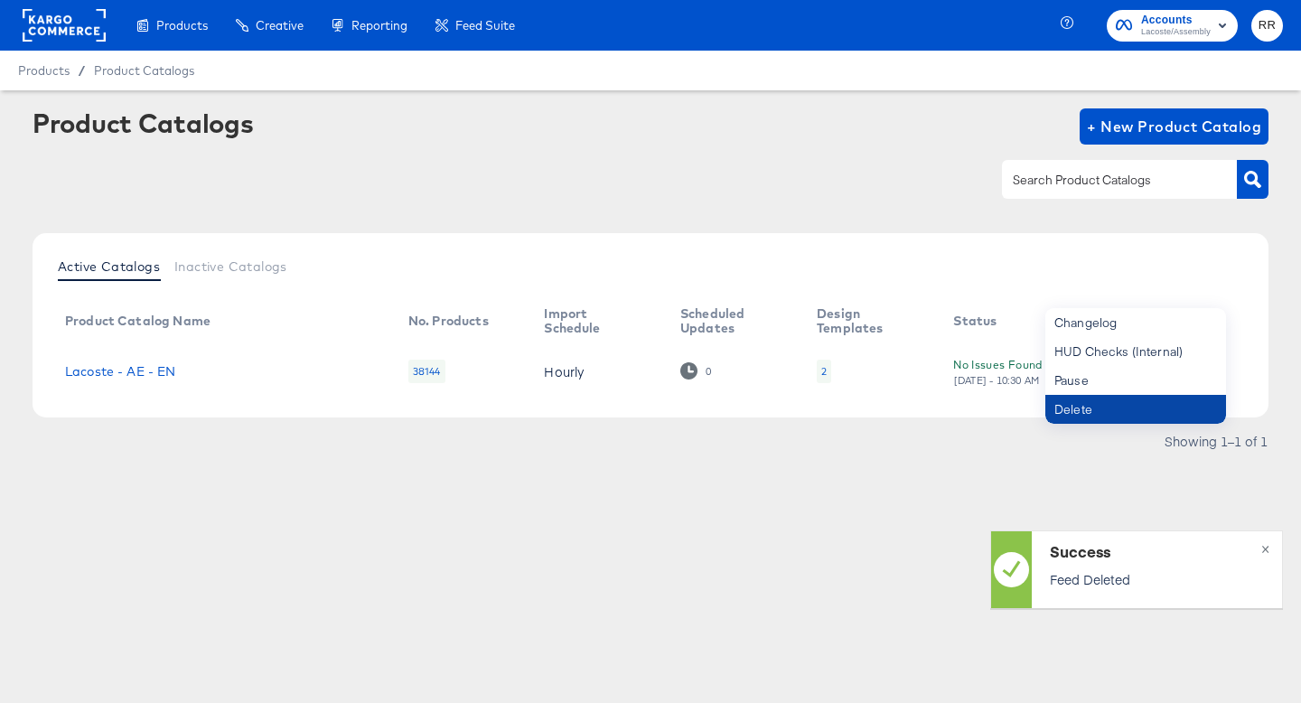
click at [1120, 399] on div "Delete" at bounding box center [1136, 409] width 181 height 29
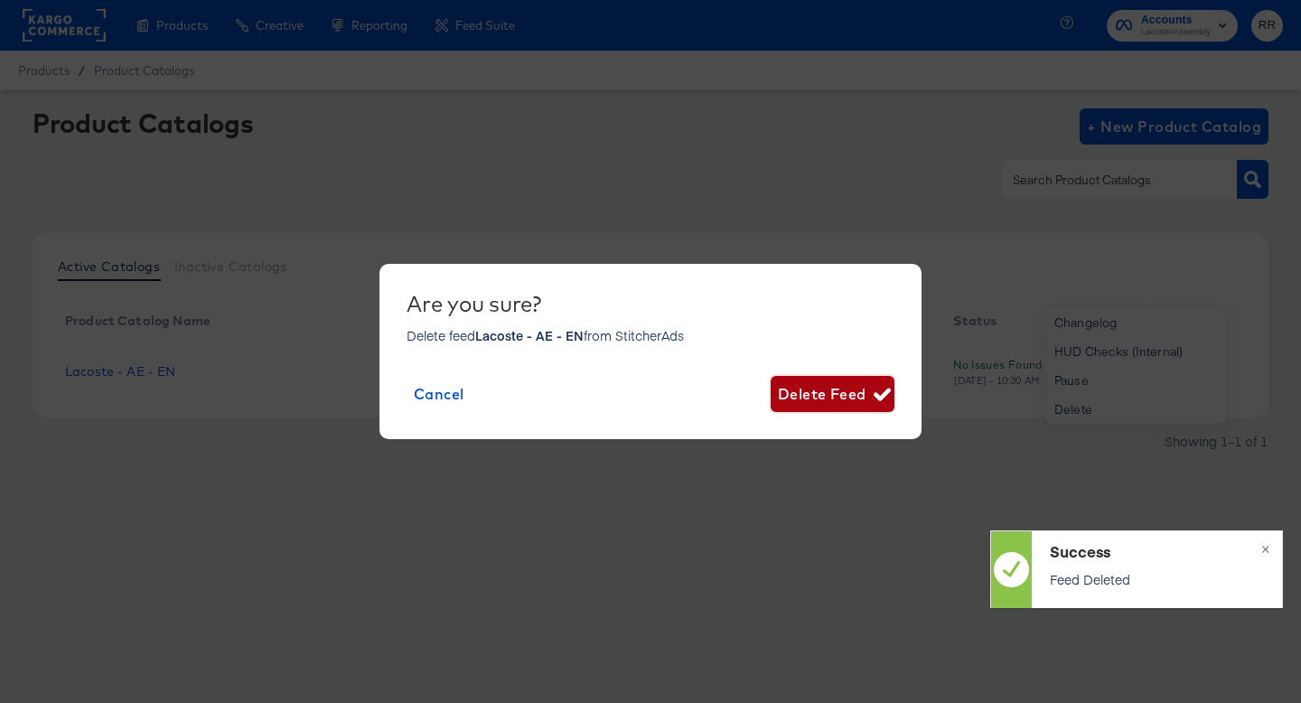
click at [865, 400] on span "Delete Feed" at bounding box center [832, 393] width 109 height 25
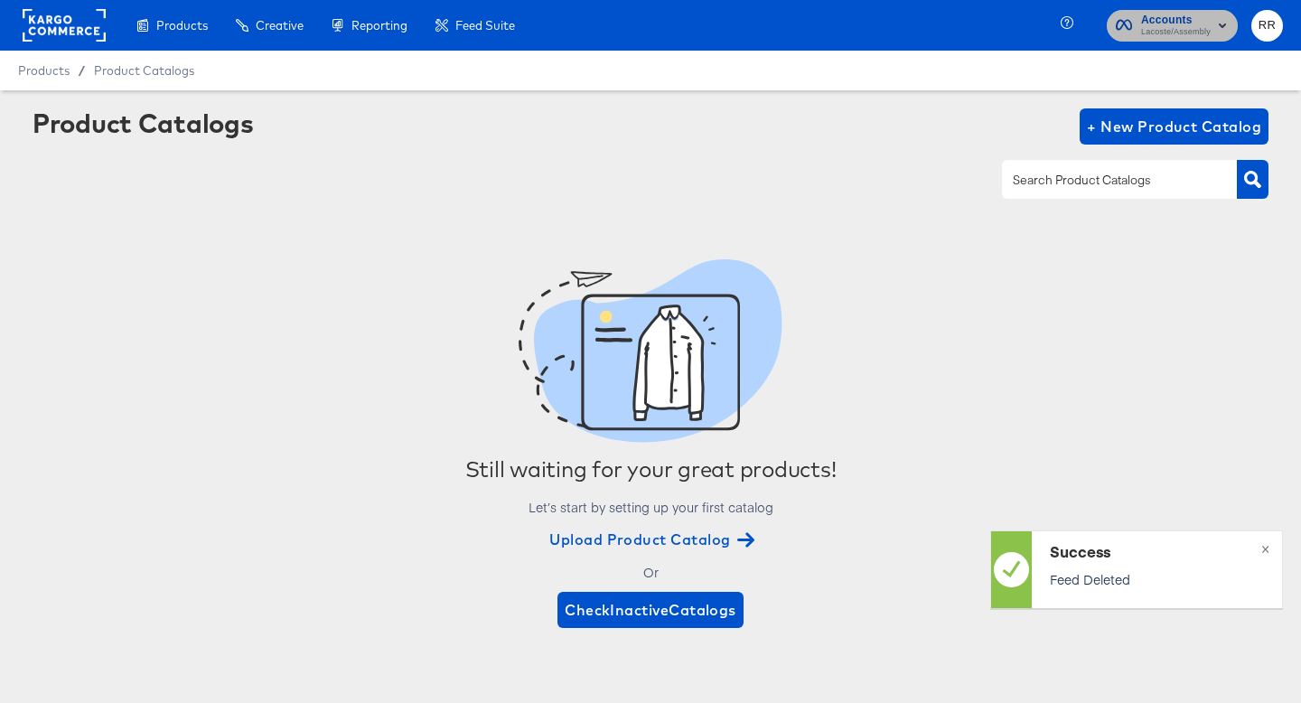
click at [1141, 30] on span "Lacoste/Assembly" at bounding box center [1176, 32] width 70 height 14
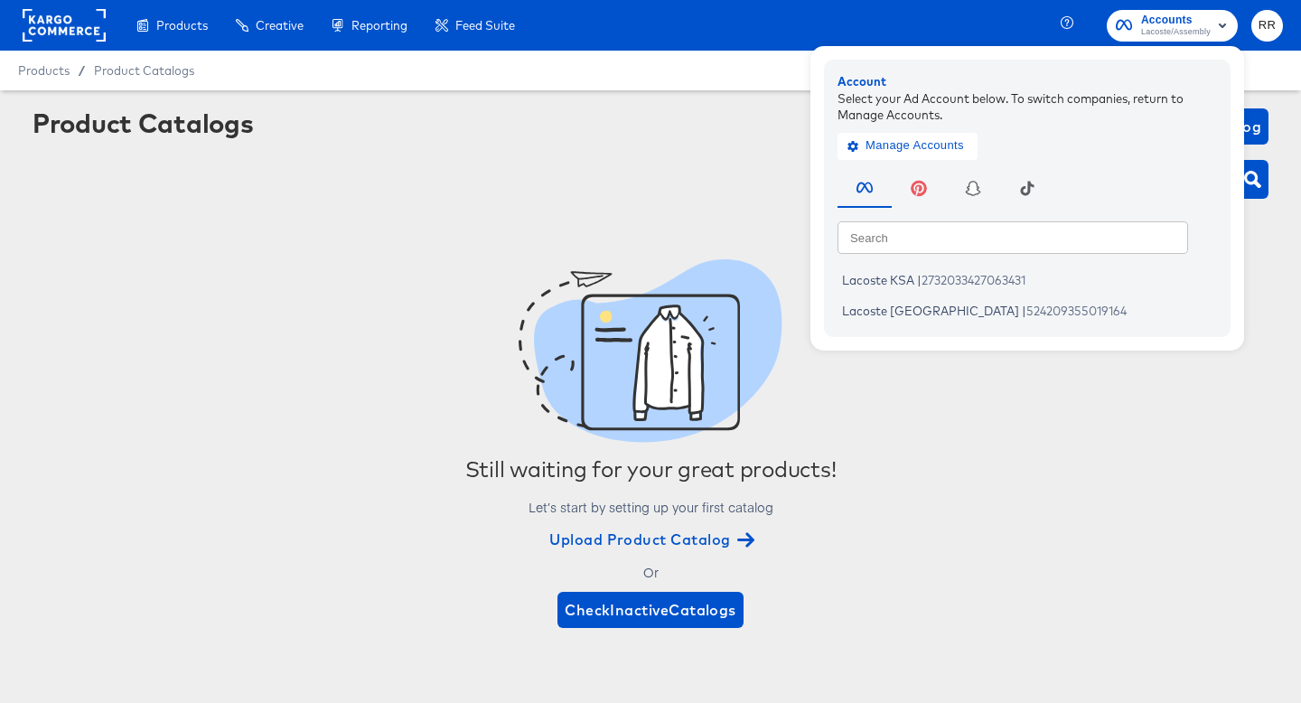
click at [78, 40] on rect at bounding box center [64, 25] width 83 height 33
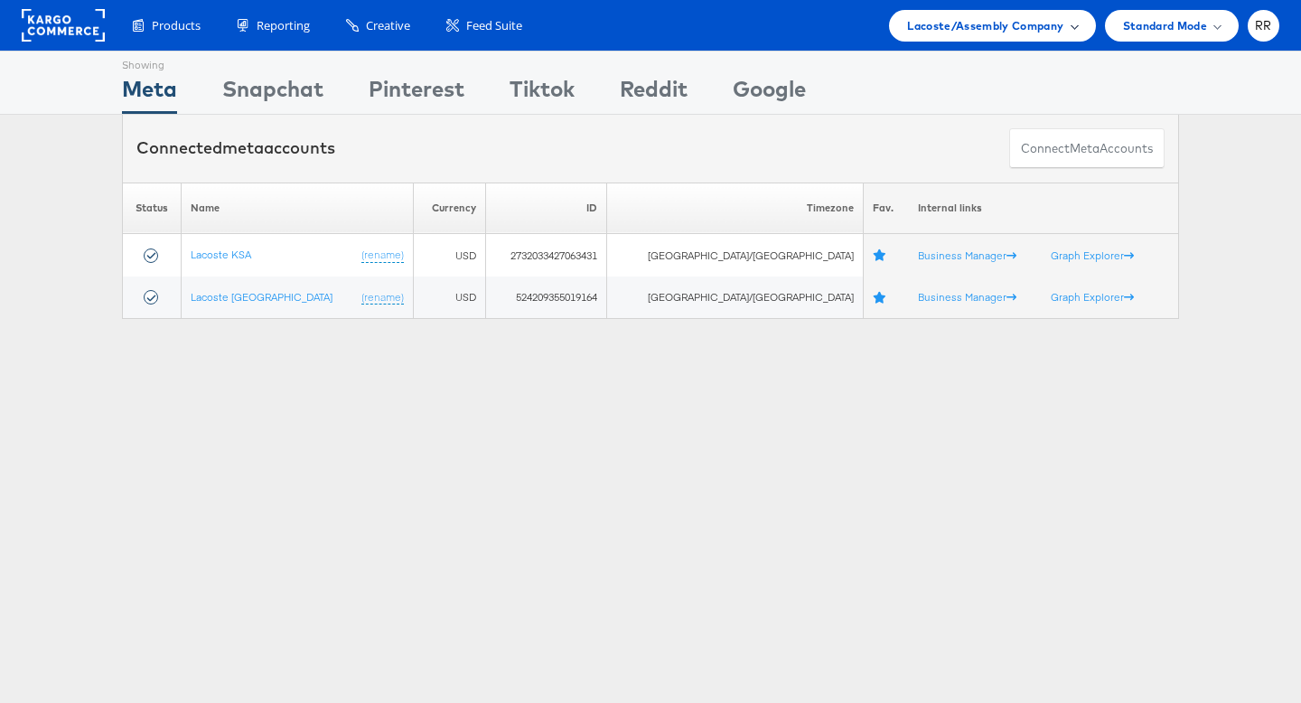
click at [1029, 16] on span "Lacoste/Assembly Company" at bounding box center [985, 25] width 156 height 19
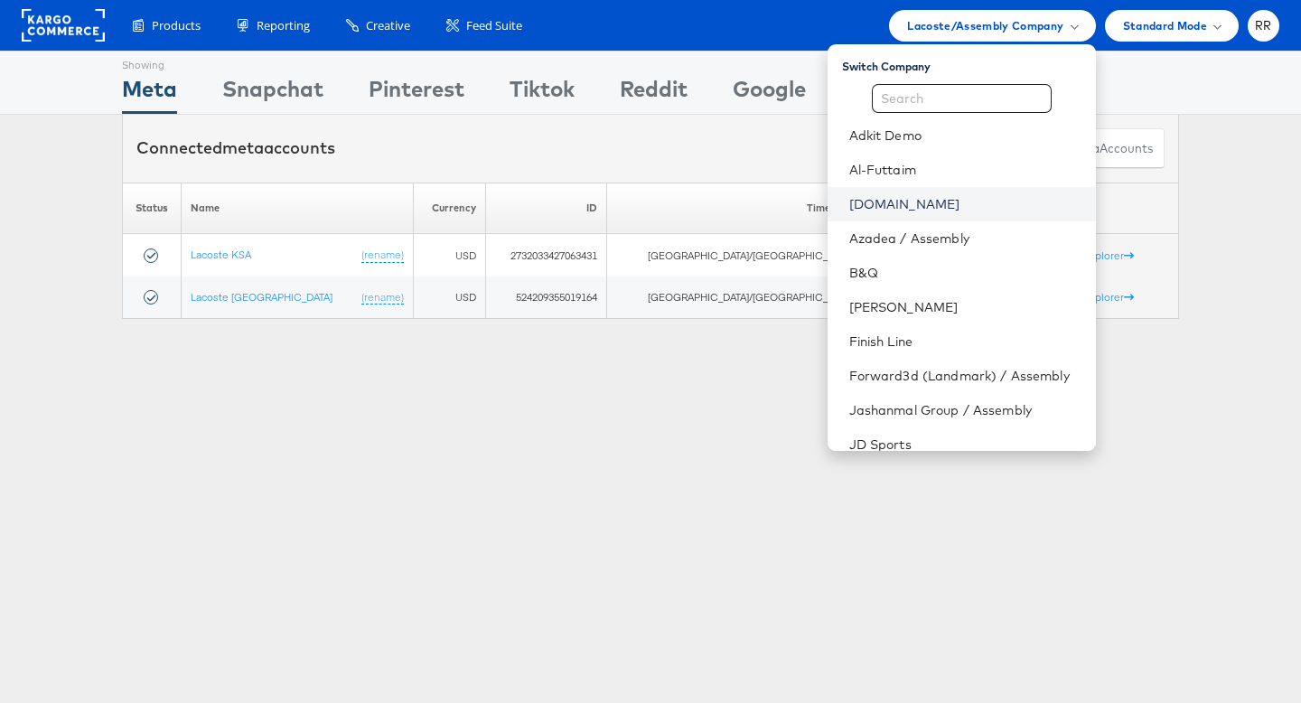
click at [916, 203] on link "ao.com" at bounding box center [966, 204] width 232 height 18
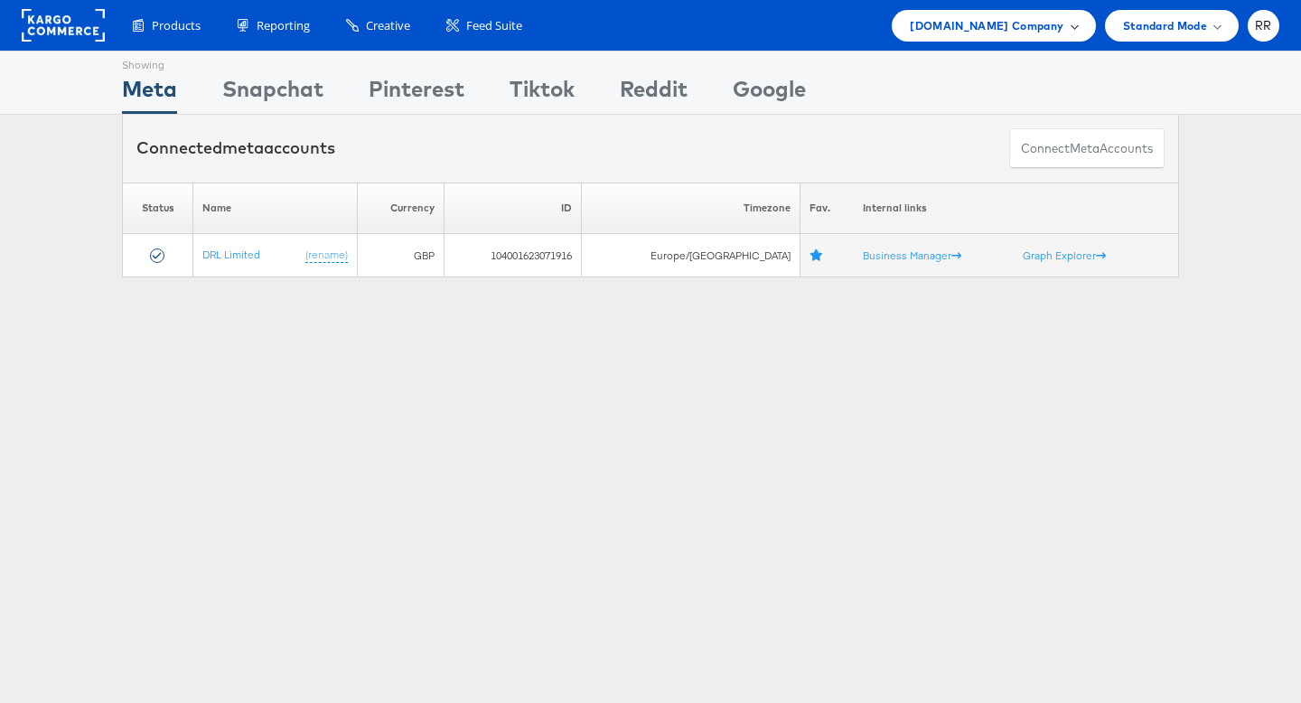
click at [978, 38] on div "[DOMAIN_NAME] Company" at bounding box center [993, 26] width 203 height 32
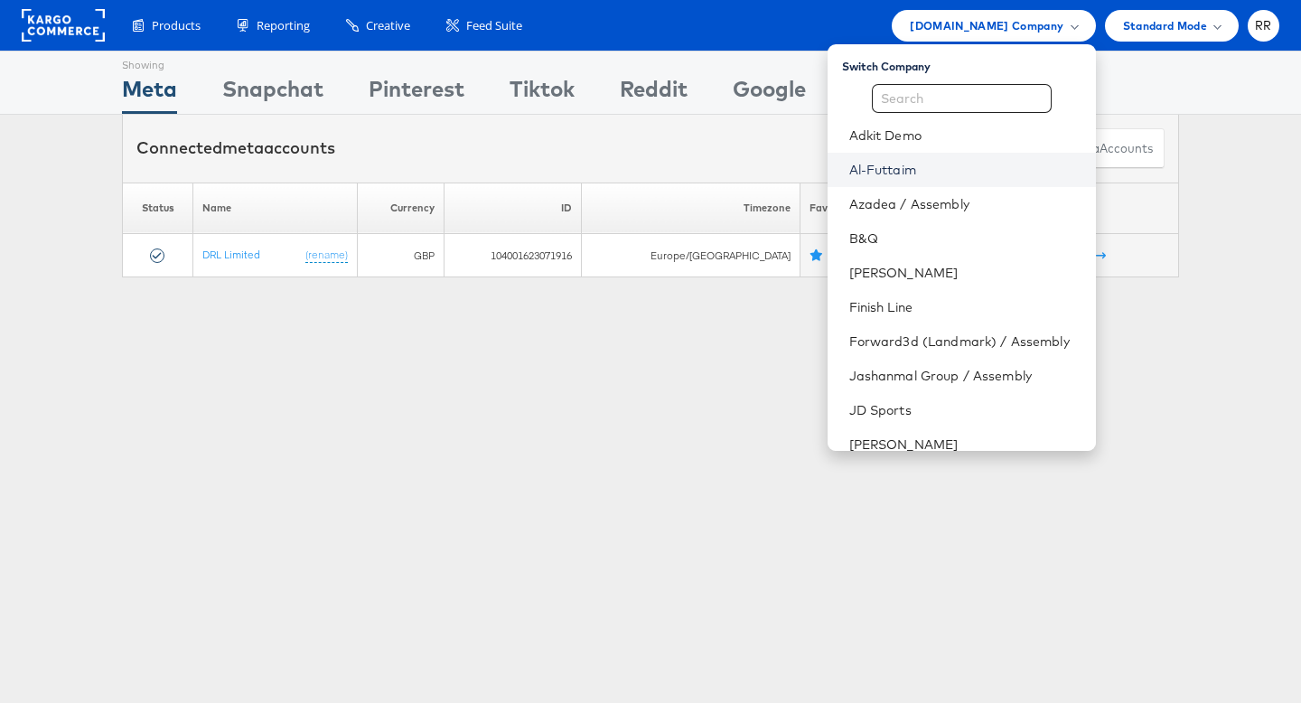
click at [1008, 165] on link "Al-Futtaim" at bounding box center [966, 170] width 232 height 18
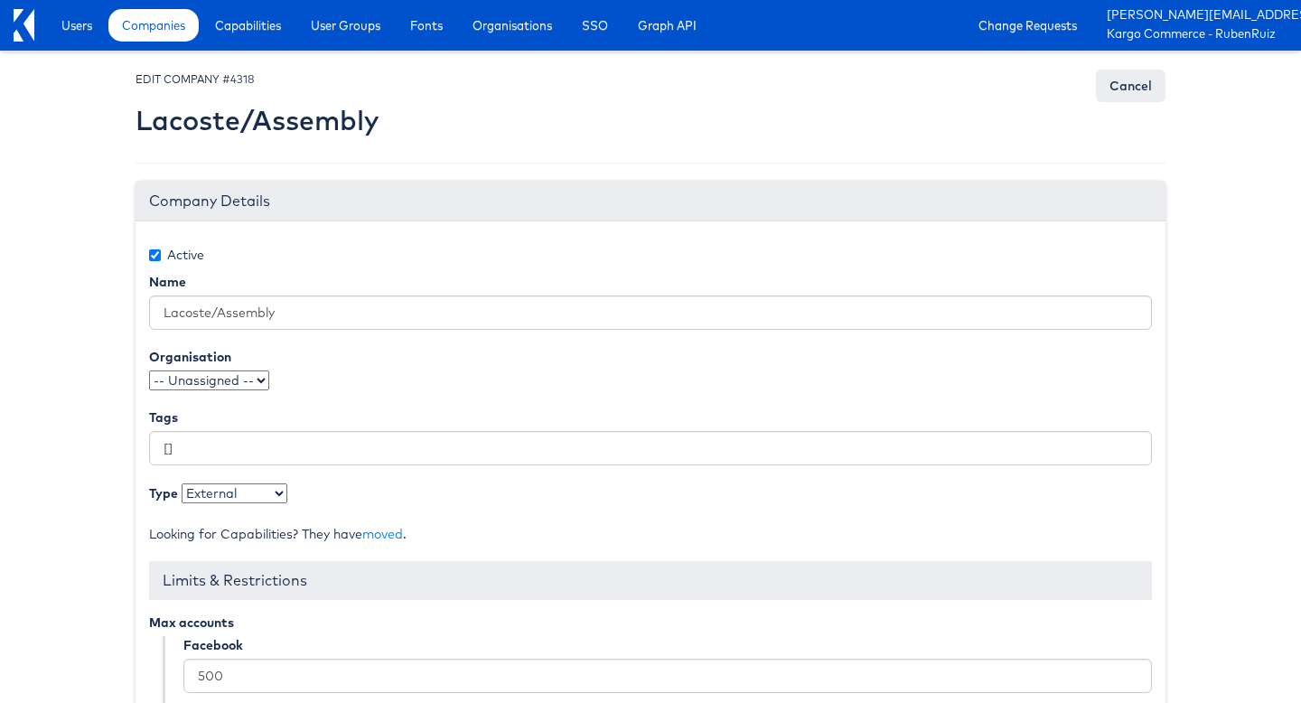
click at [184, 253] on label "Active" at bounding box center [176, 255] width 55 height 18
click at [161, 253] on input "Active" at bounding box center [155, 255] width 12 height 12
checkbox input "false"
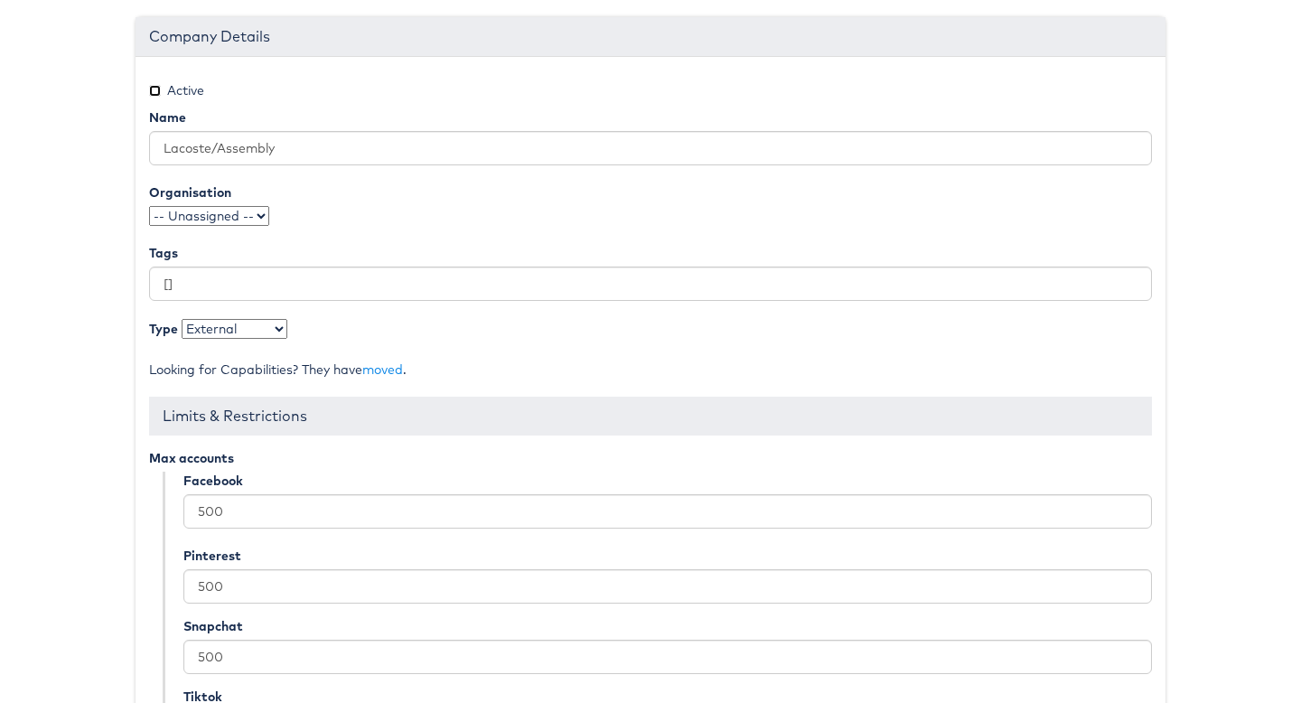
scroll to position [356, 0]
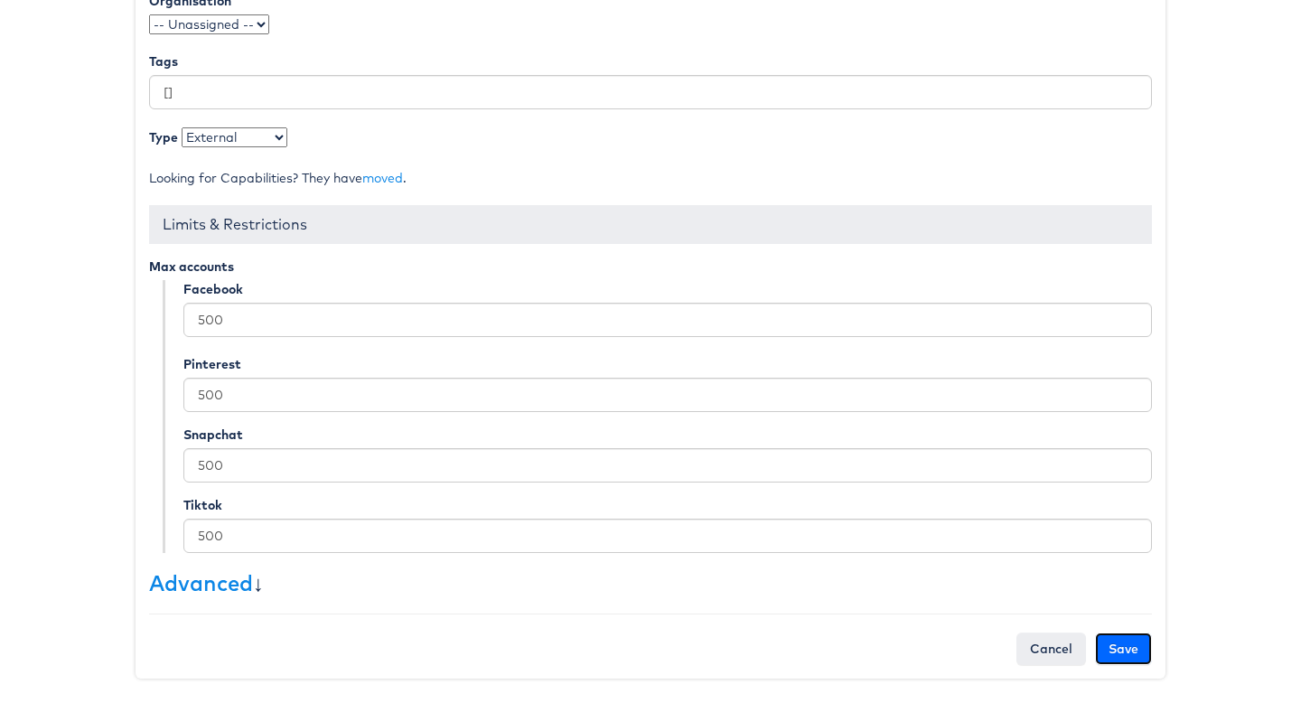
click at [1119, 642] on input "Save" at bounding box center [1123, 649] width 57 height 33
type input "Saving..."
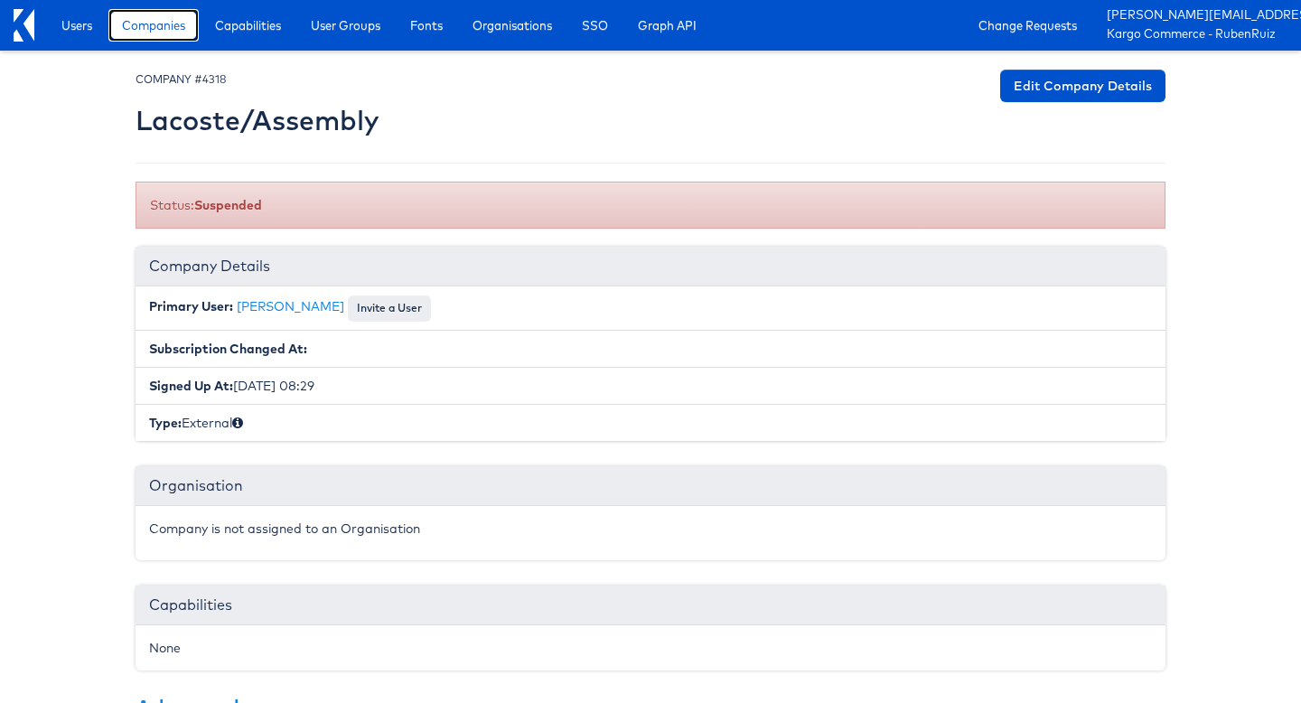
click at [146, 33] on span "Companies" at bounding box center [153, 25] width 63 height 18
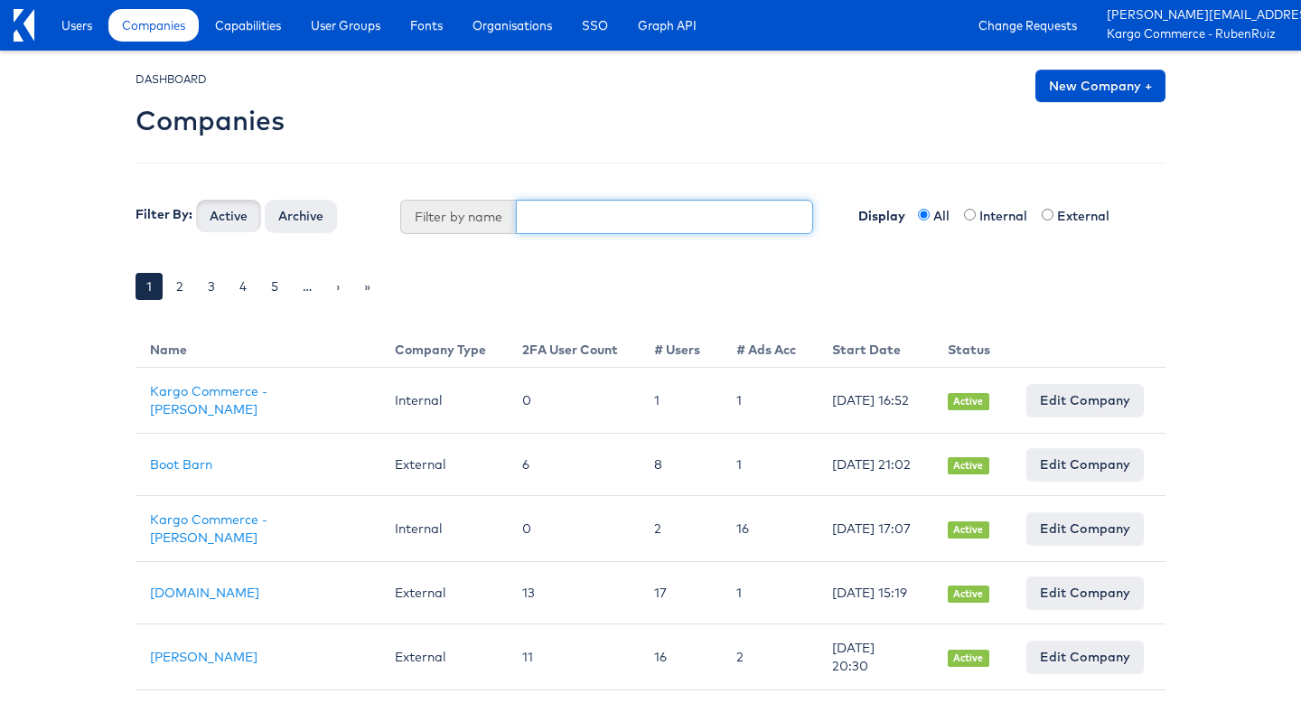
click at [550, 206] on input "text" at bounding box center [665, 217] width 298 height 34
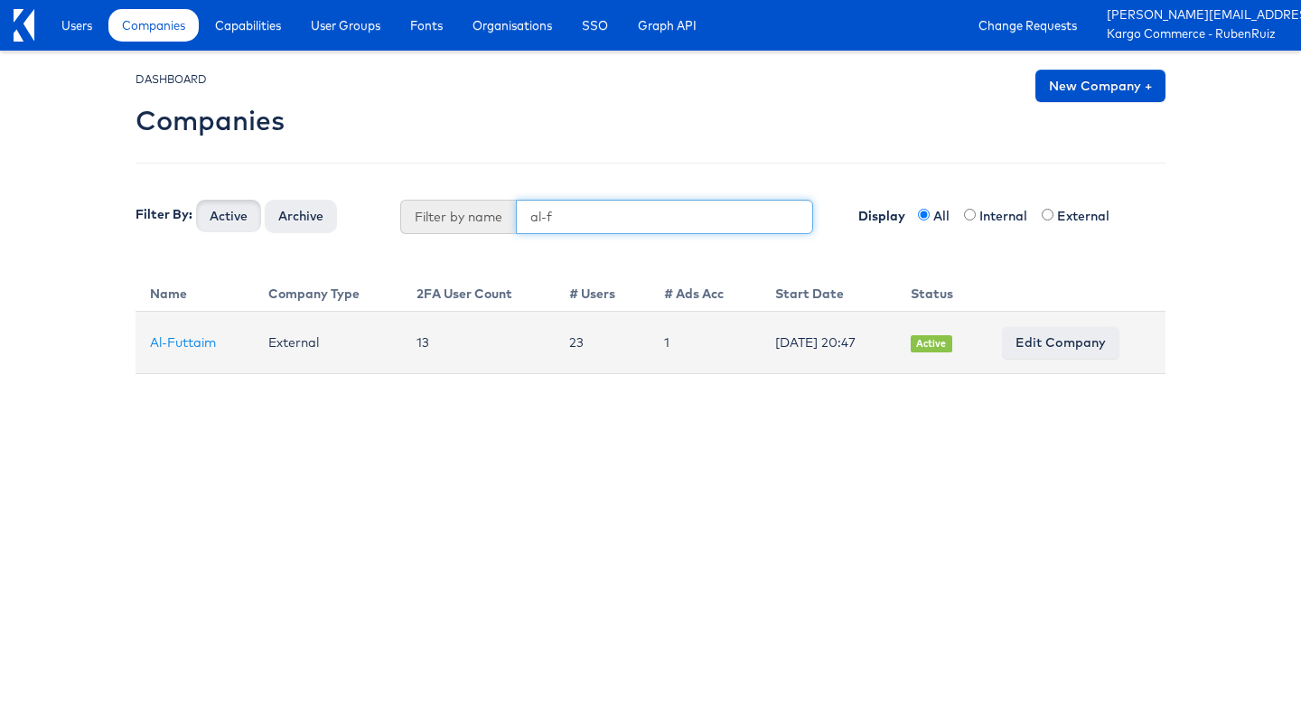
type input "al-f"
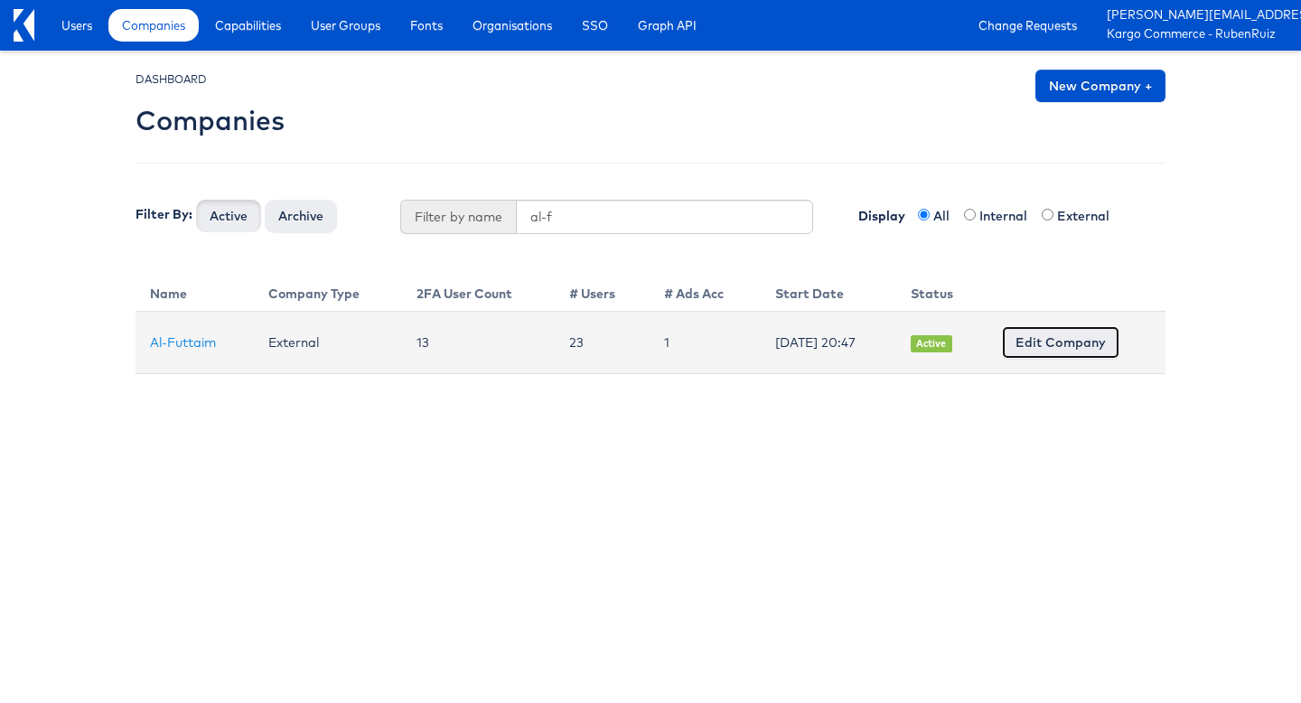
click at [1050, 336] on link "Edit Company" at bounding box center [1060, 342] width 117 height 33
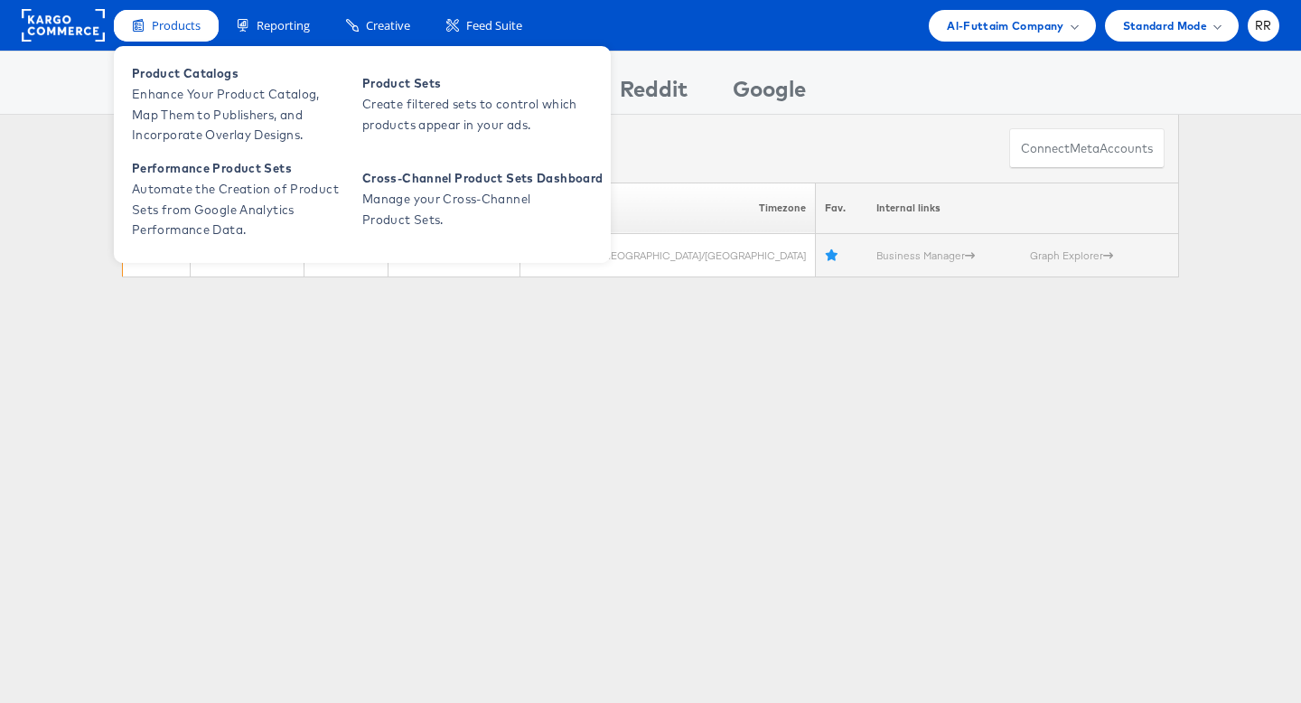
click at [170, 28] on span "Products" at bounding box center [176, 25] width 49 height 17
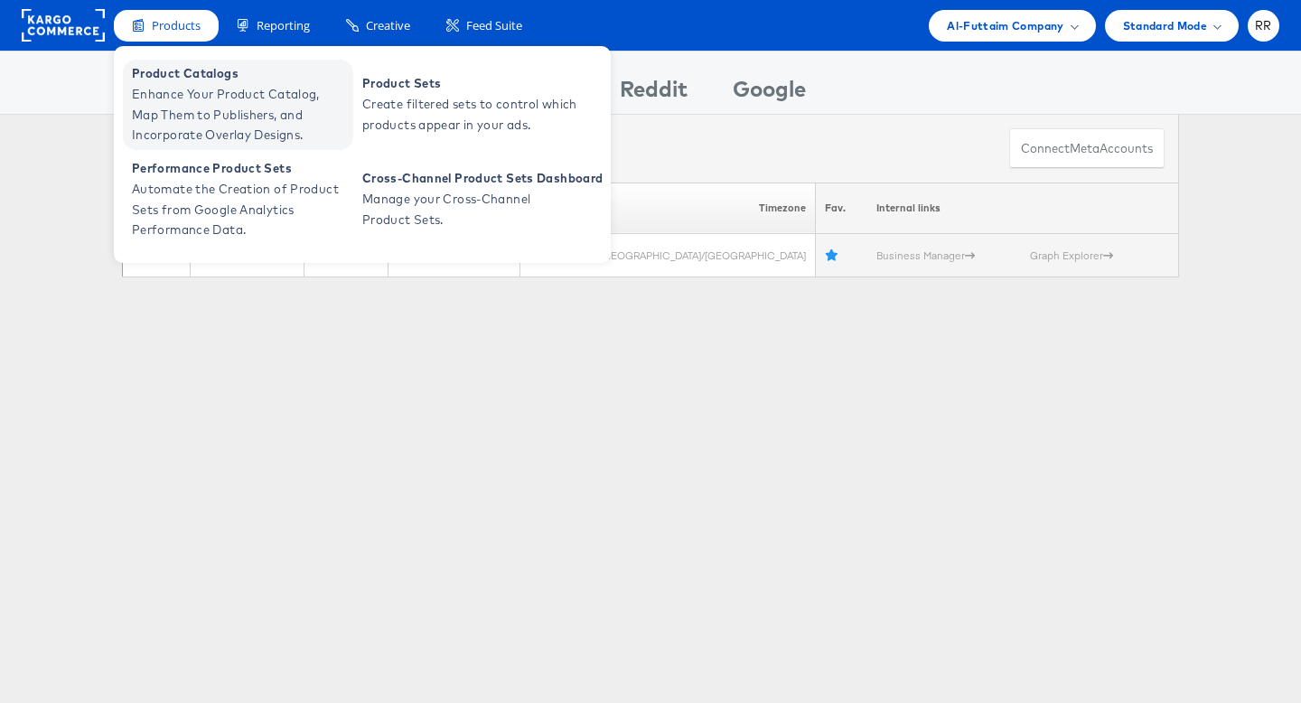
click at [197, 95] on span "Enhance Your Product Catalog, Map Them to Publishers, and Incorporate Overlay D…" at bounding box center [240, 114] width 217 height 61
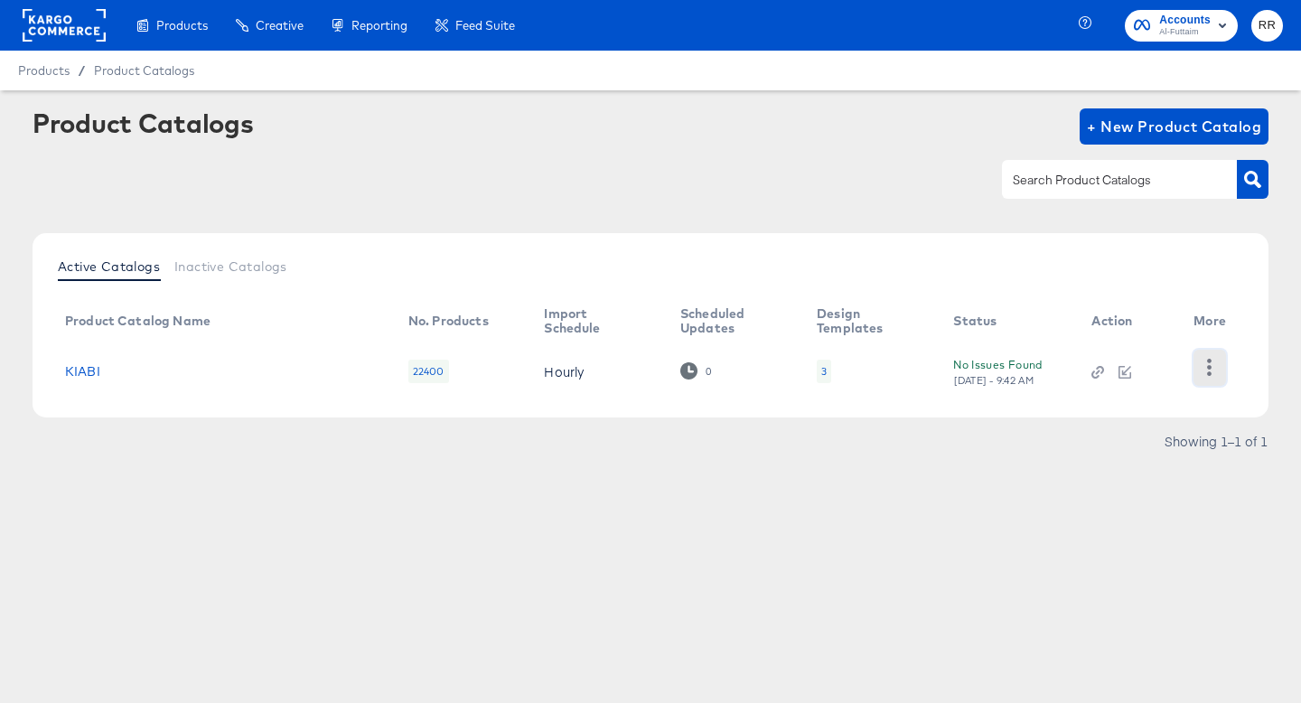
click at [1213, 372] on icon "button" at bounding box center [1209, 367] width 17 height 17
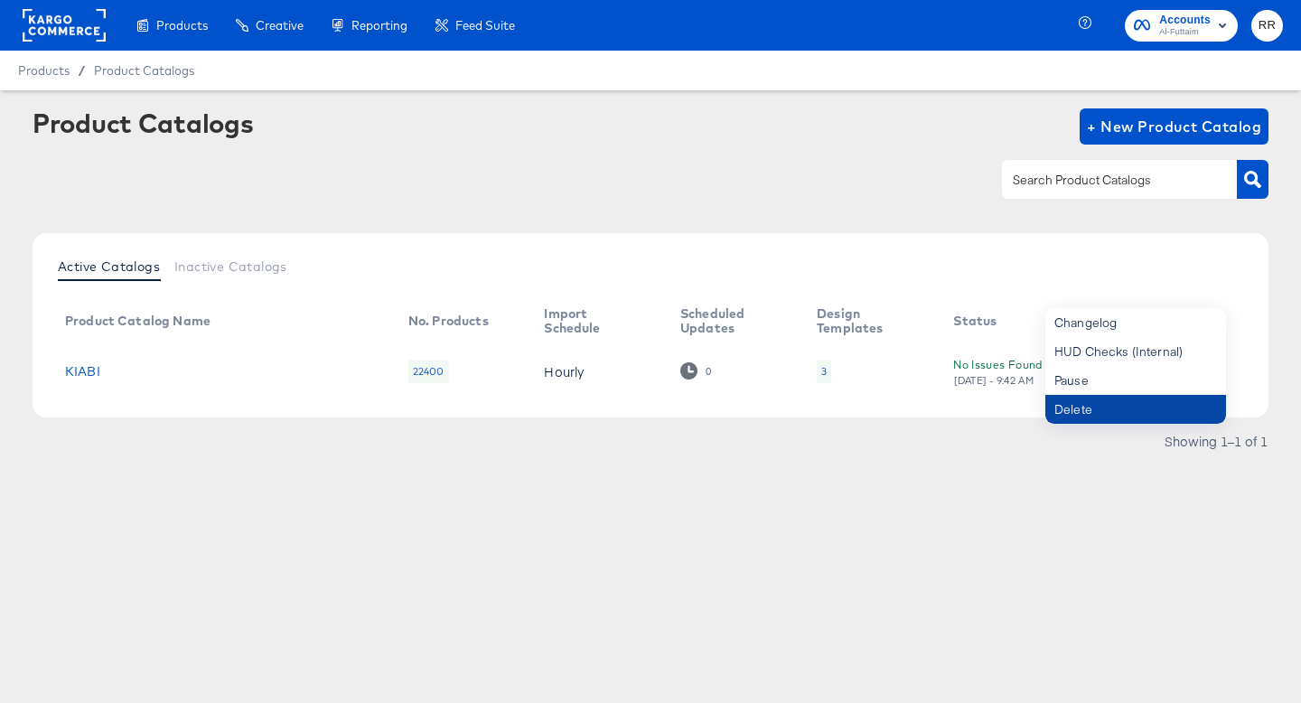
click at [1150, 408] on div "Delete" at bounding box center [1136, 409] width 181 height 29
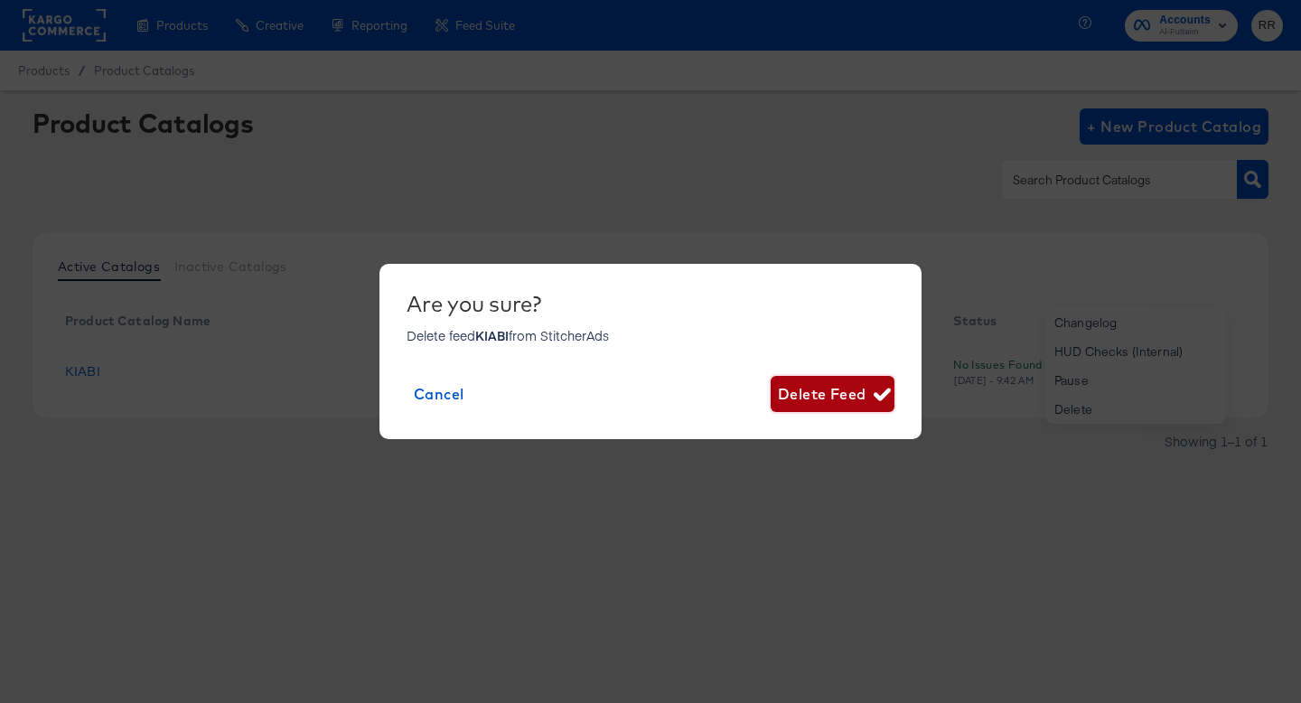
click at [840, 385] on span "Delete Feed" at bounding box center [832, 393] width 109 height 25
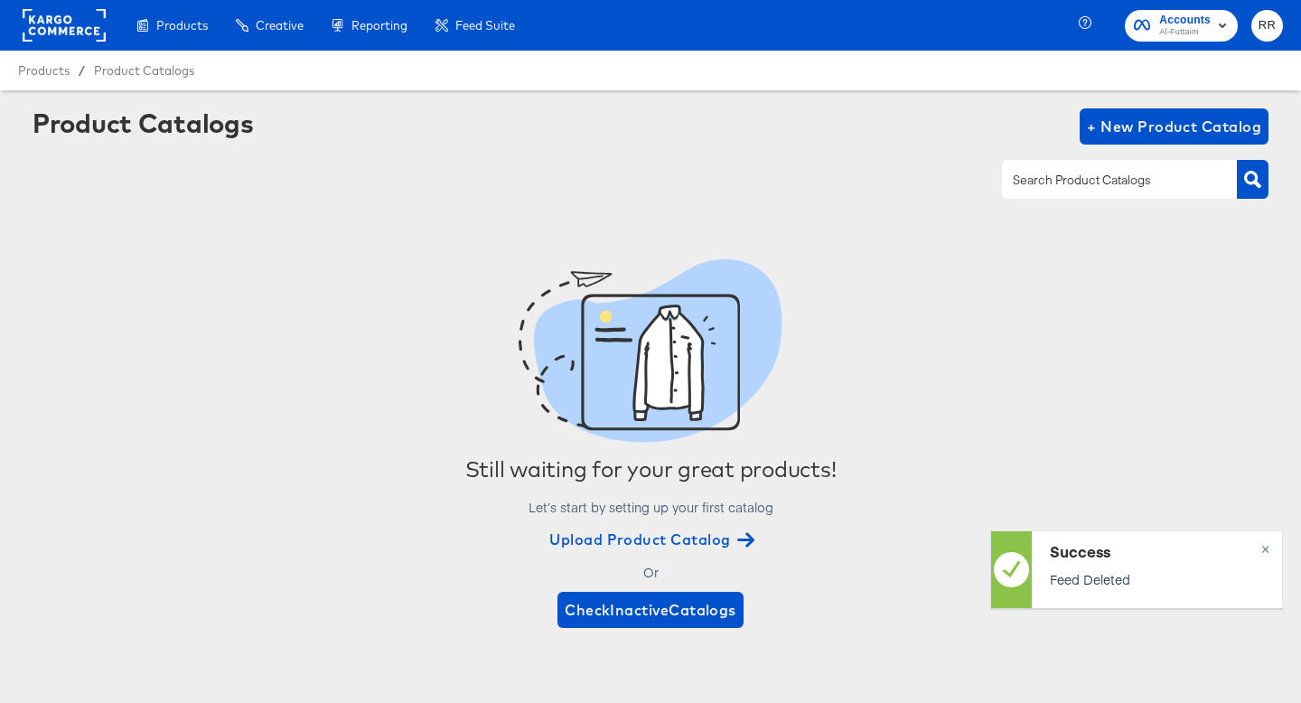
click at [62, 32] on rect at bounding box center [64, 25] width 83 height 33
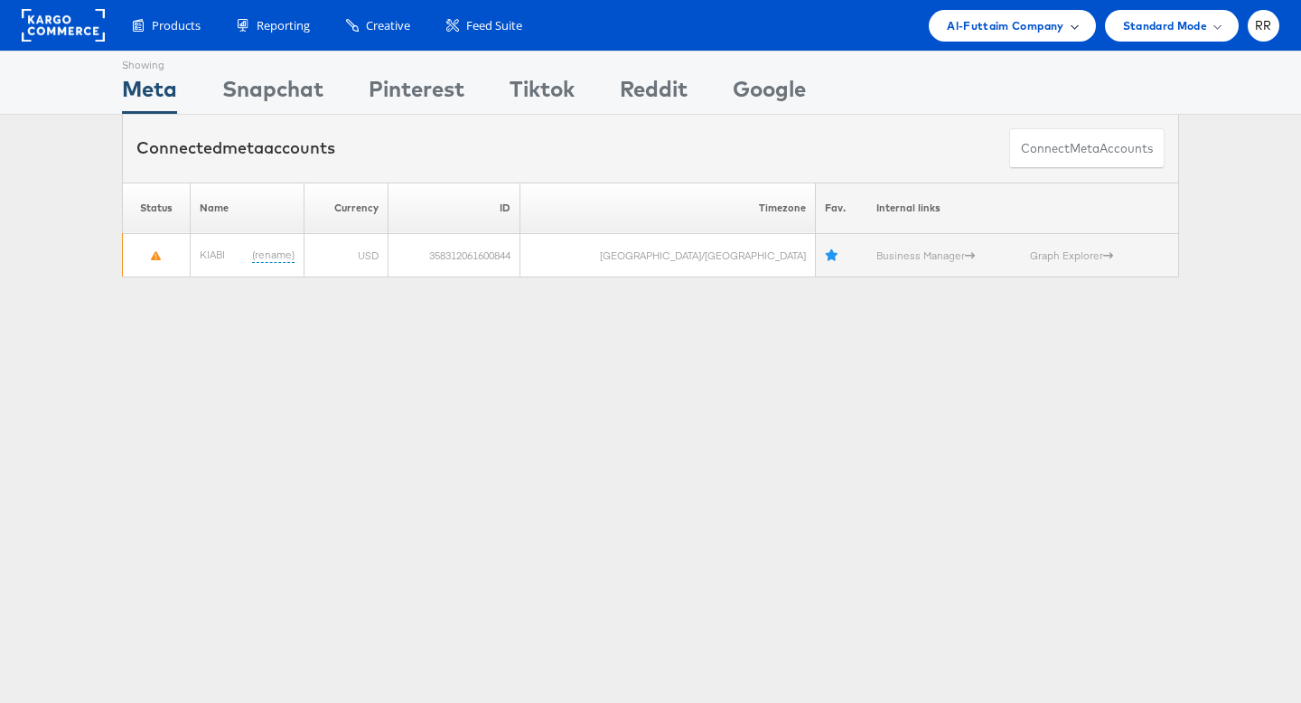
click at [972, 20] on span "Al-Futtaim Company" at bounding box center [1005, 25] width 117 height 19
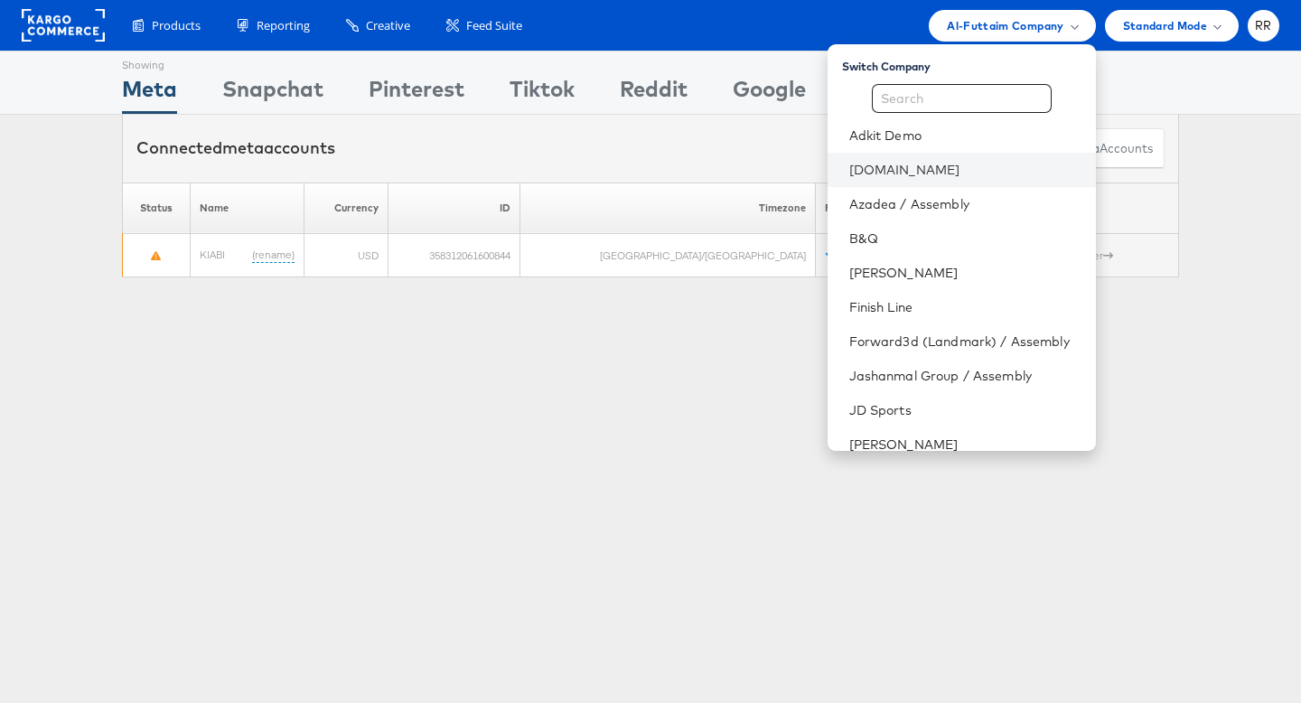
click at [1011, 181] on li "ao.com" at bounding box center [962, 170] width 268 height 34
click at [983, 171] on link "ao.com" at bounding box center [966, 170] width 232 height 18
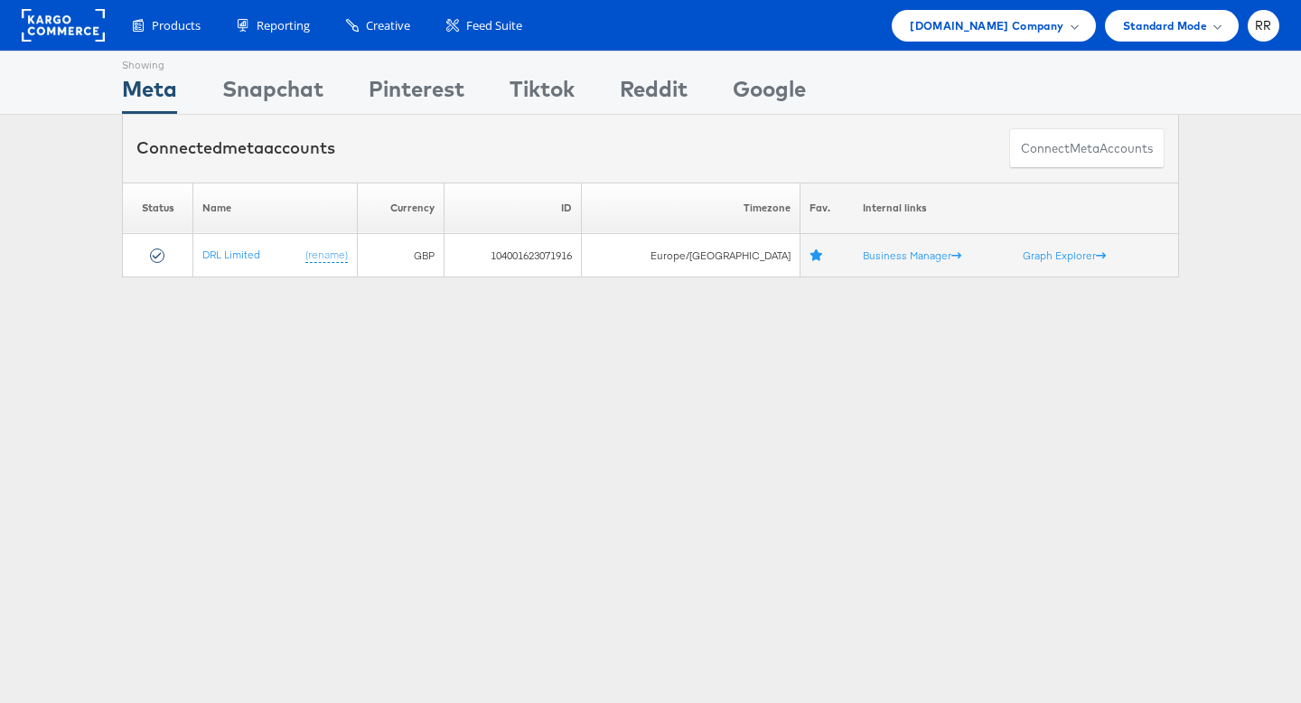
click at [89, 30] on rect at bounding box center [63, 25] width 83 height 33
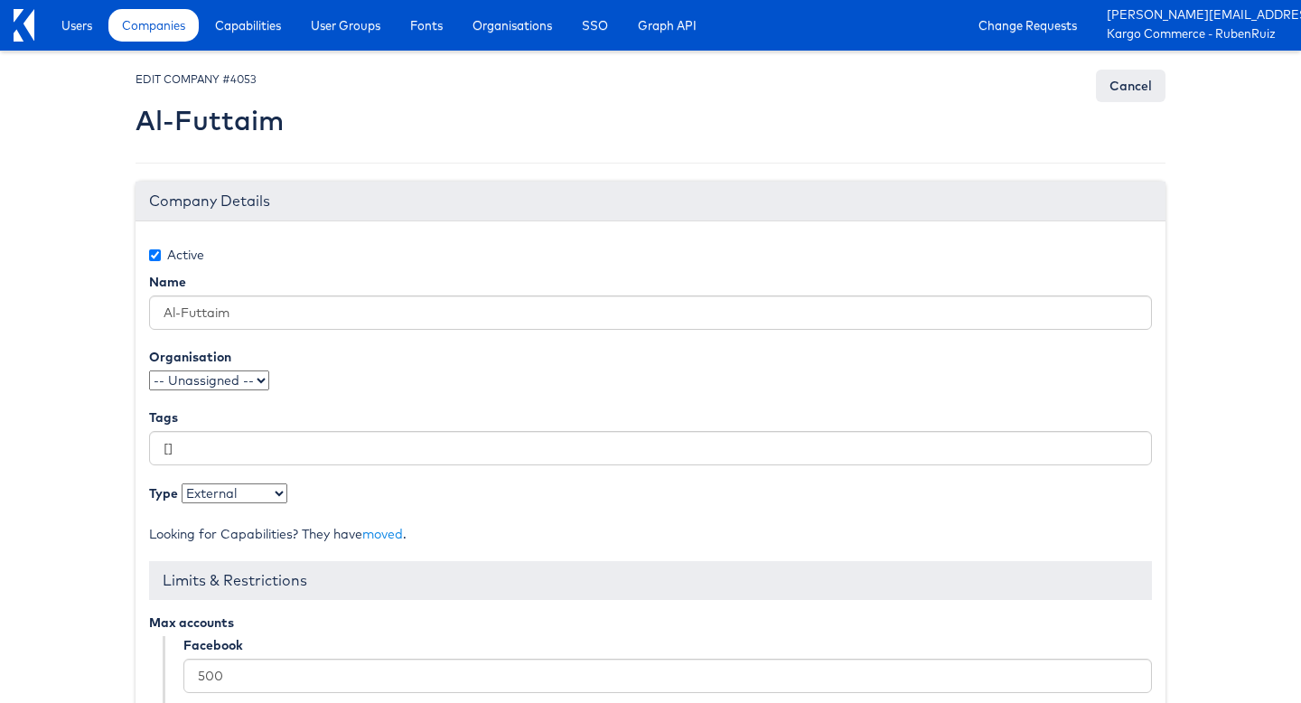
click at [193, 258] on label "Active" at bounding box center [176, 255] width 55 height 18
click at [161, 258] on input "Active" at bounding box center [155, 255] width 12 height 12
checkbox input "false"
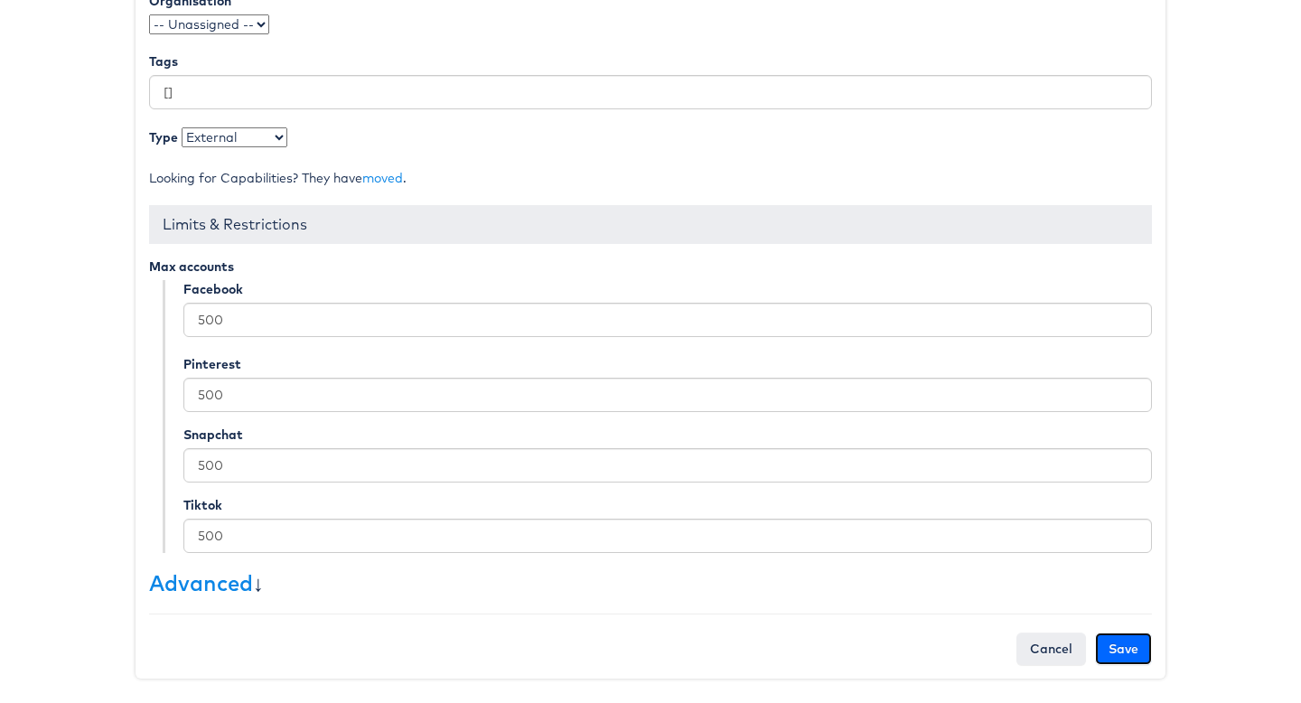
click at [1126, 643] on input "Save" at bounding box center [1123, 649] width 57 height 33
type input "Saving..."
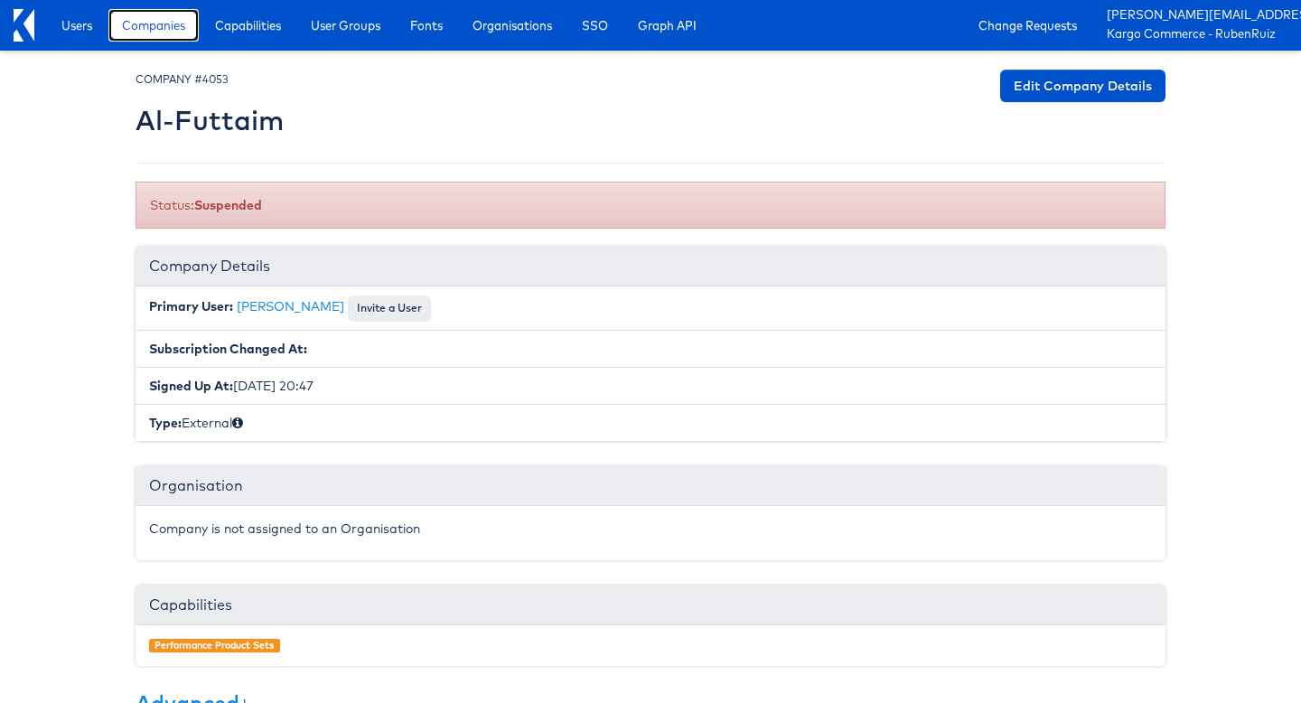
click at [157, 29] on span "Companies" at bounding box center [153, 25] width 63 height 18
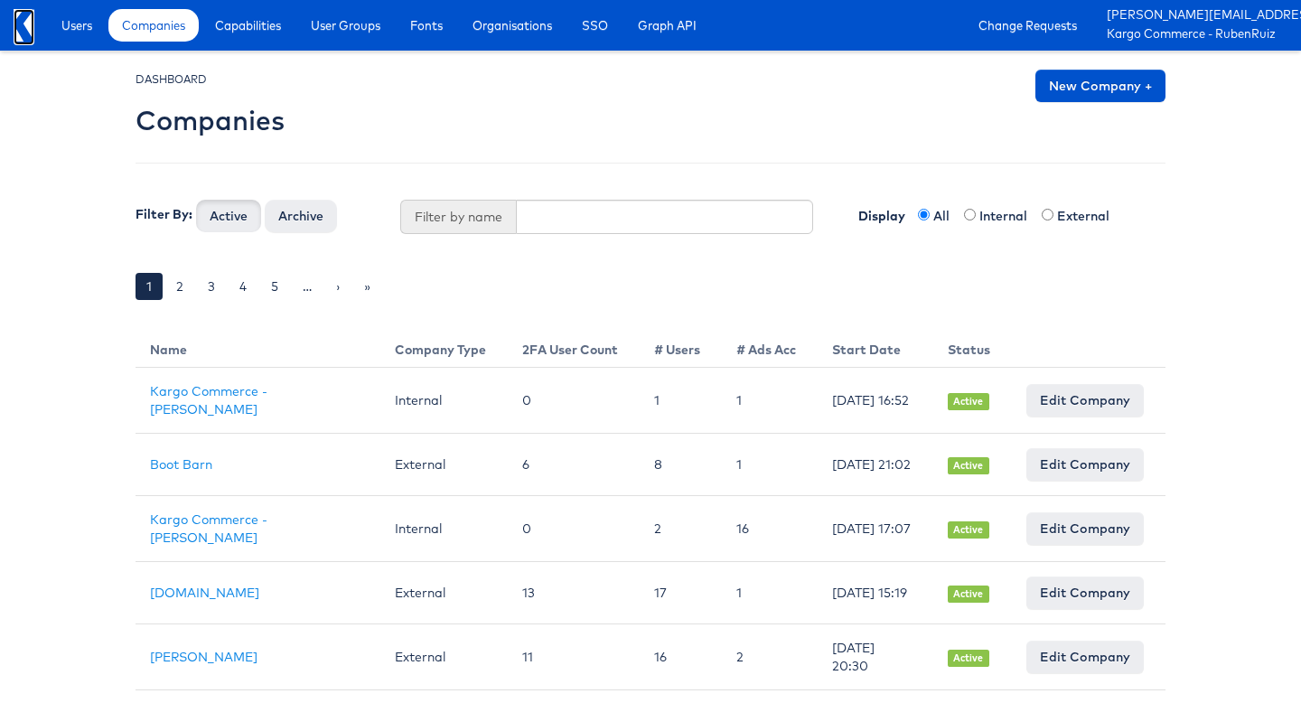
click at [14, 32] on icon at bounding box center [19, 36] width 10 height 12
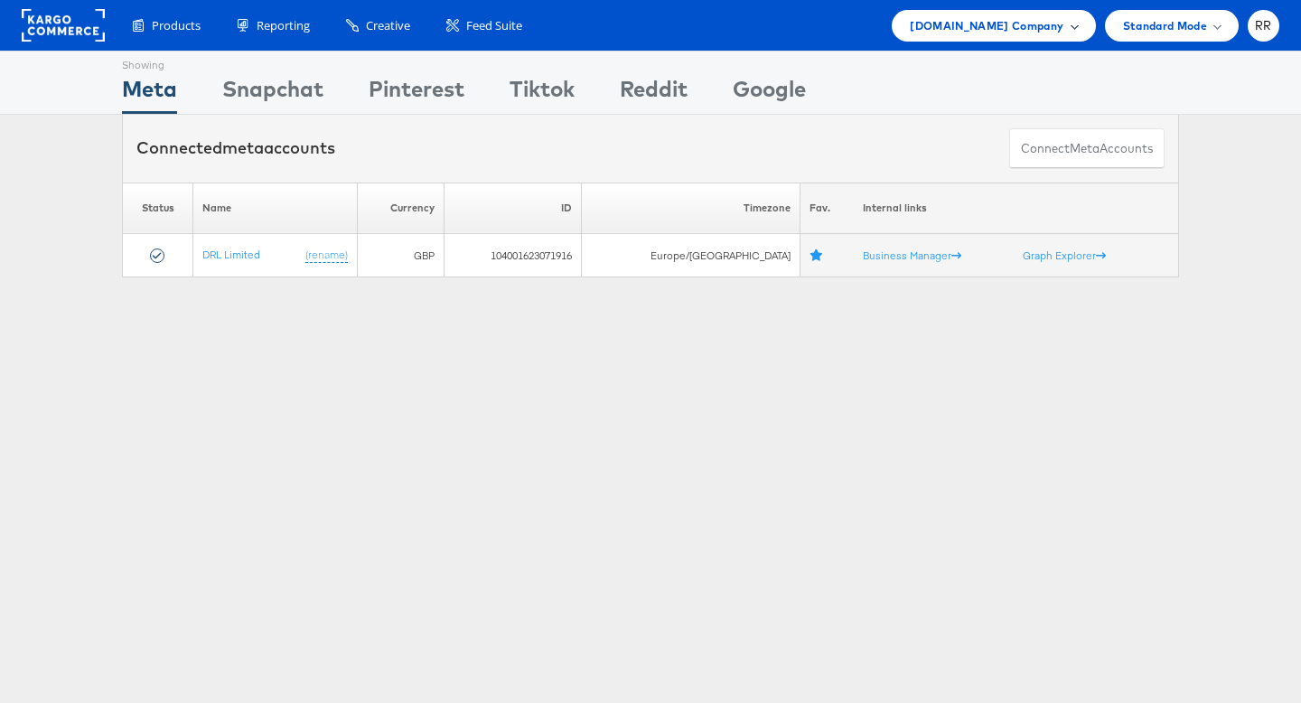
click at [1011, 34] on span "[DOMAIN_NAME] Company" at bounding box center [987, 25] width 154 height 19
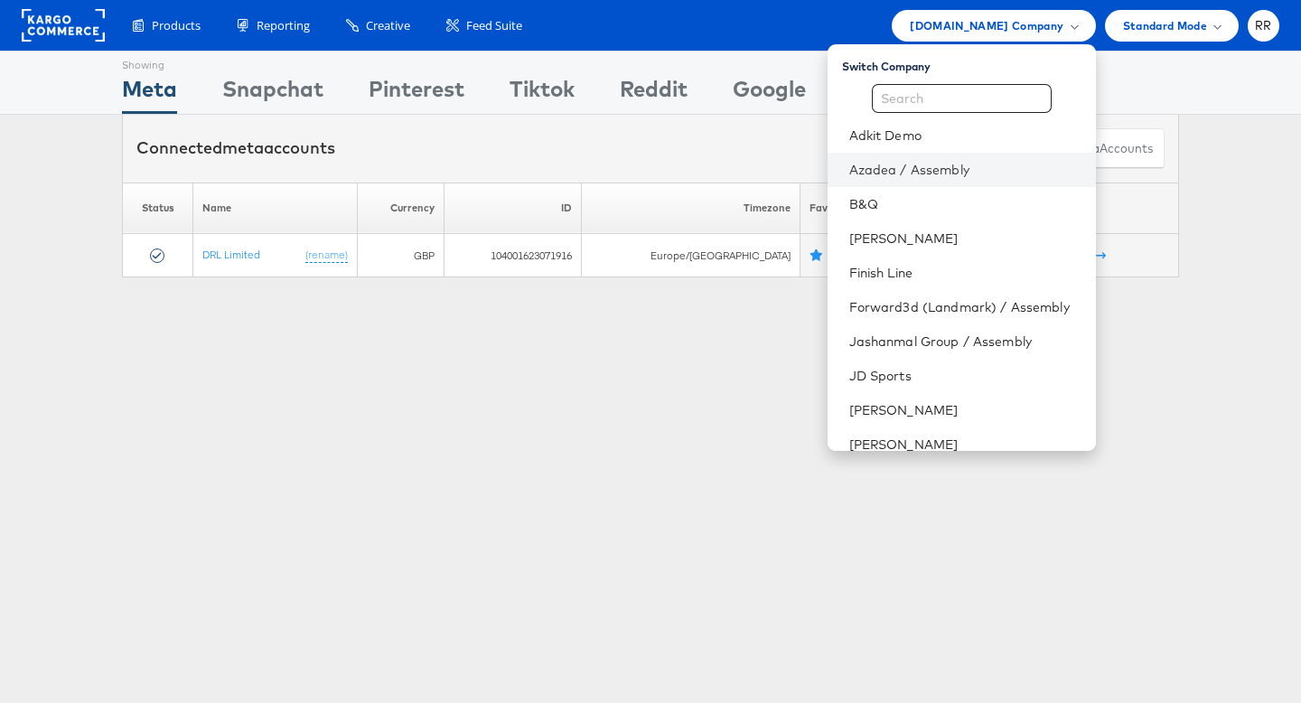
scroll to position [735, 0]
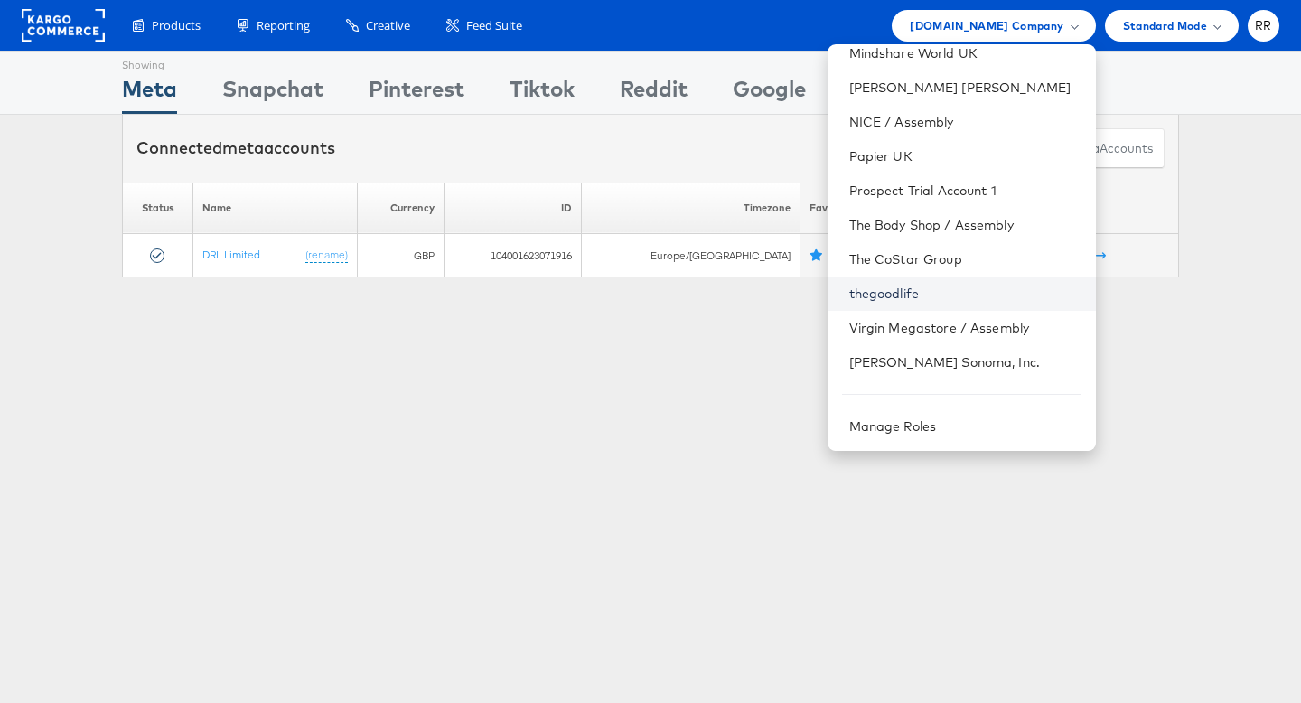
click at [955, 296] on link "thegoodlife" at bounding box center [966, 294] width 232 height 18
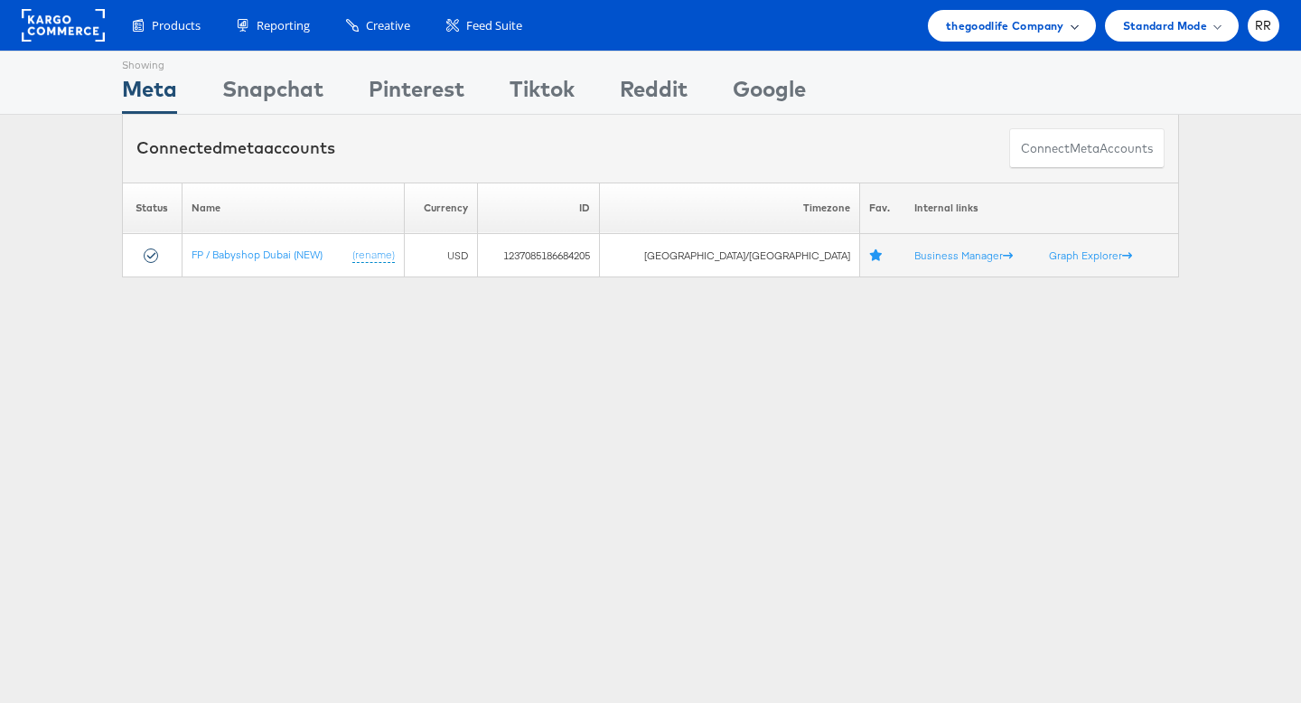
click at [1041, 28] on span "thegoodlife Company" at bounding box center [1005, 25] width 118 height 19
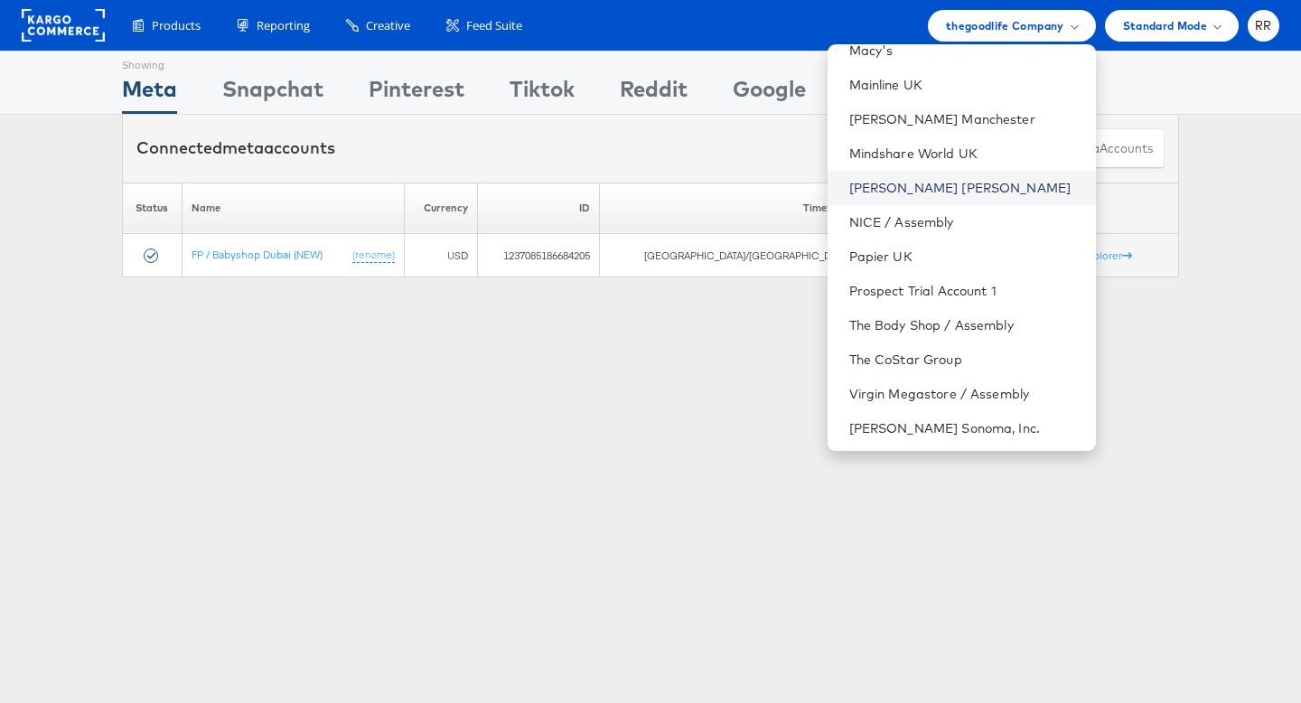
scroll to position [671, 0]
click at [992, 325] on link "The Body Shop / Assembly" at bounding box center [966, 324] width 232 height 18
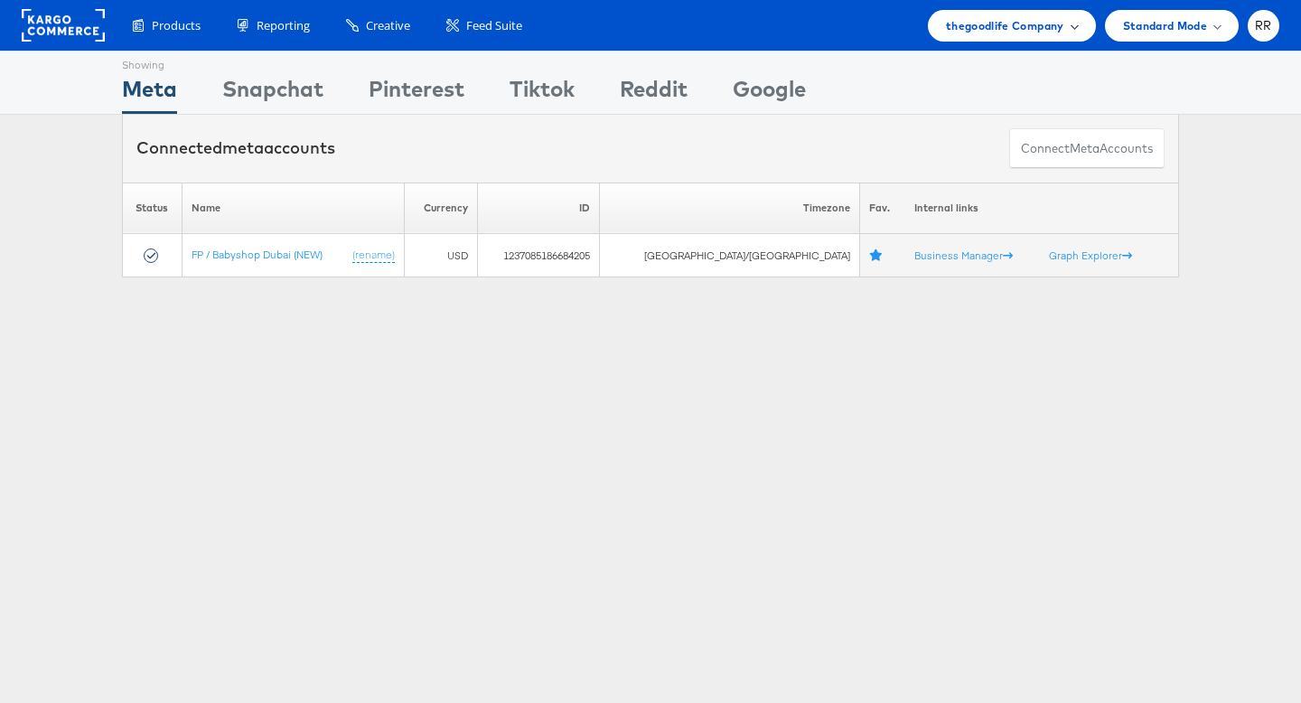
click at [1036, 33] on span "thegoodlife Company" at bounding box center [1005, 25] width 118 height 19
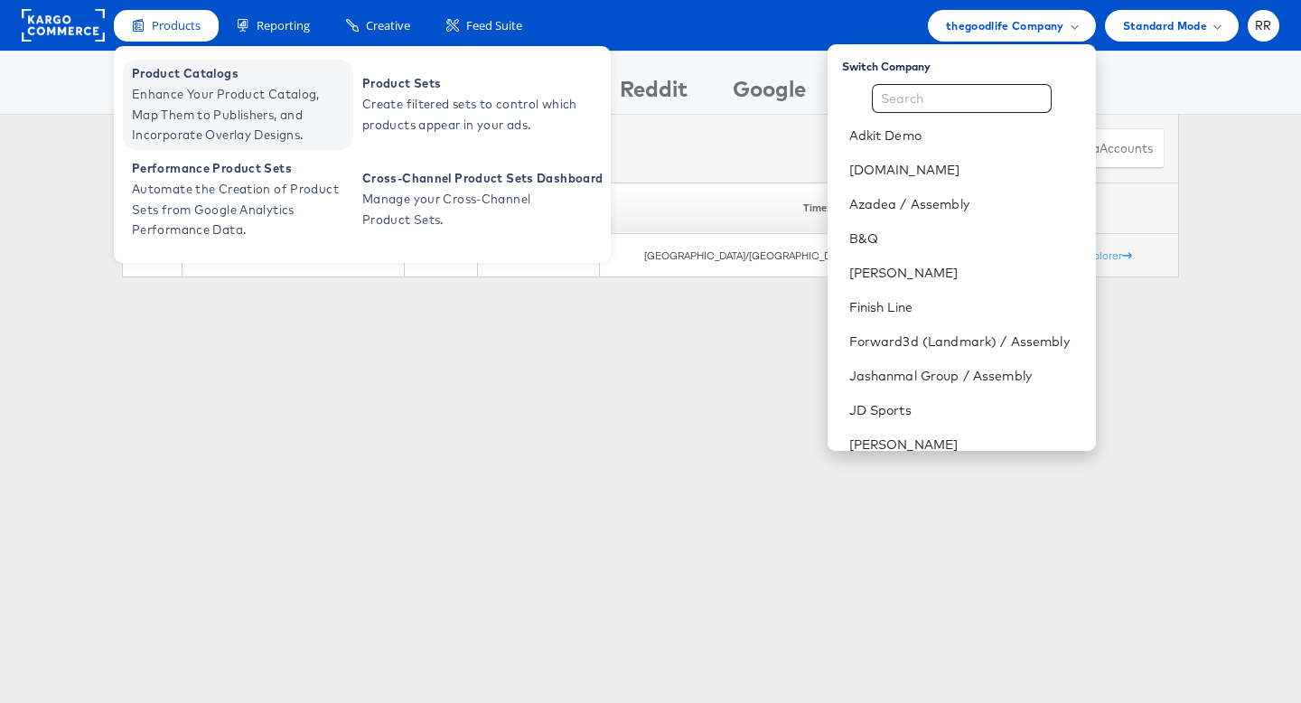
click at [183, 97] on span "Enhance Your Product Catalog, Map Them to Publishers, and Incorporate Overlay D…" at bounding box center [240, 114] width 217 height 61
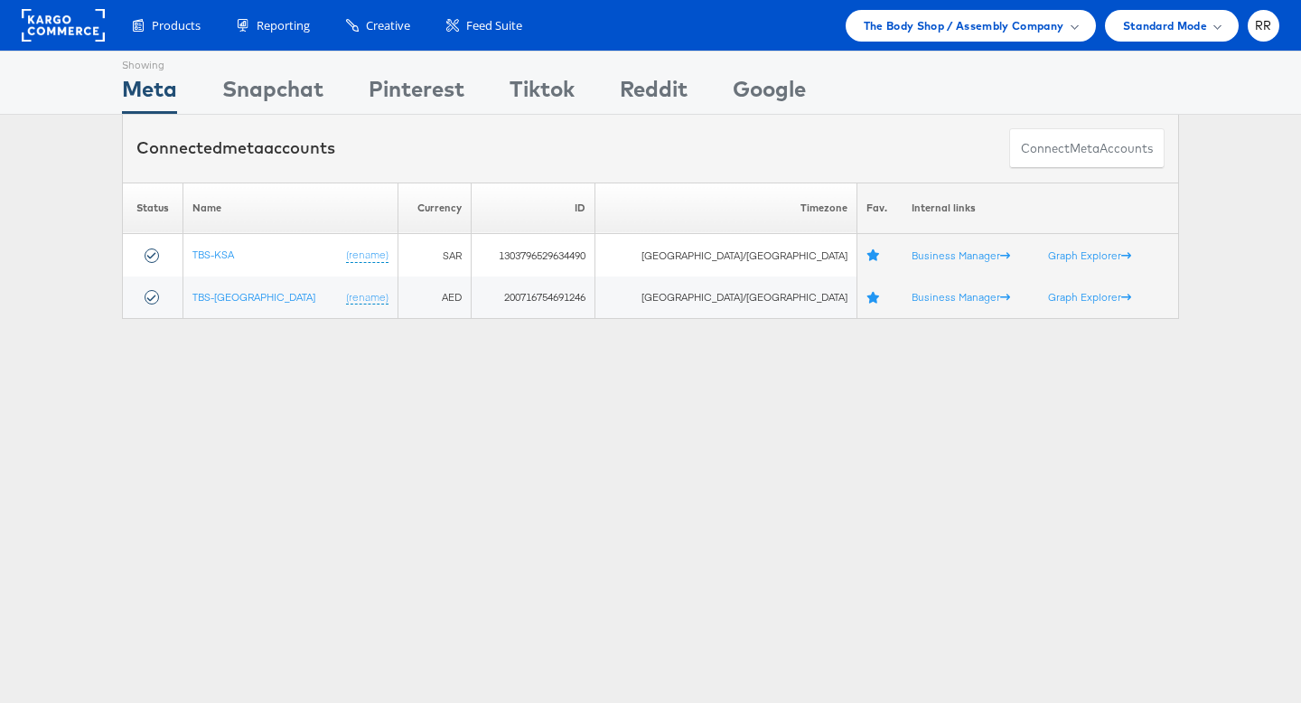
click at [69, 33] on rect at bounding box center [63, 25] width 83 height 33
click at [948, 30] on span "The Body Shop / Assembly Company" at bounding box center [964, 25] width 201 height 19
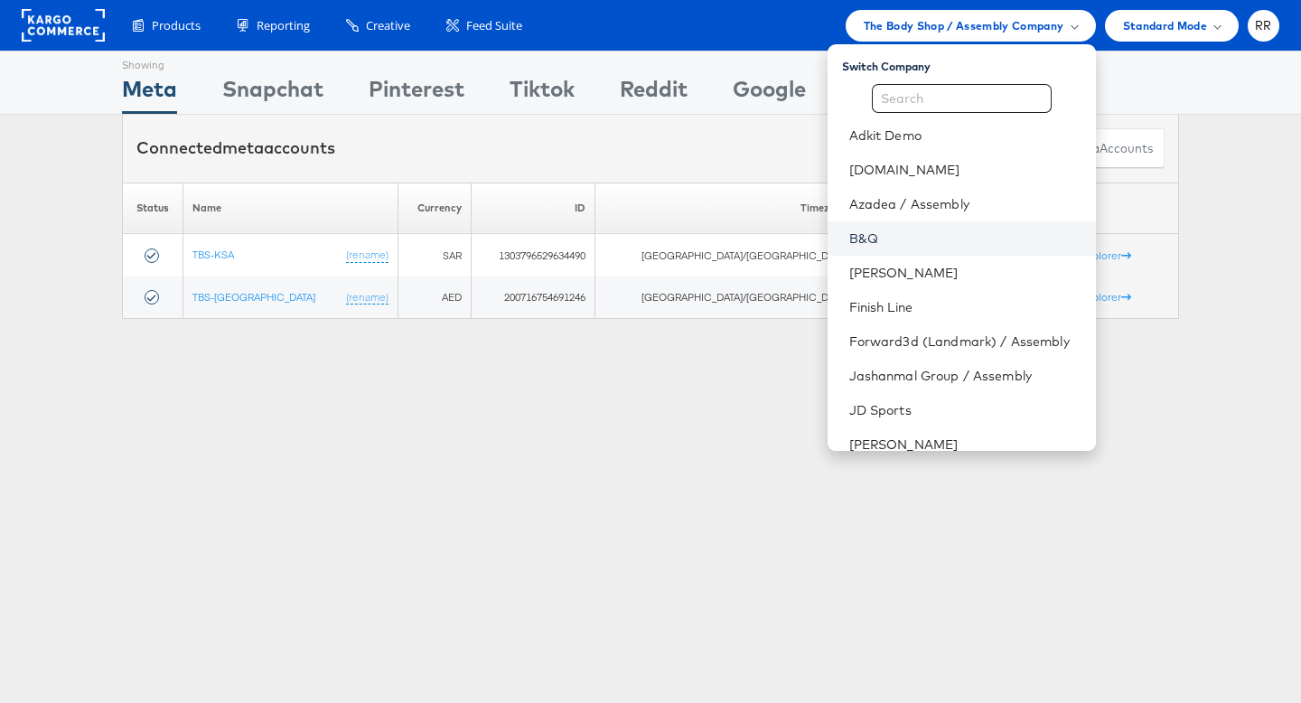
click at [976, 243] on link "B&Q" at bounding box center [966, 239] width 232 height 18
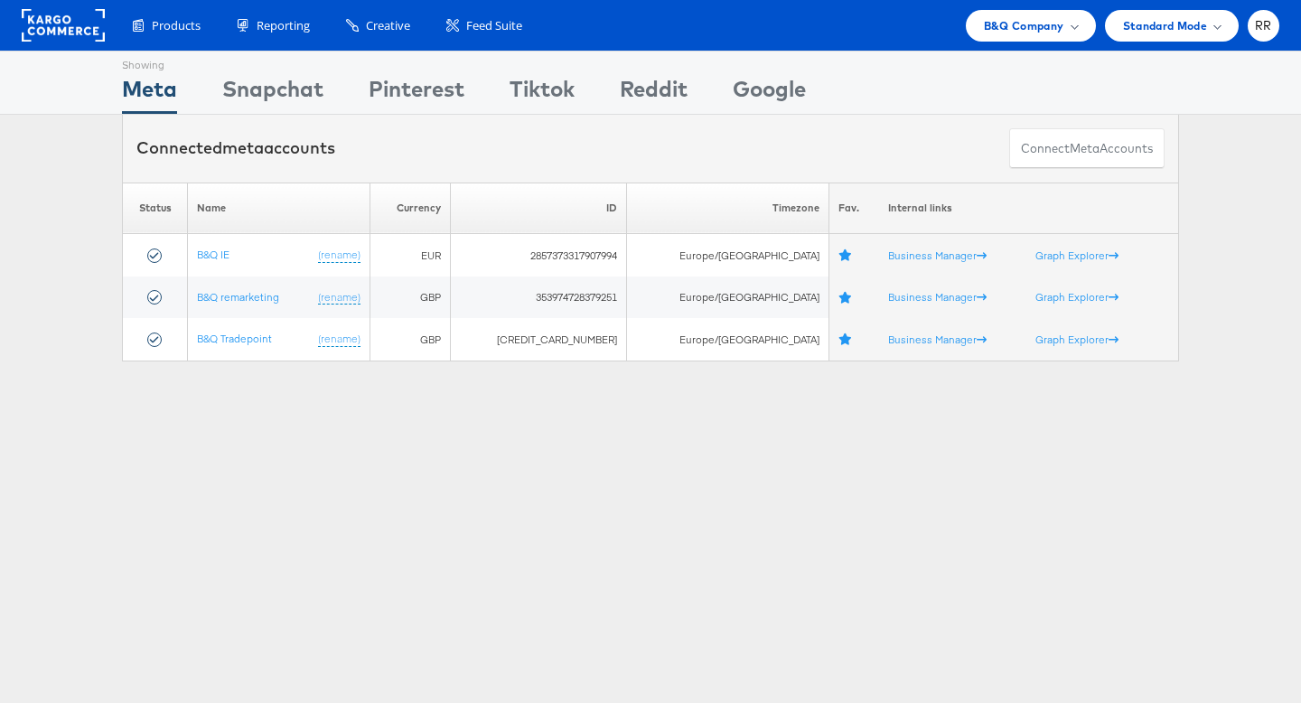
click at [54, 19] on rect at bounding box center [63, 25] width 83 height 33
click at [69, 23] on rect at bounding box center [63, 25] width 83 height 33
